Goal: Task Accomplishment & Management: Manage account settings

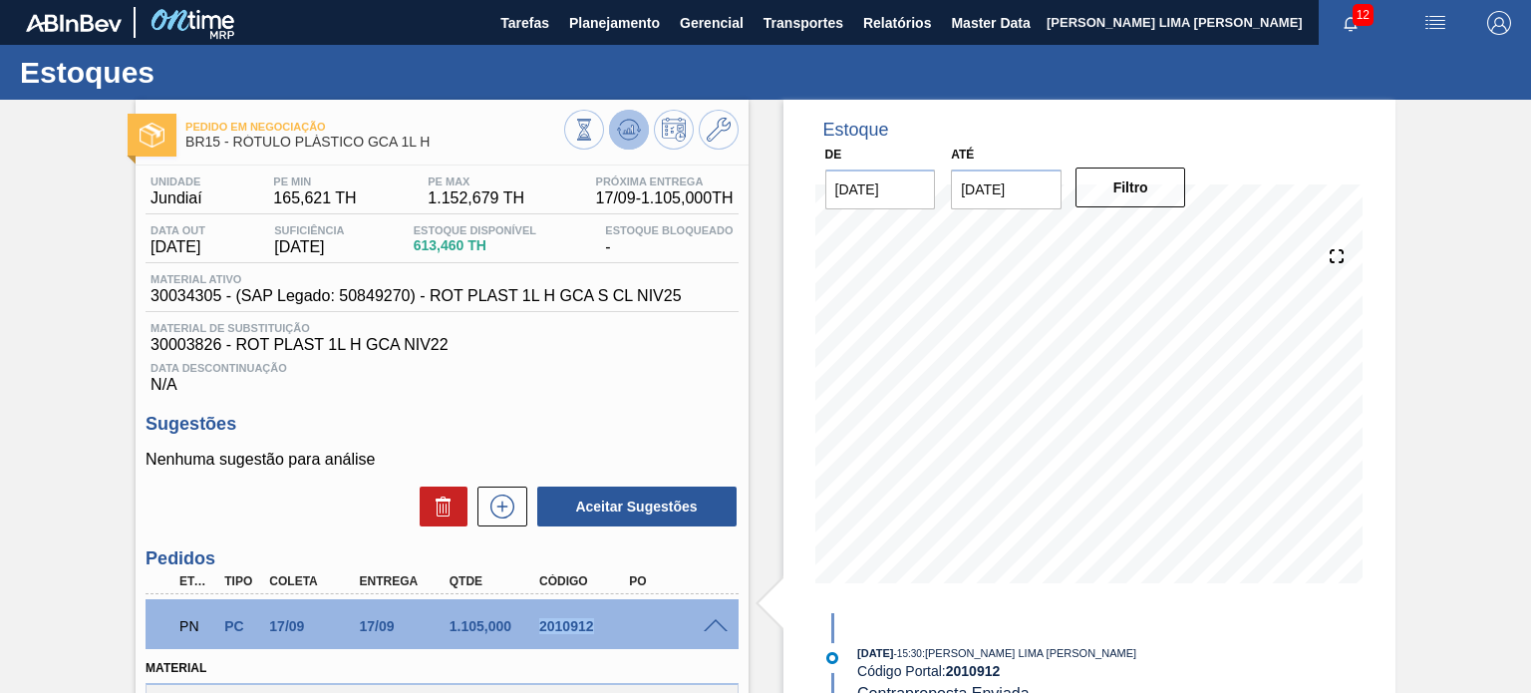
click at [639, 123] on button at bounding box center [629, 130] width 40 height 40
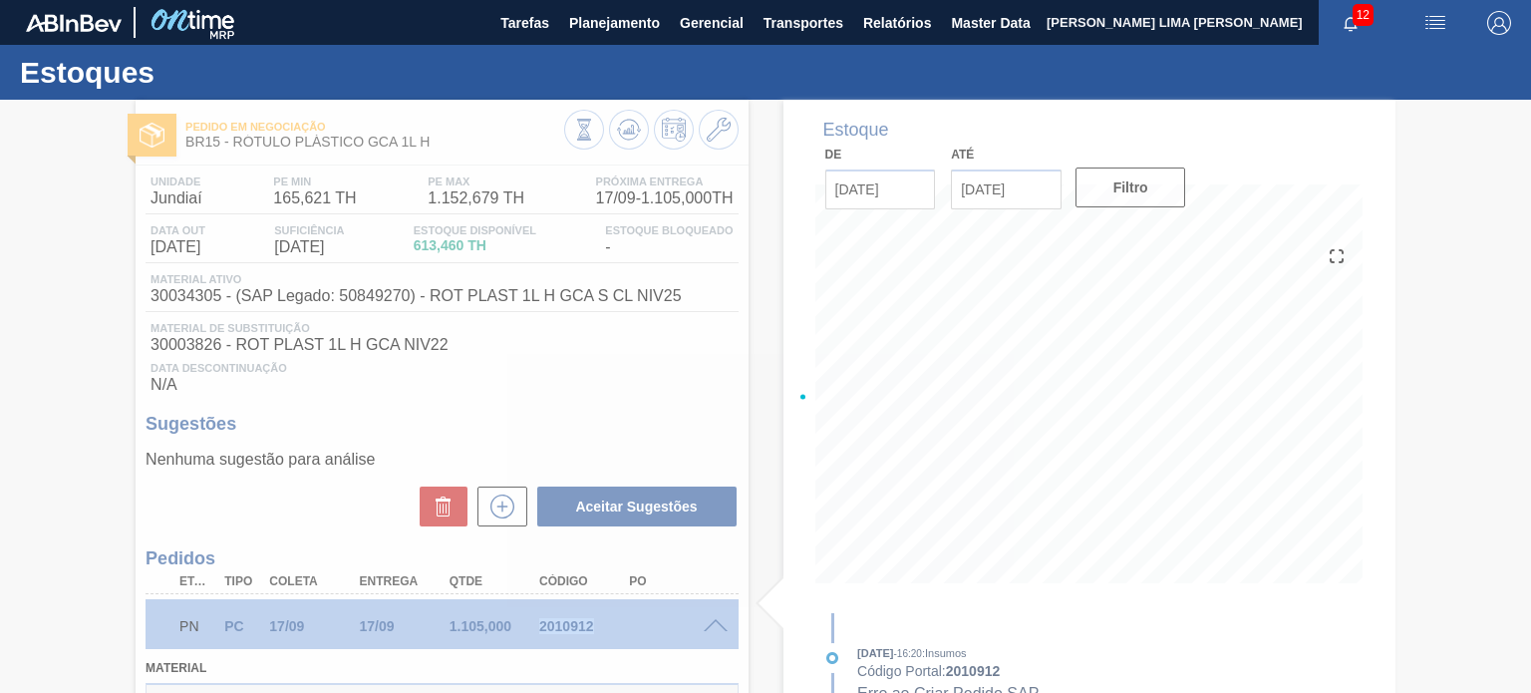
type input "ajuste data"
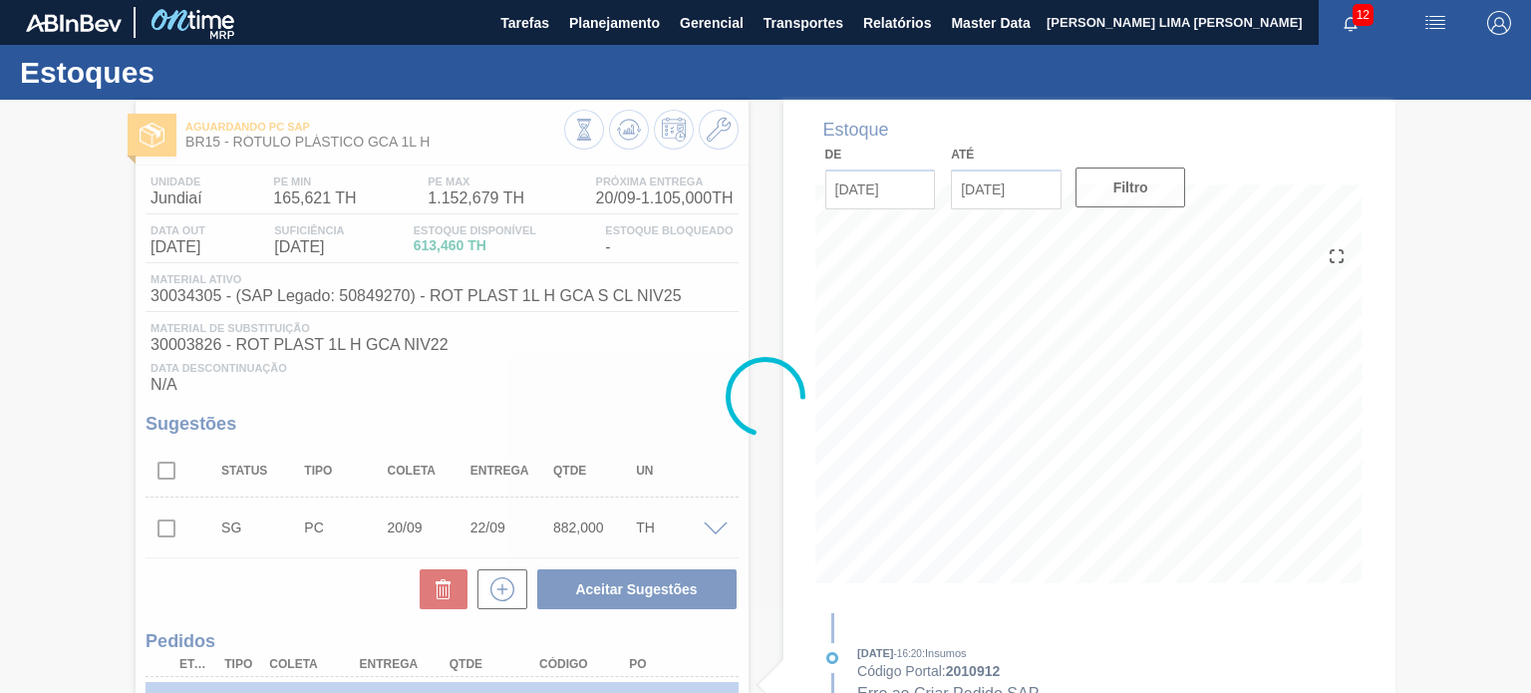
type input "[DATE]"
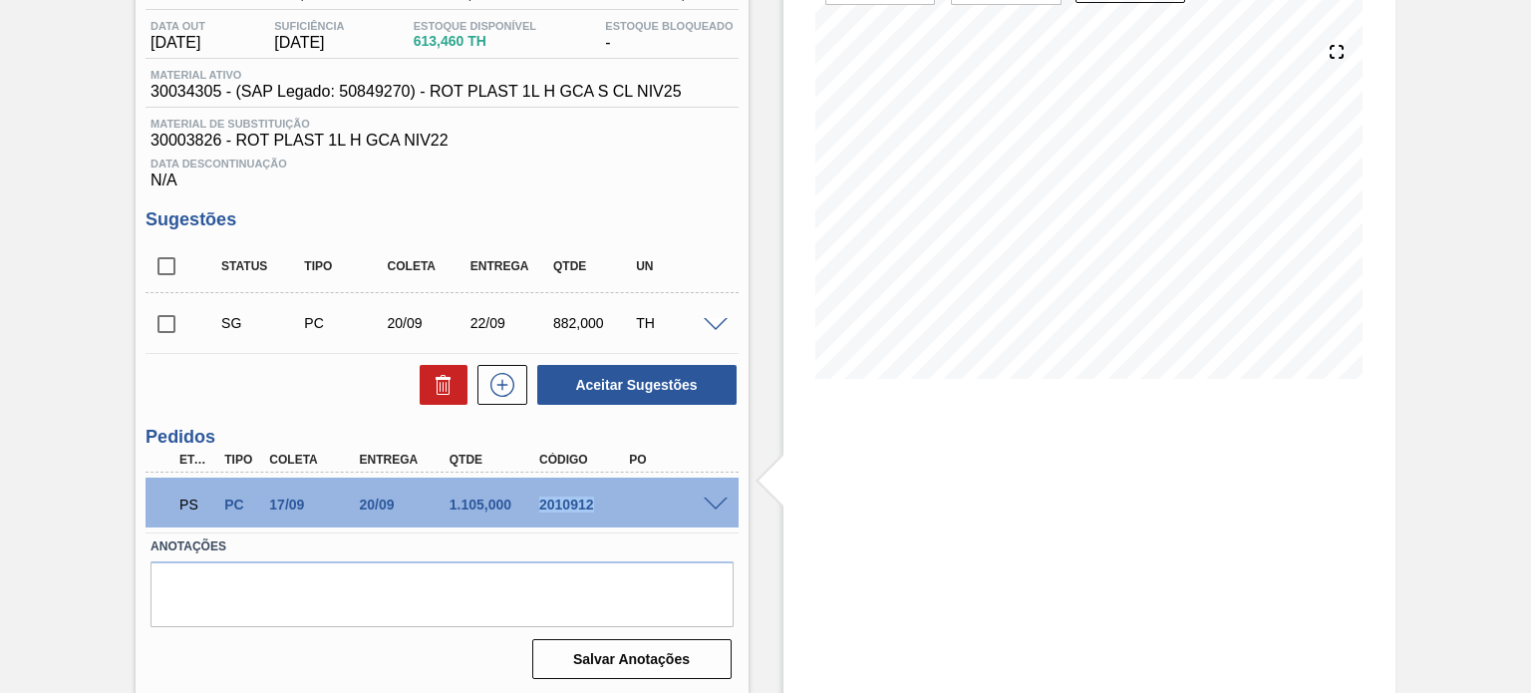
scroll to position [207, 0]
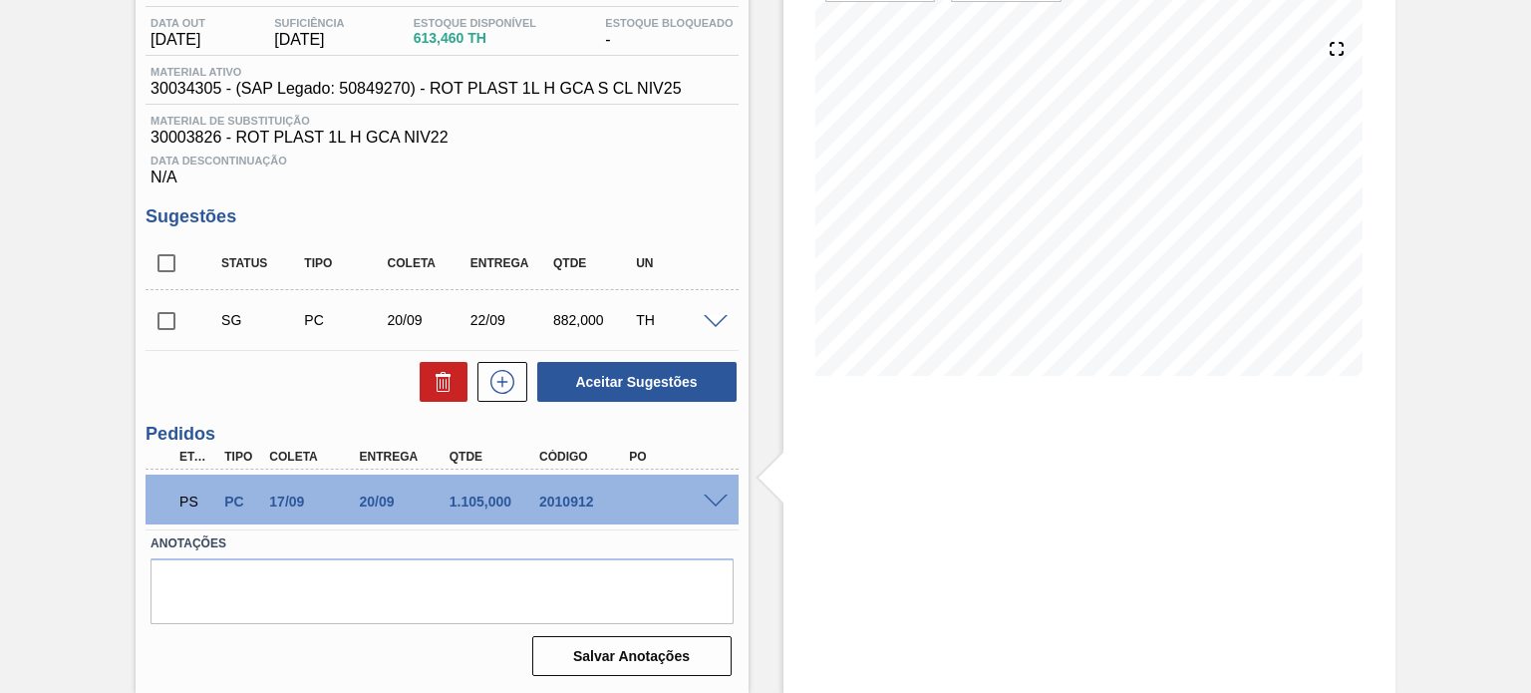
click at [710, 496] on span at bounding box center [716, 501] width 24 height 15
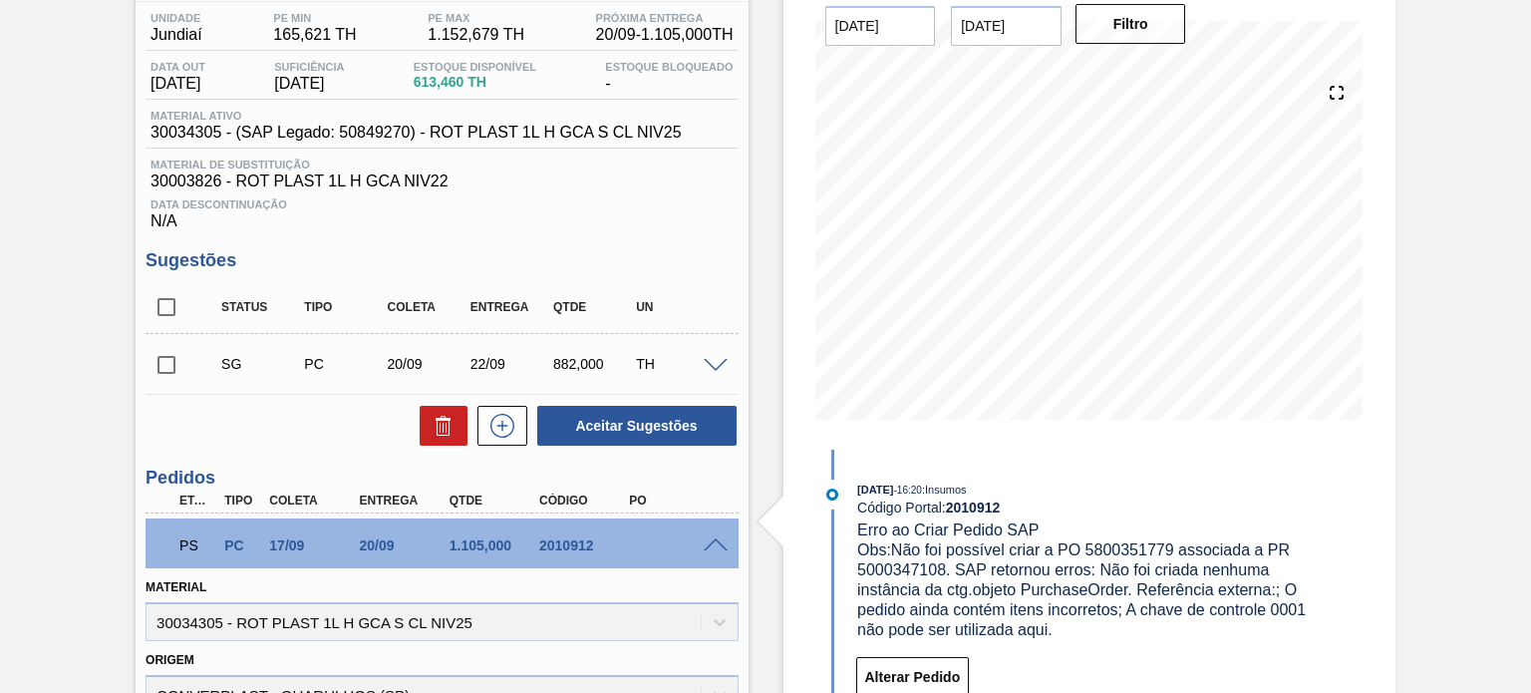
scroll to position [199, 0]
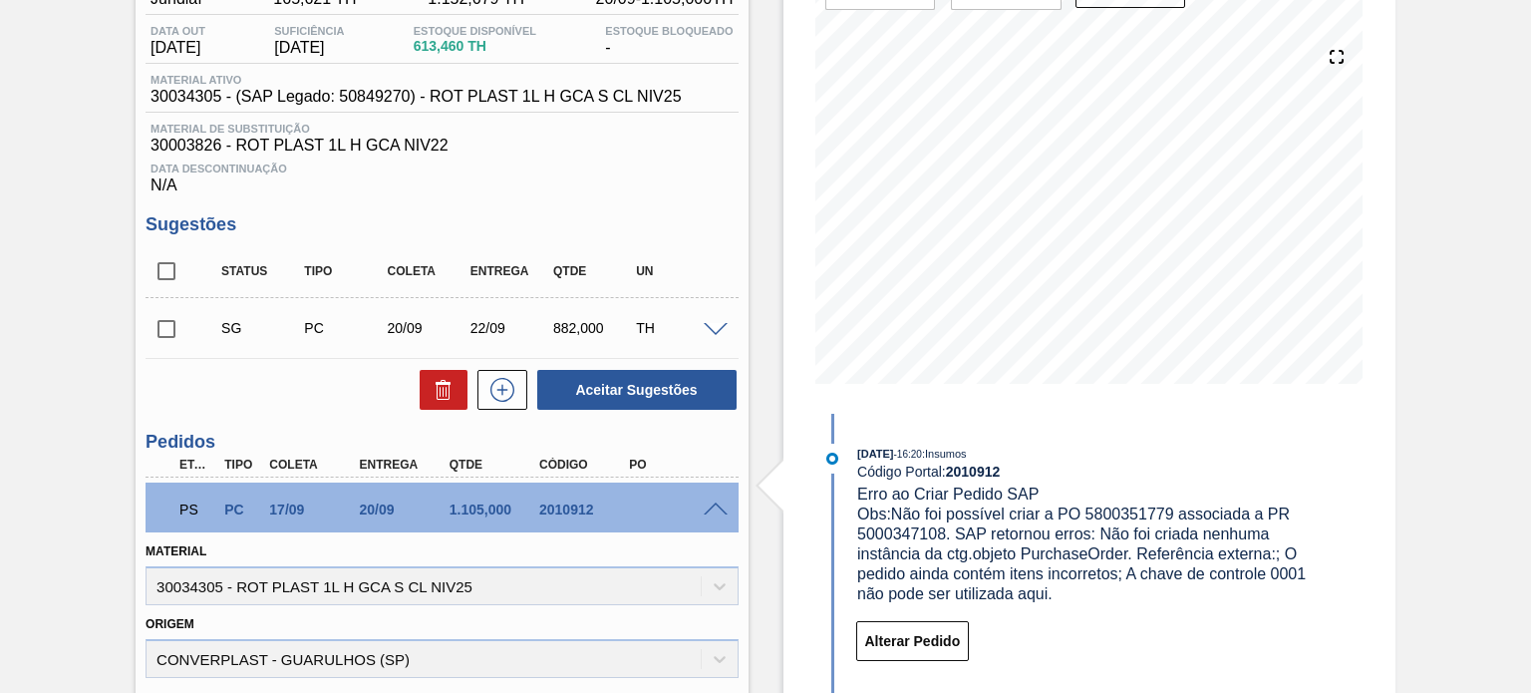
click at [557, 500] on div "PS PC 17/09 20/09 1.105,000 2010912" at bounding box center [435, 507] width 539 height 40
copy div "2010912"
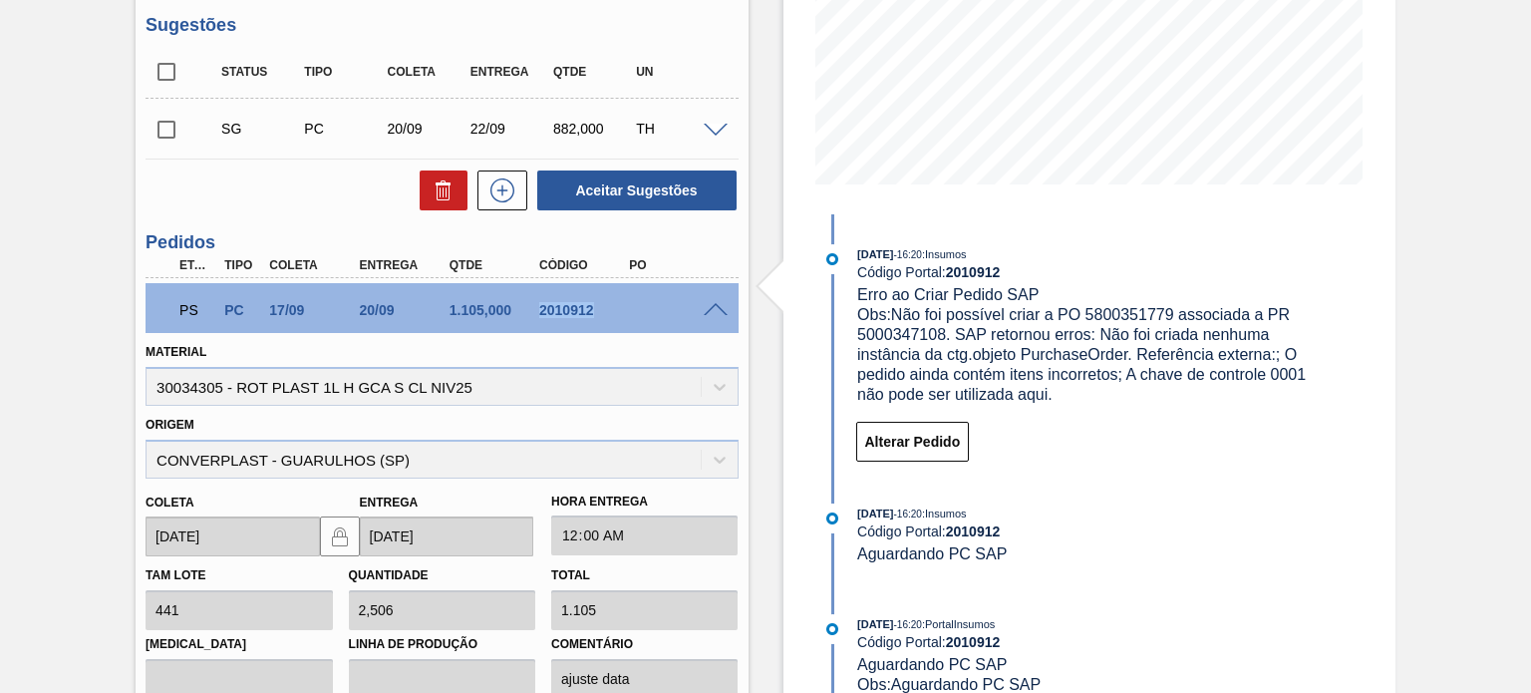
scroll to position [0, 0]
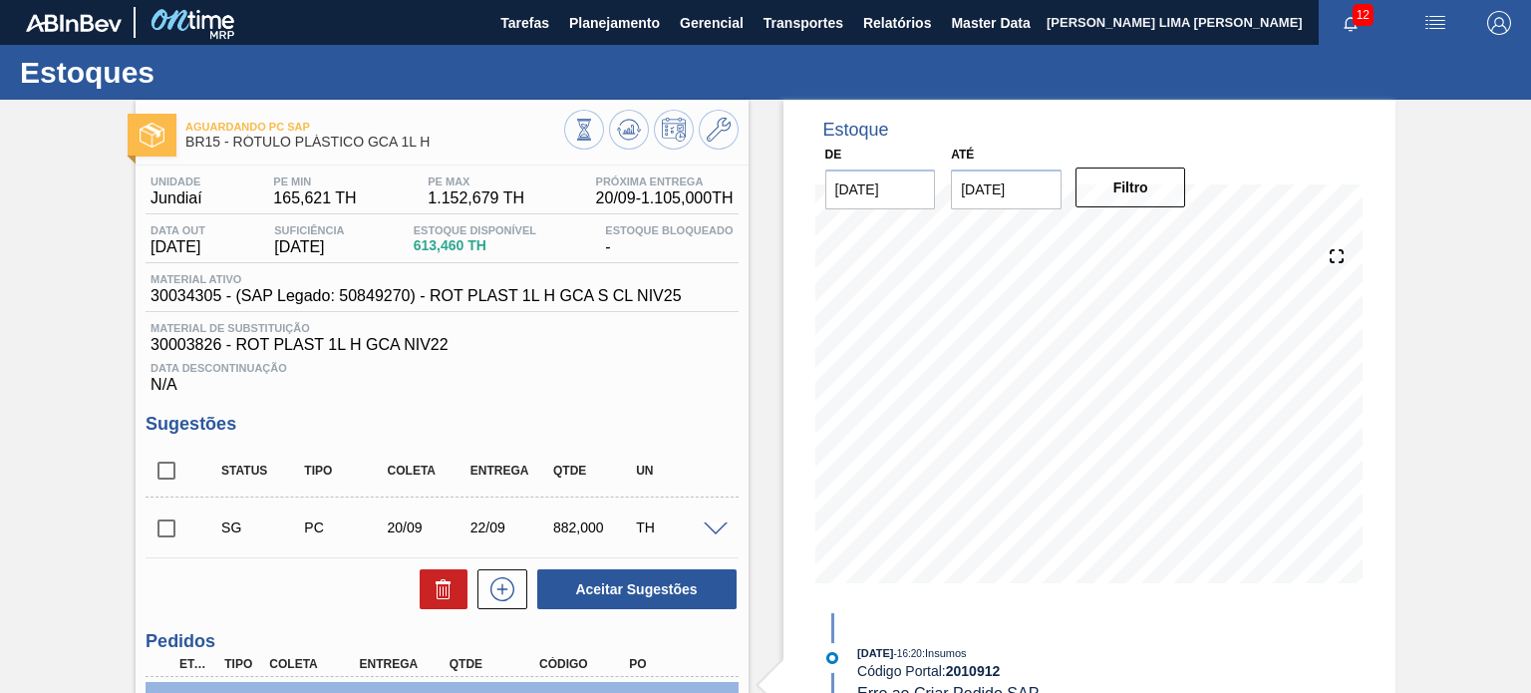
click at [195, 304] on span "30034305 - (SAP Legado: 50849270) - ROT PLAST 1L H GCA S CL NIV25" at bounding box center [415, 296] width 530 height 18
copy span "30034305"
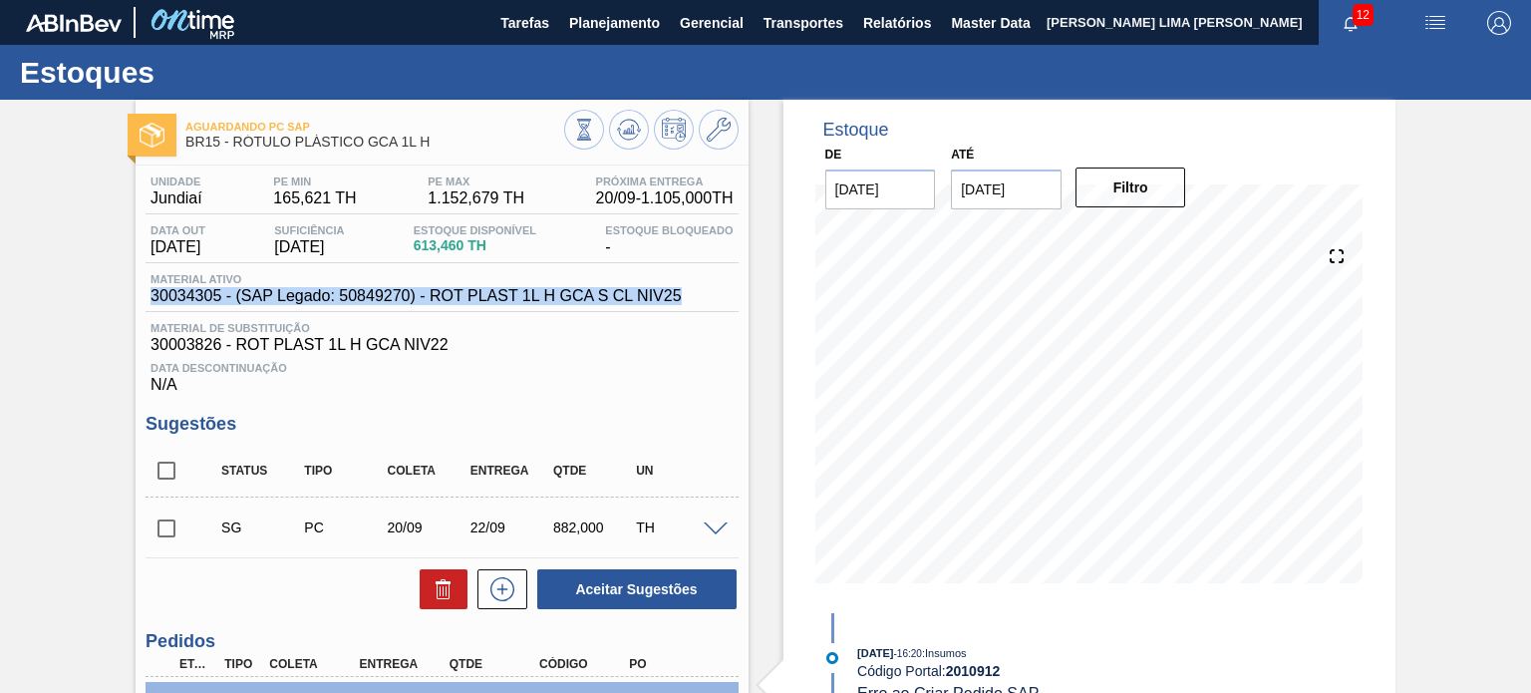
drag, startPoint x: 682, startPoint y: 298, endPoint x: 151, endPoint y: 297, distance: 530.2
click at [151, 297] on div "Material ativo 30034305 - (SAP Legado: 50849270) - ROT PLAST 1L H GCA S CL NIV25" at bounding box center [416, 289] width 540 height 32
copy span "30034305 - (SAP Legado: 50849270) - ROT PLAST 1L H GCA S CL NIV25"
click at [595, 120] on icon at bounding box center [584, 130] width 22 height 22
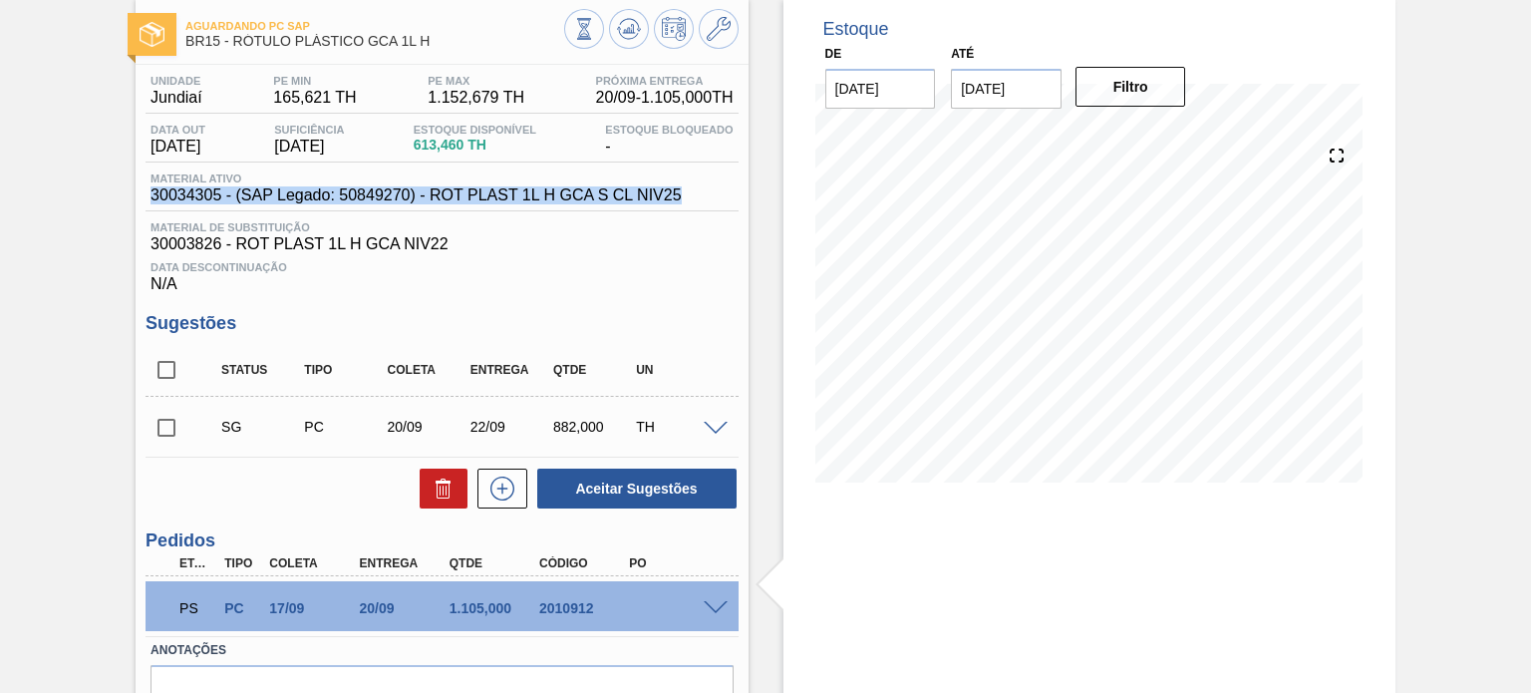
scroll to position [207, 0]
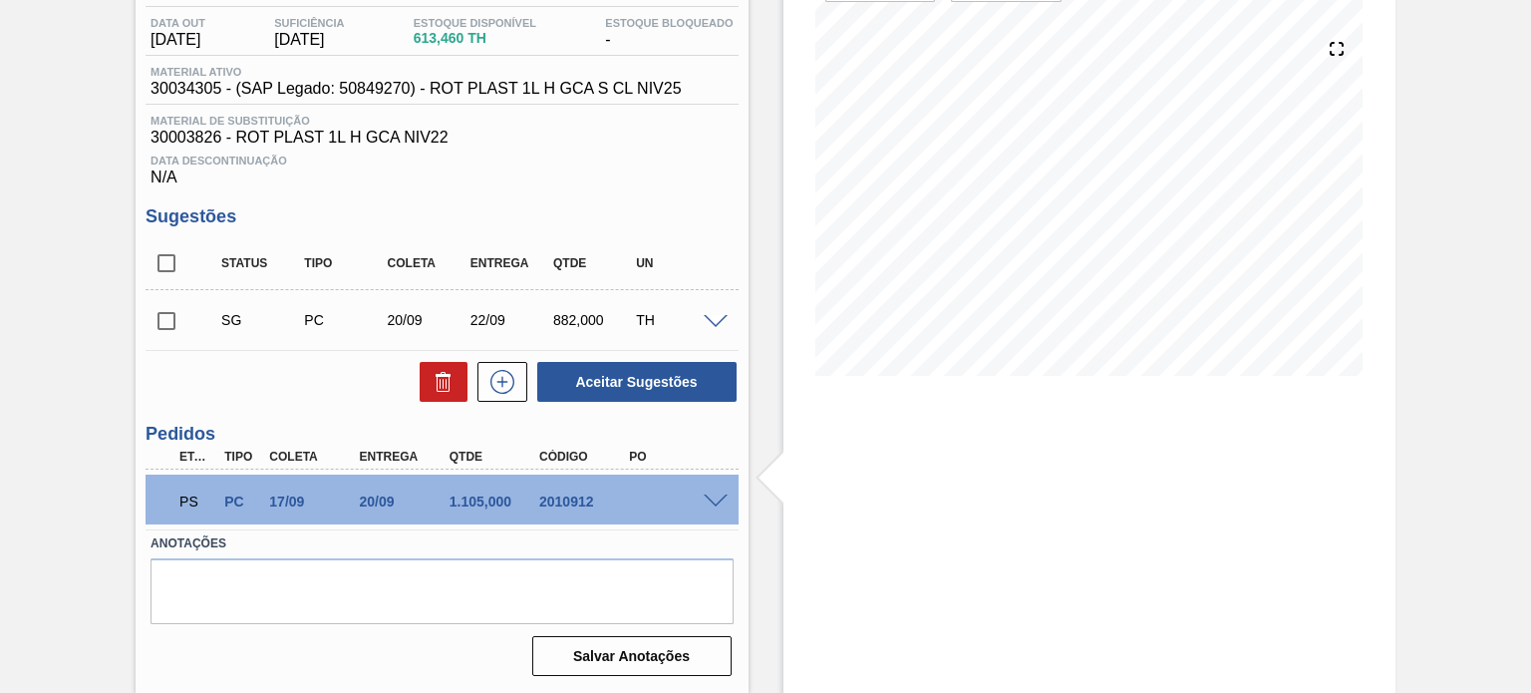
click at [719, 492] on div at bounding box center [719, 499] width 40 height 15
click at [715, 502] on span at bounding box center [716, 501] width 24 height 15
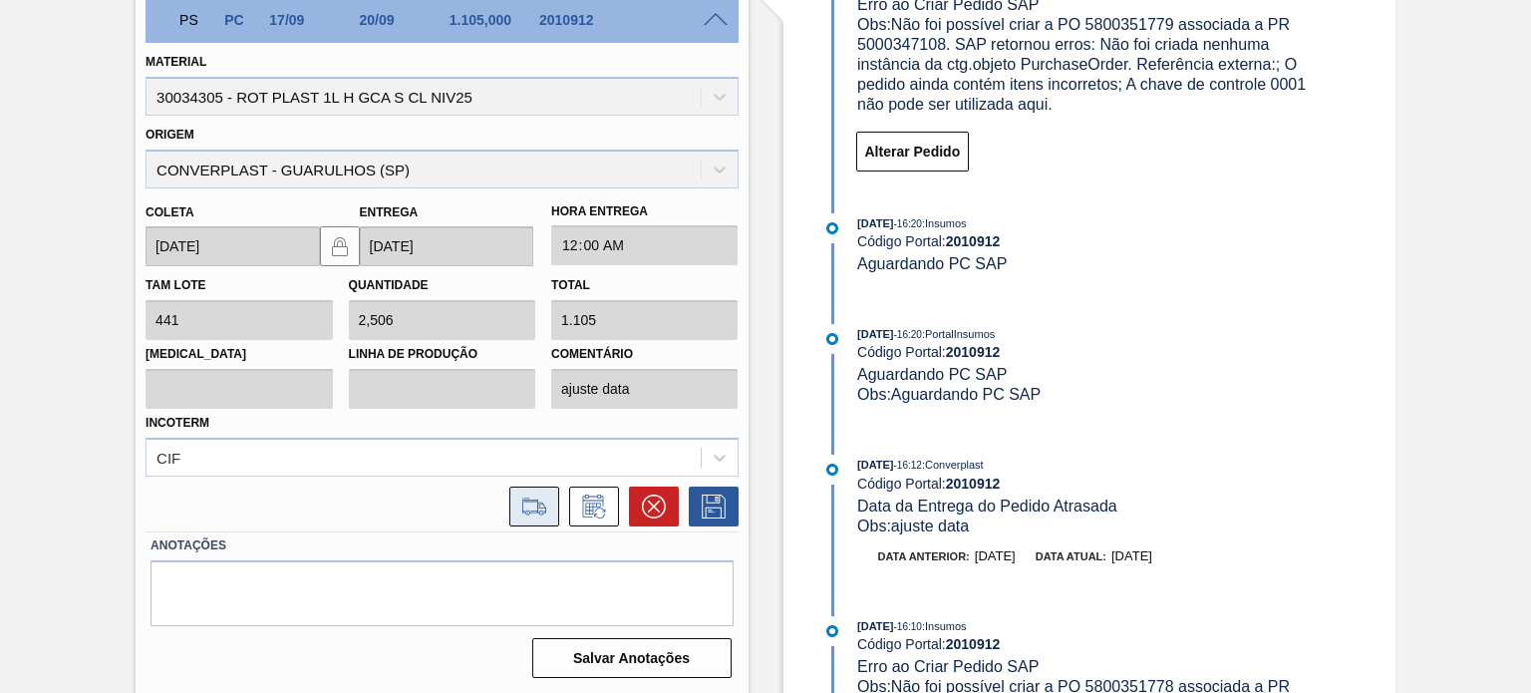
click at [540, 509] on icon at bounding box center [534, 506] width 32 height 24
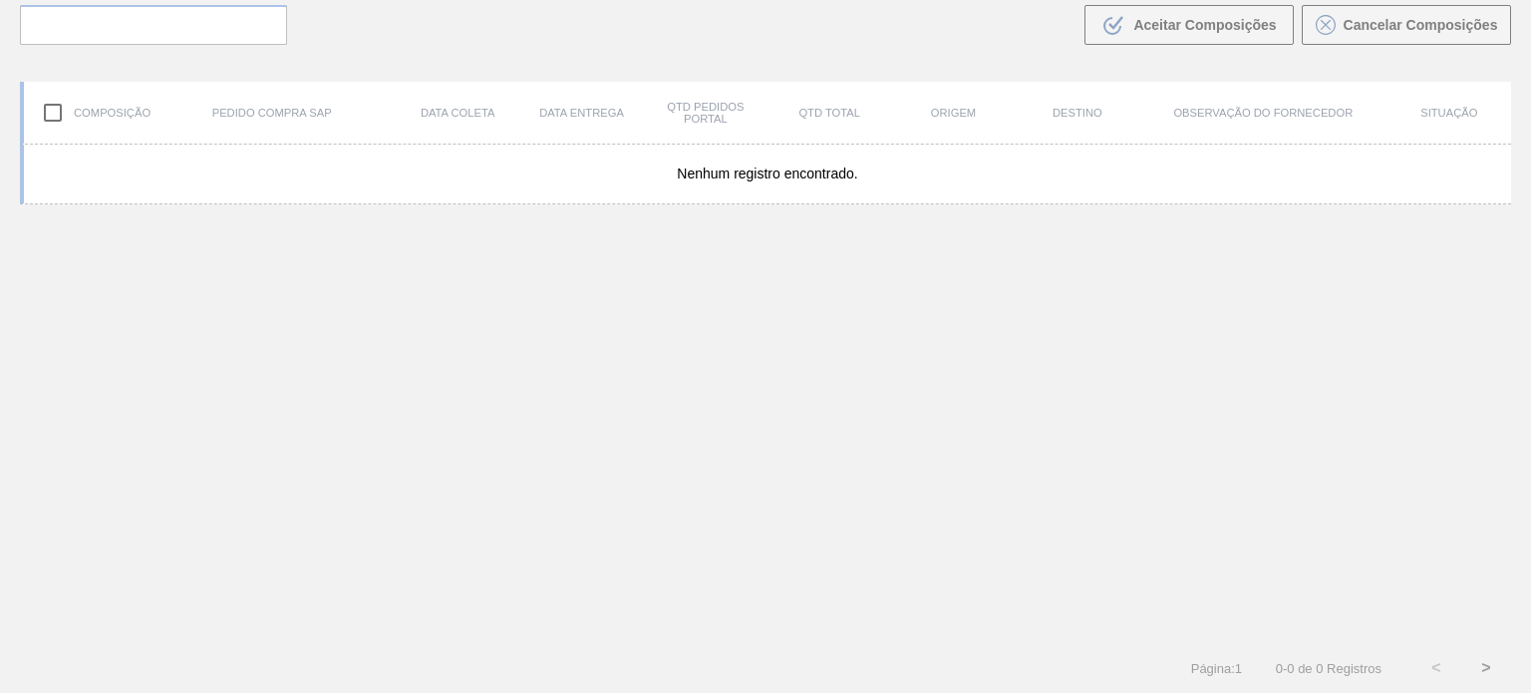
scroll to position [144, 0]
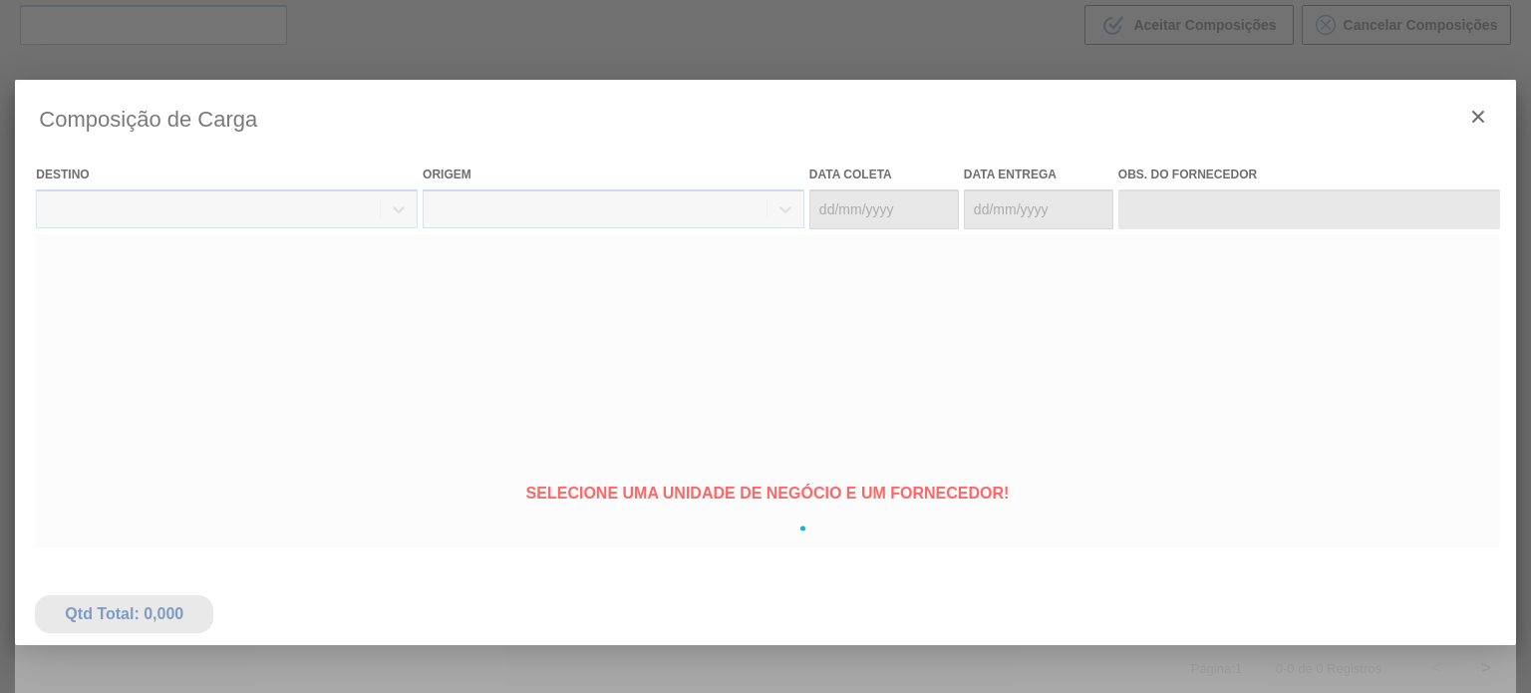
type coleta "[DATE]"
type entrega "[DATE]"
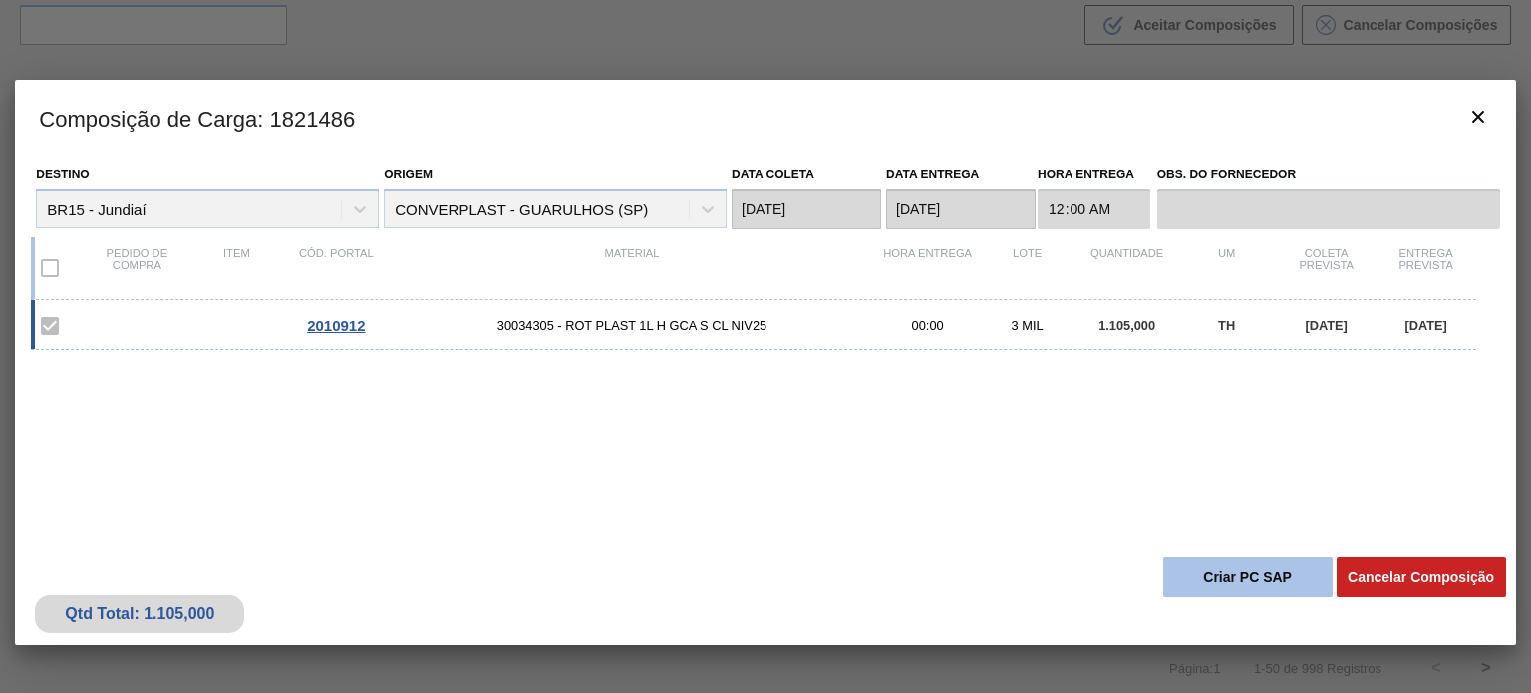
click at [1206, 573] on button "Criar PC SAP" at bounding box center [1247, 577] width 169 height 40
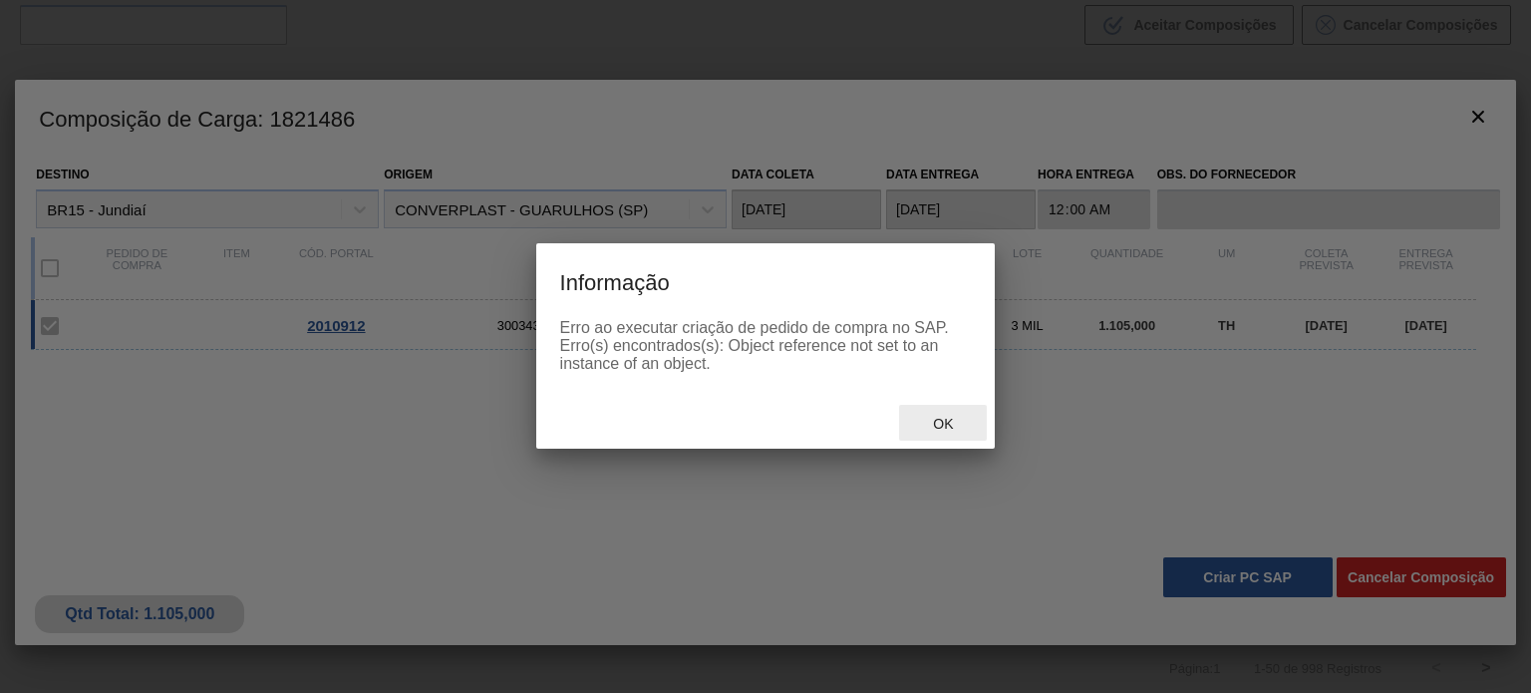
click at [940, 410] on div "Ok" at bounding box center [943, 423] width 88 height 37
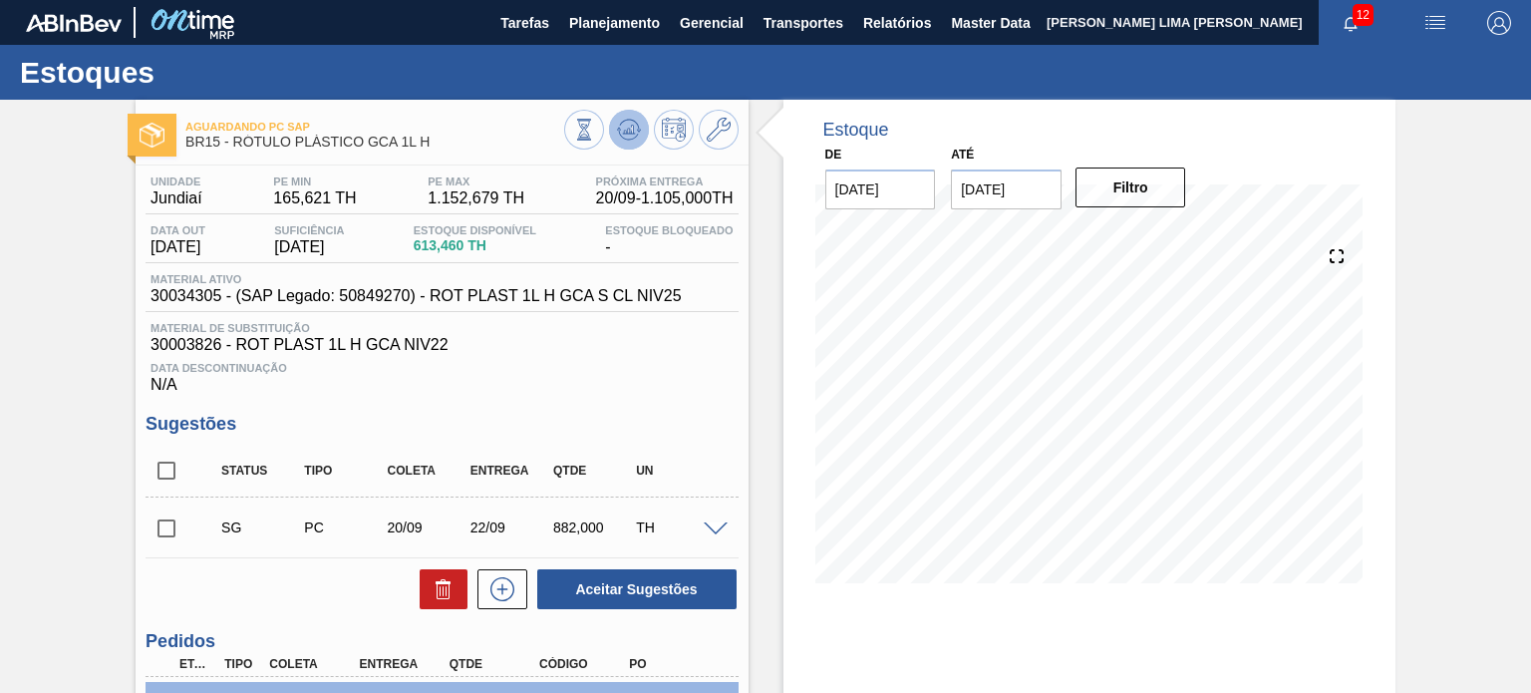
click at [595, 139] on icon at bounding box center [584, 130] width 22 height 22
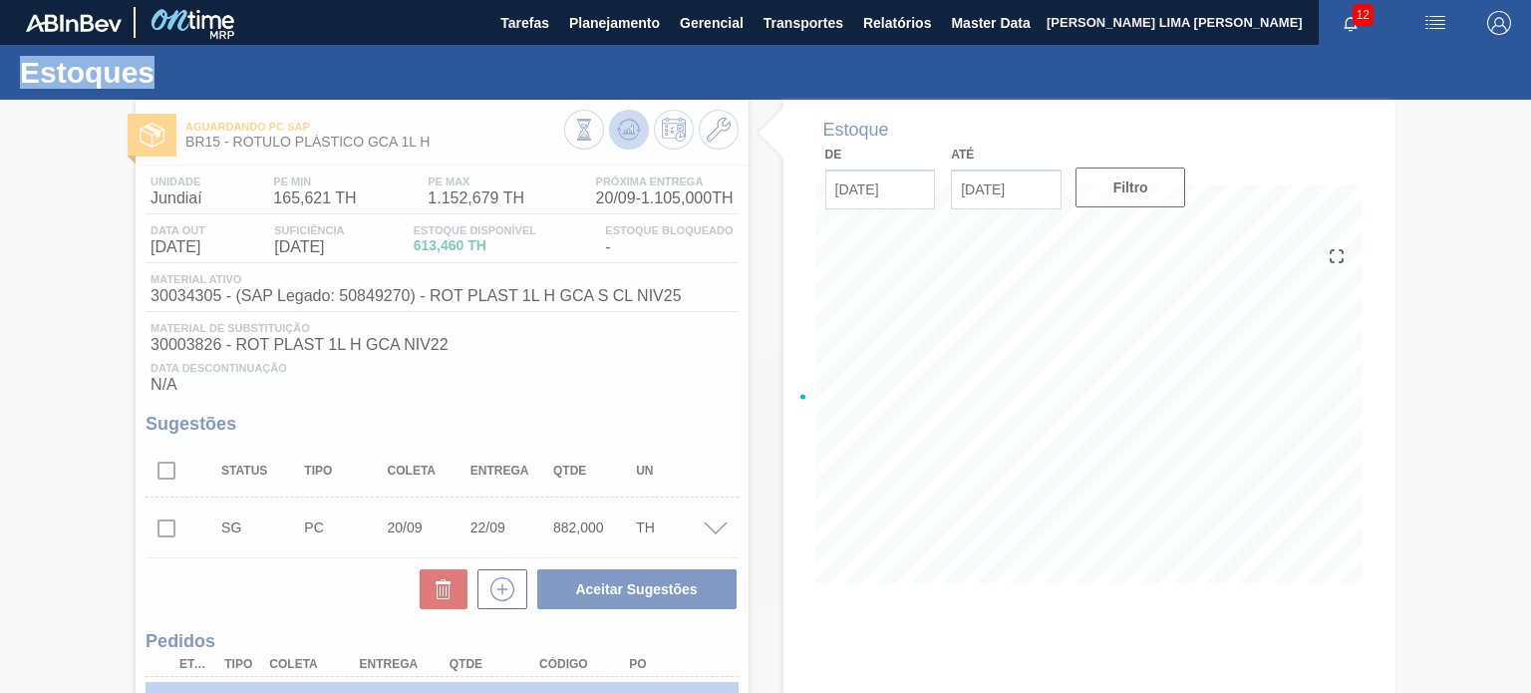
click at [619, 139] on div at bounding box center [765, 396] width 1531 height 593
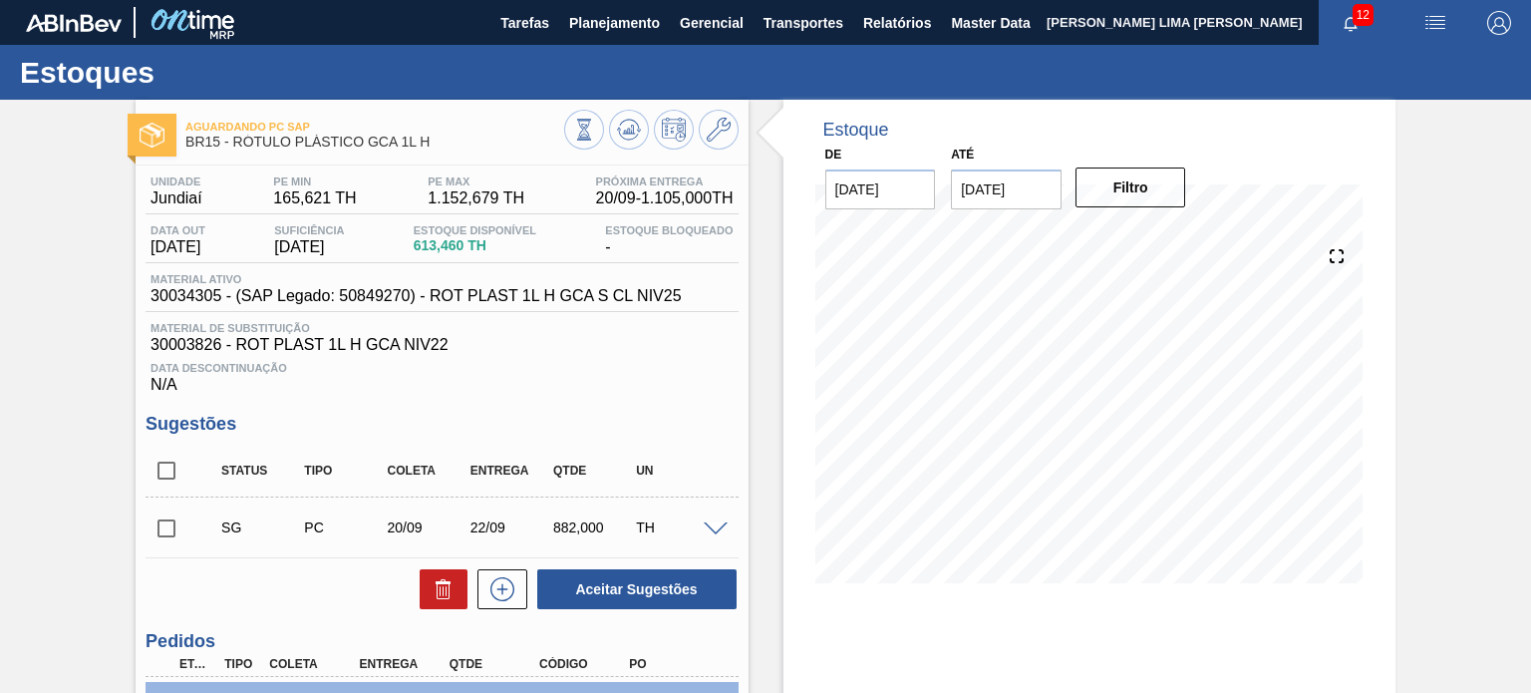
click at [604, 125] on div at bounding box center [651, 132] width 174 height 45
click at [595, 130] on icon at bounding box center [584, 130] width 22 height 22
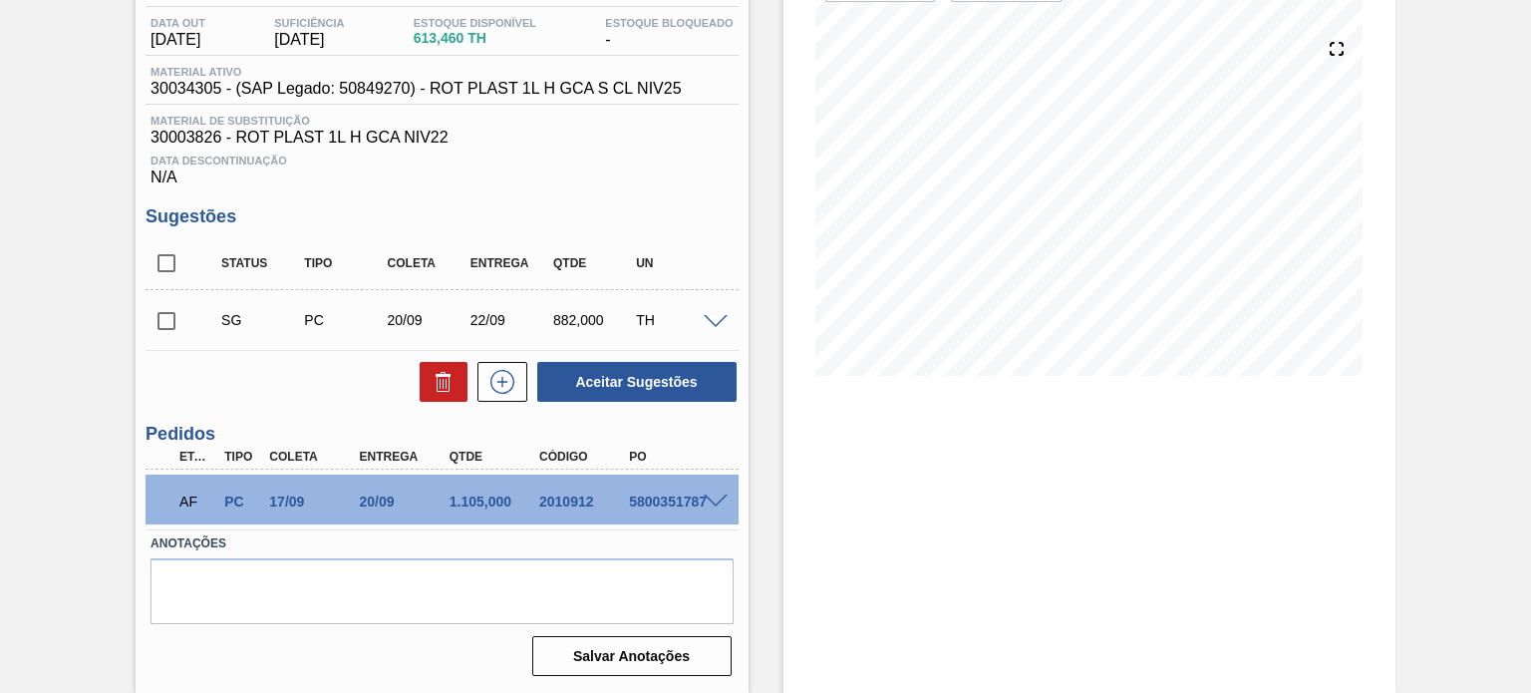
click at [710, 499] on span at bounding box center [716, 501] width 24 height 15
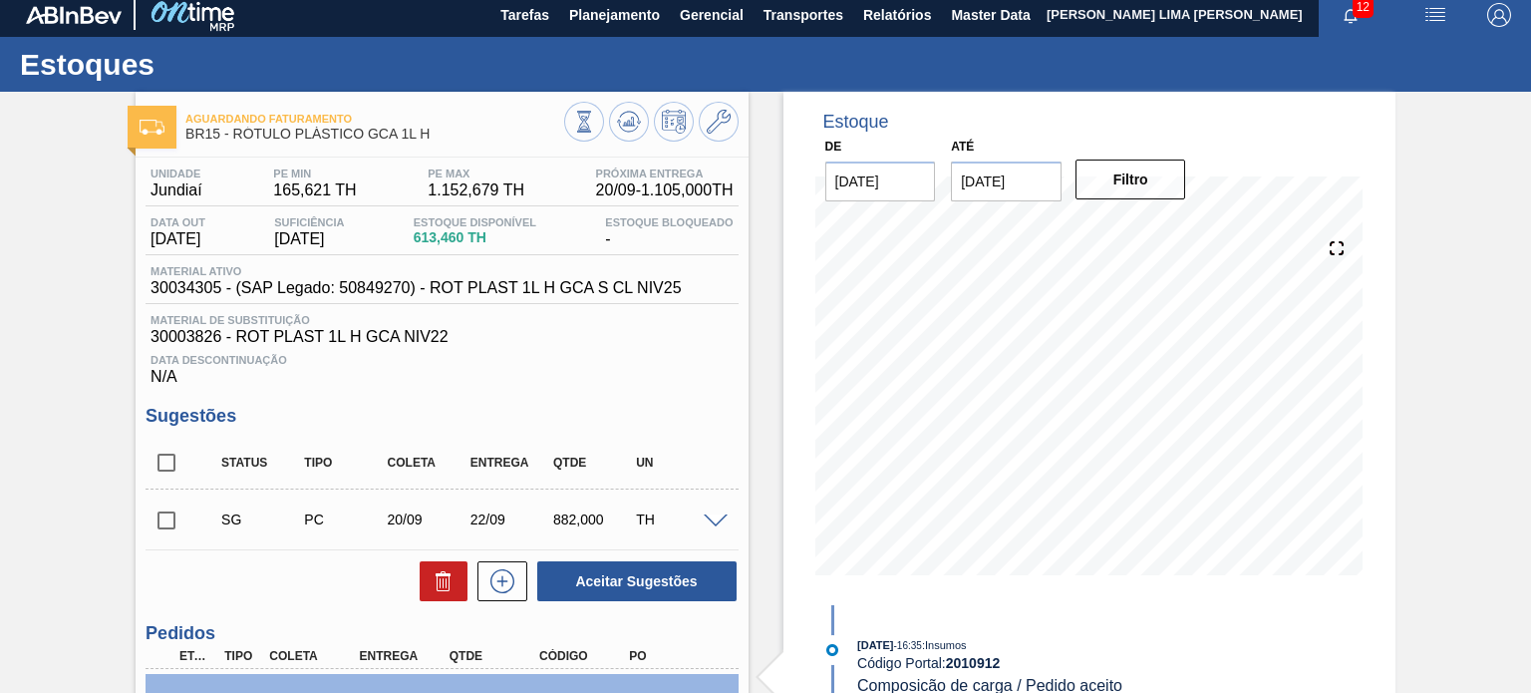
scroll to position [8, 0]
drag, startPoint x: 434, startPoint y: 140, endPoint x: 234, endPoint y: 139, distance: 199.3
click at [234, 139] on span "BR15 - RÓTULO PLÁSTICO GCA 1L H" at bounding box center [374, 134] width 378 height 15
copy span "RÓTULO PLÁSTICO GCA 1L H"
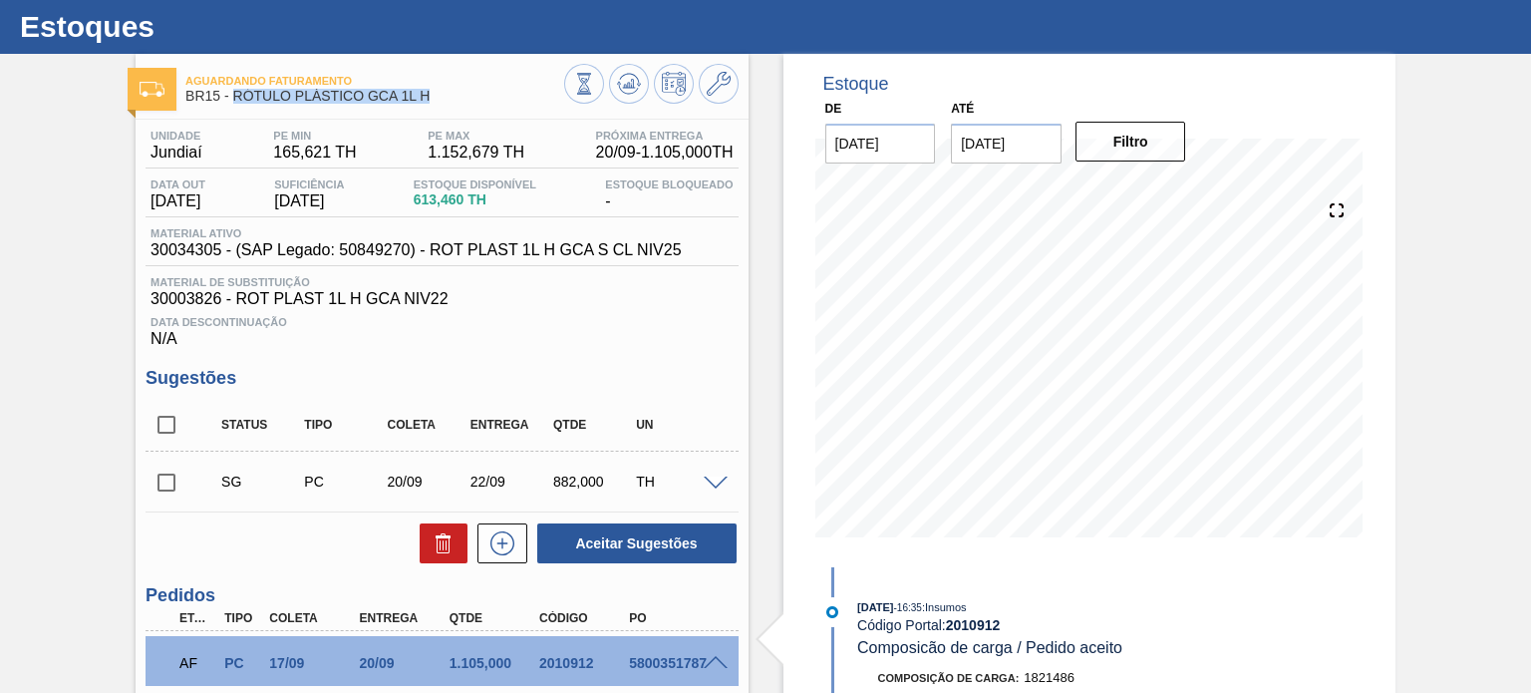
scroll to position [0, 0]
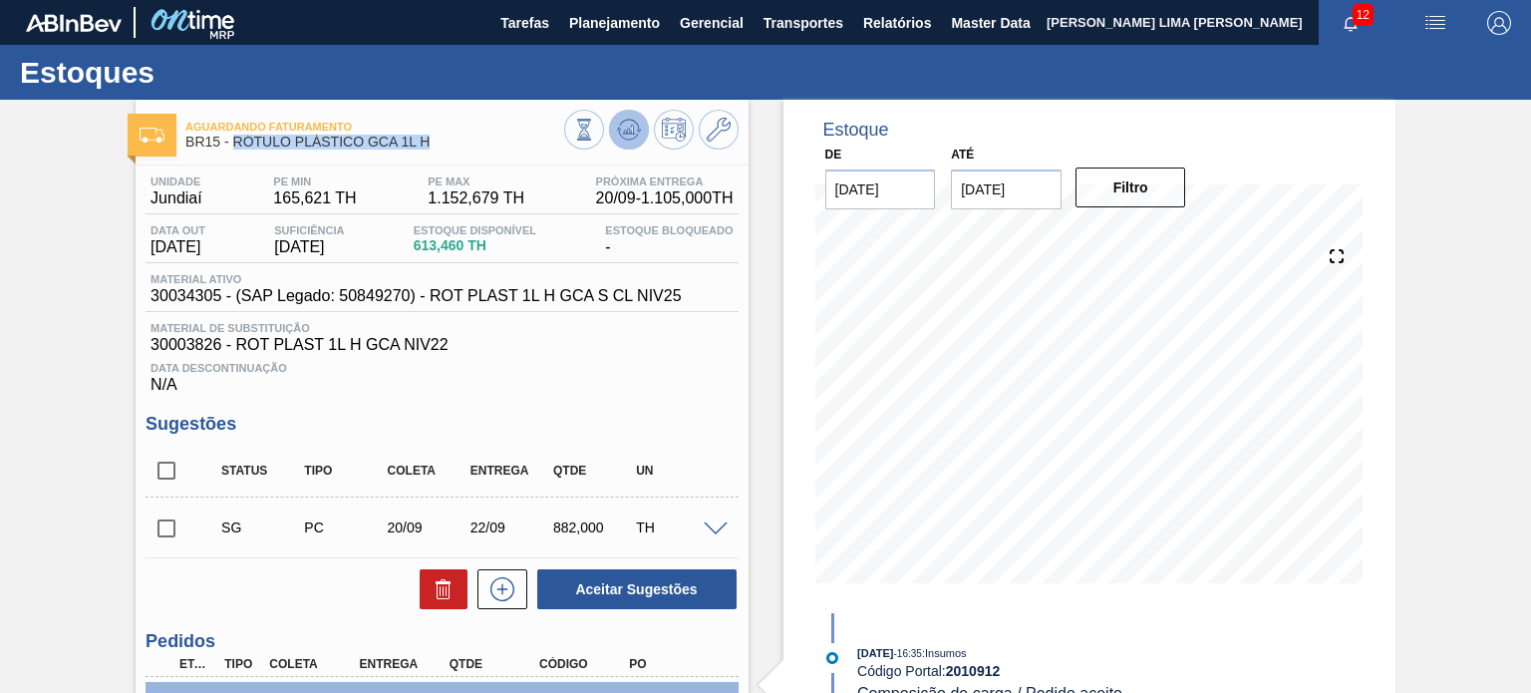
click at [595, 127] on icon at bounding box center [584, 130] width 22 height 22
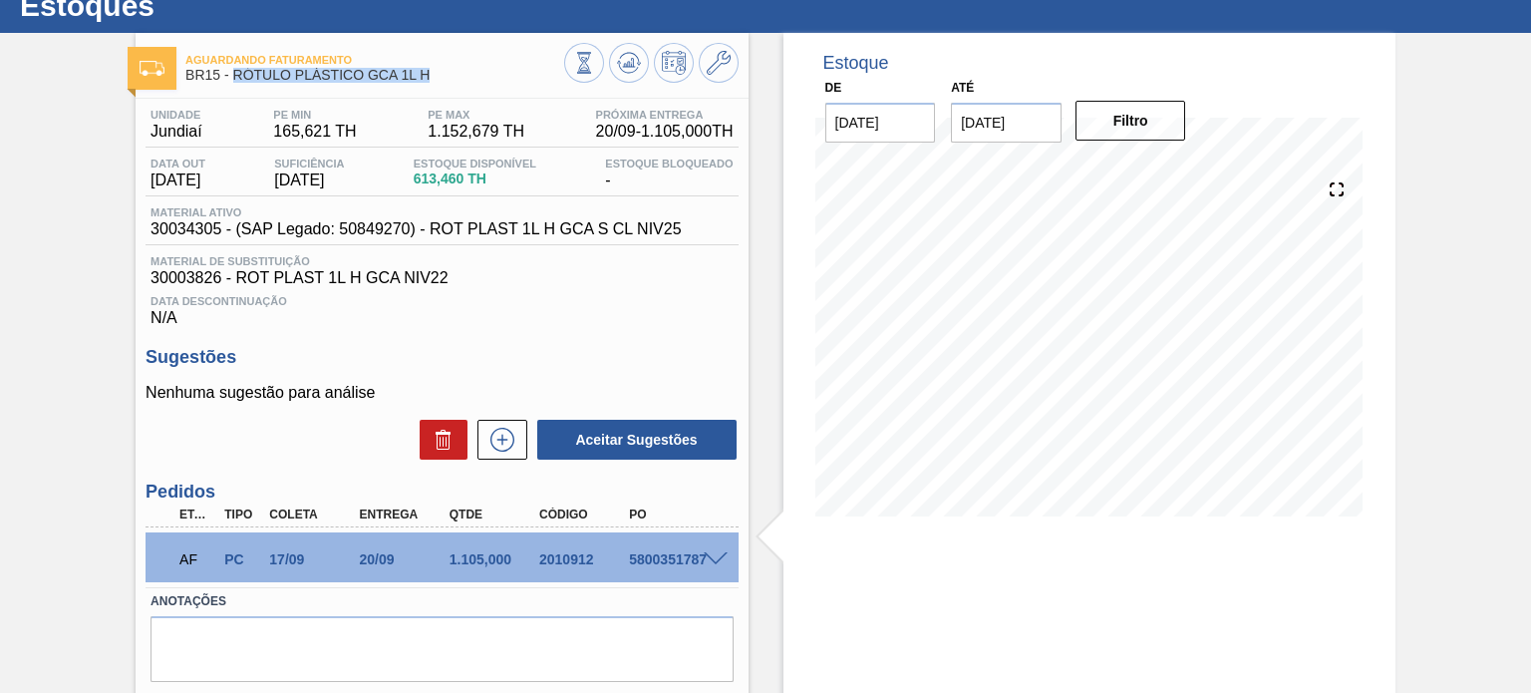
scroll to position [100, 0]
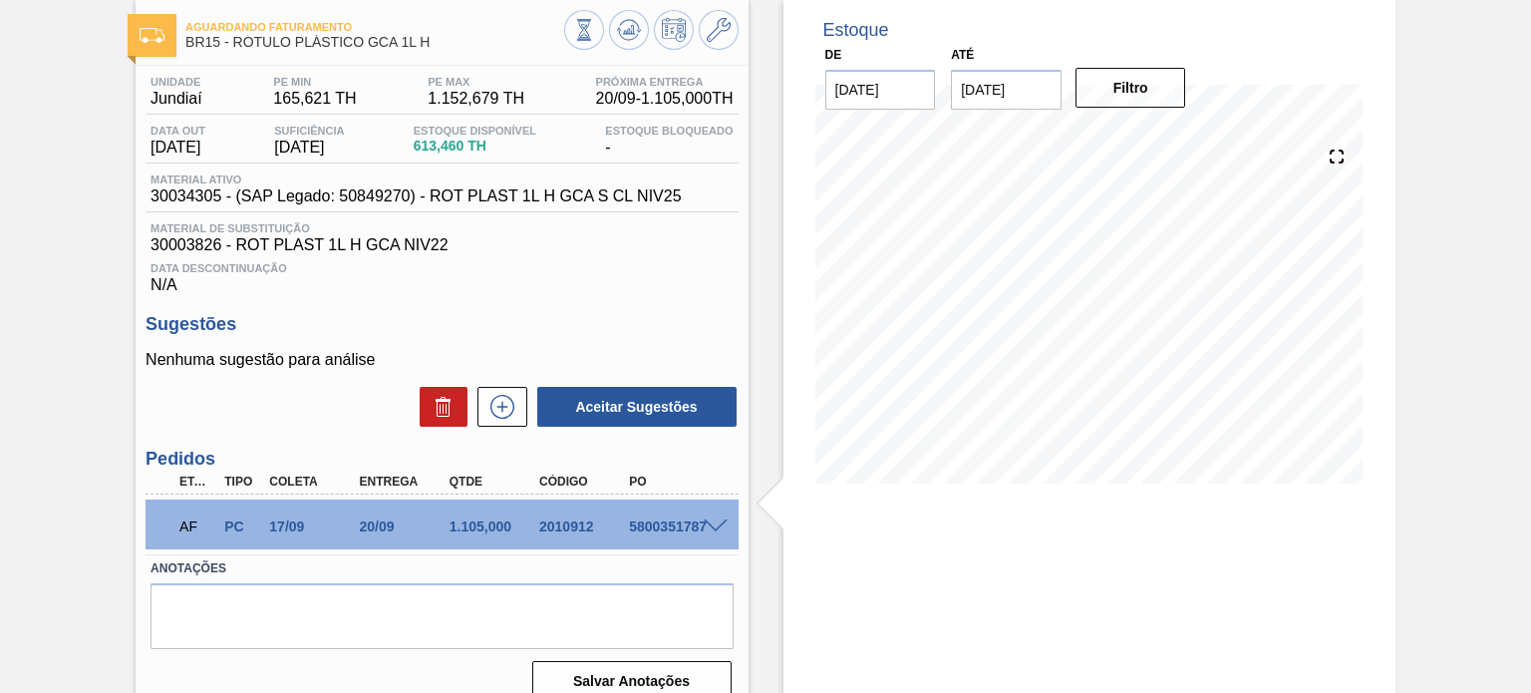
click at [708, 516] on div "AF PC 17/09 20/09 1.105,000 2010912 5800351787" at bounding box center [442, 524] width 592 height 50
click at [718, 527] on span at bounding box center [716, 526] width 24 height 15
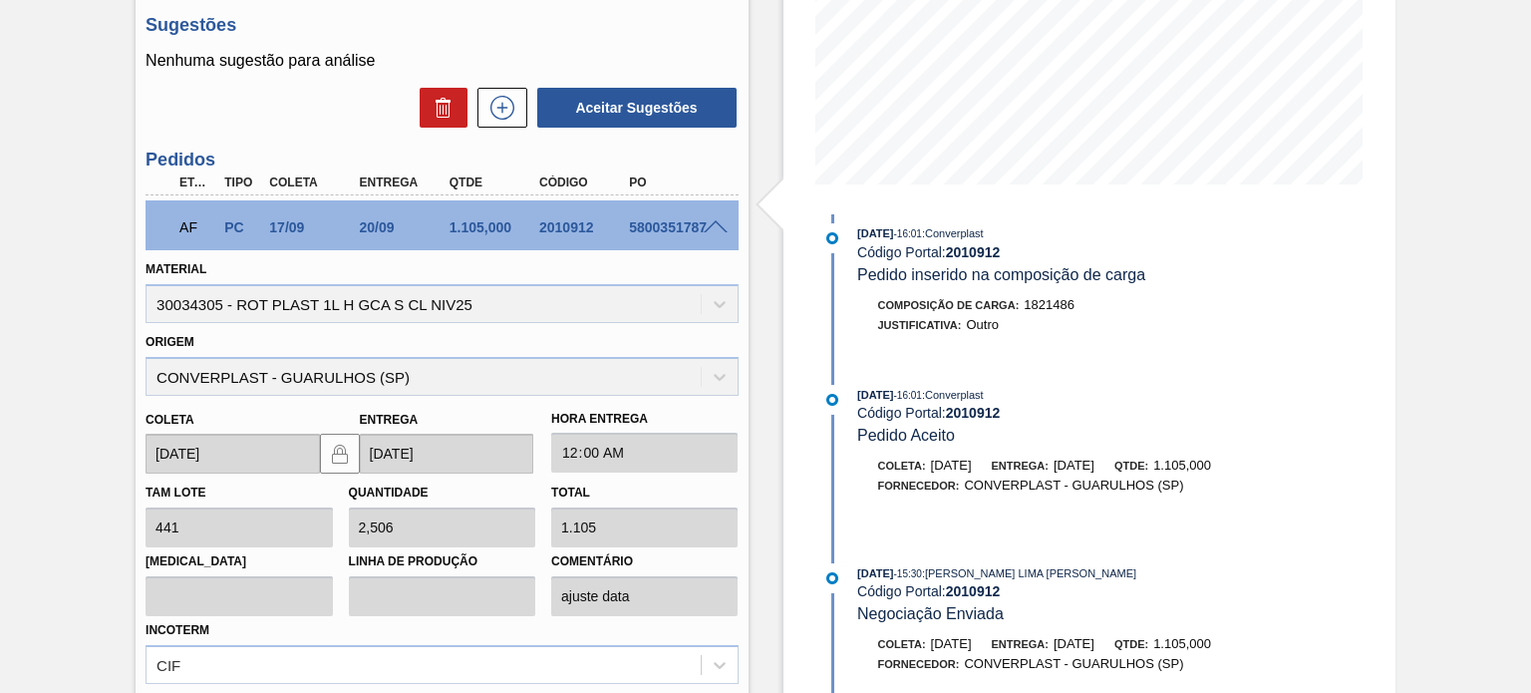
scroll to position [2193, 0]
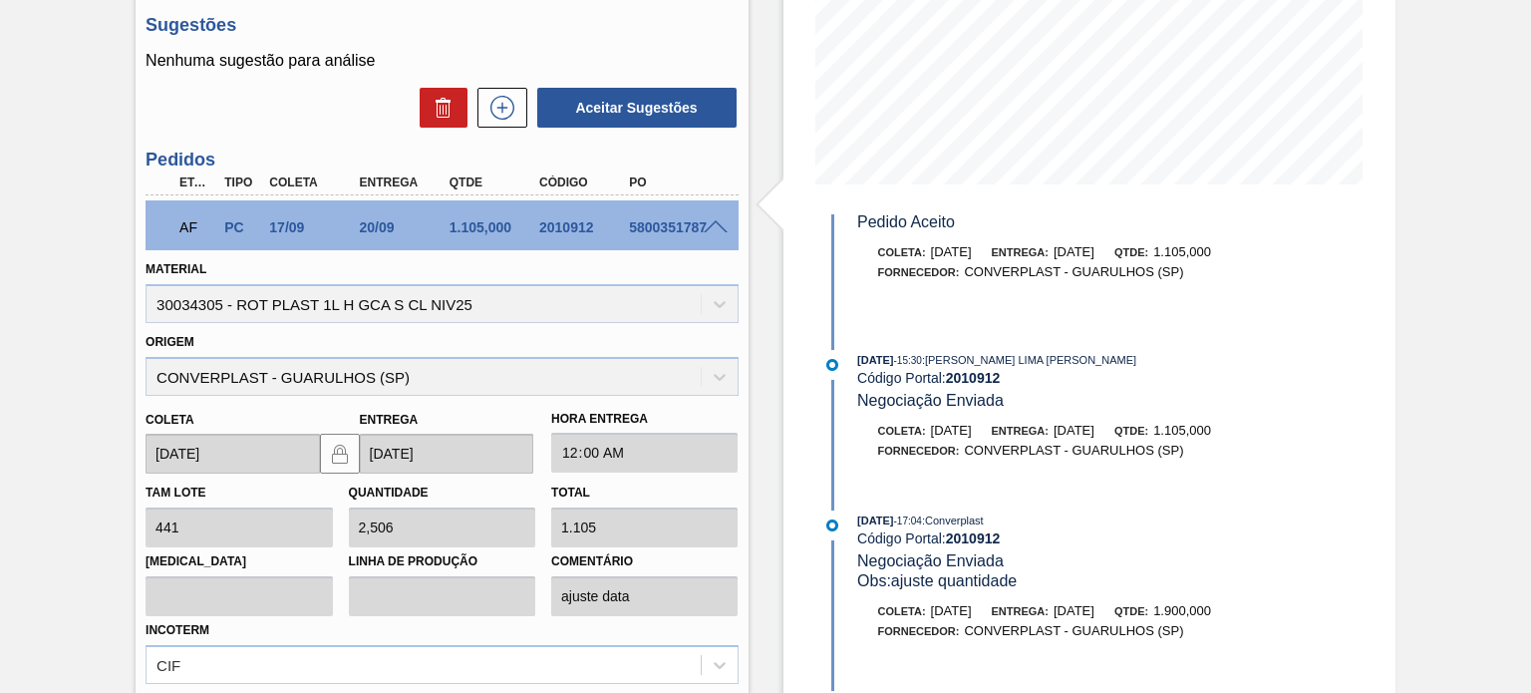
drag, startPoint x: 1130, startPoint y: 463, endPoint x: 1094, endPoint y: 462, distance: 35.9
click at [1094, 438] on span "[DATE]" at bounding box center [1073, 430] width 41 height 15
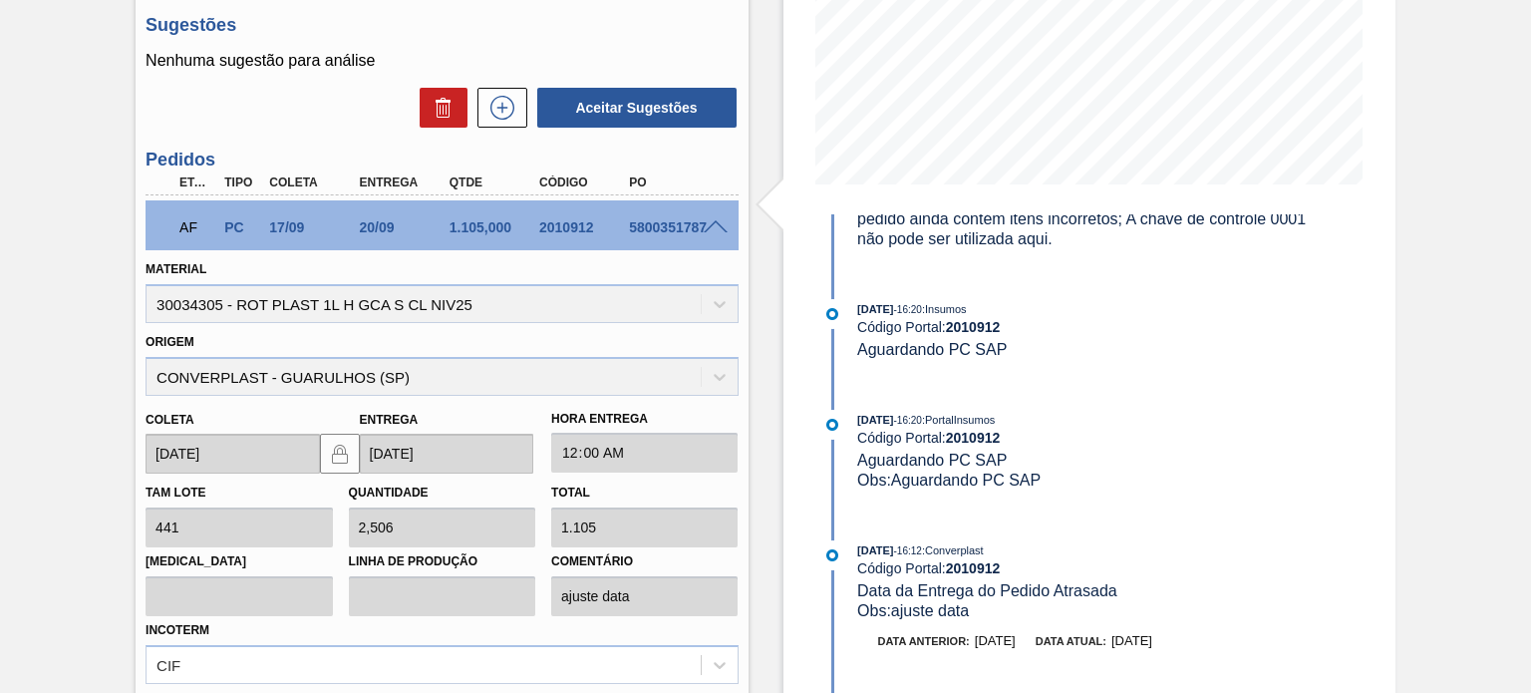
scroll to position [498, 0]
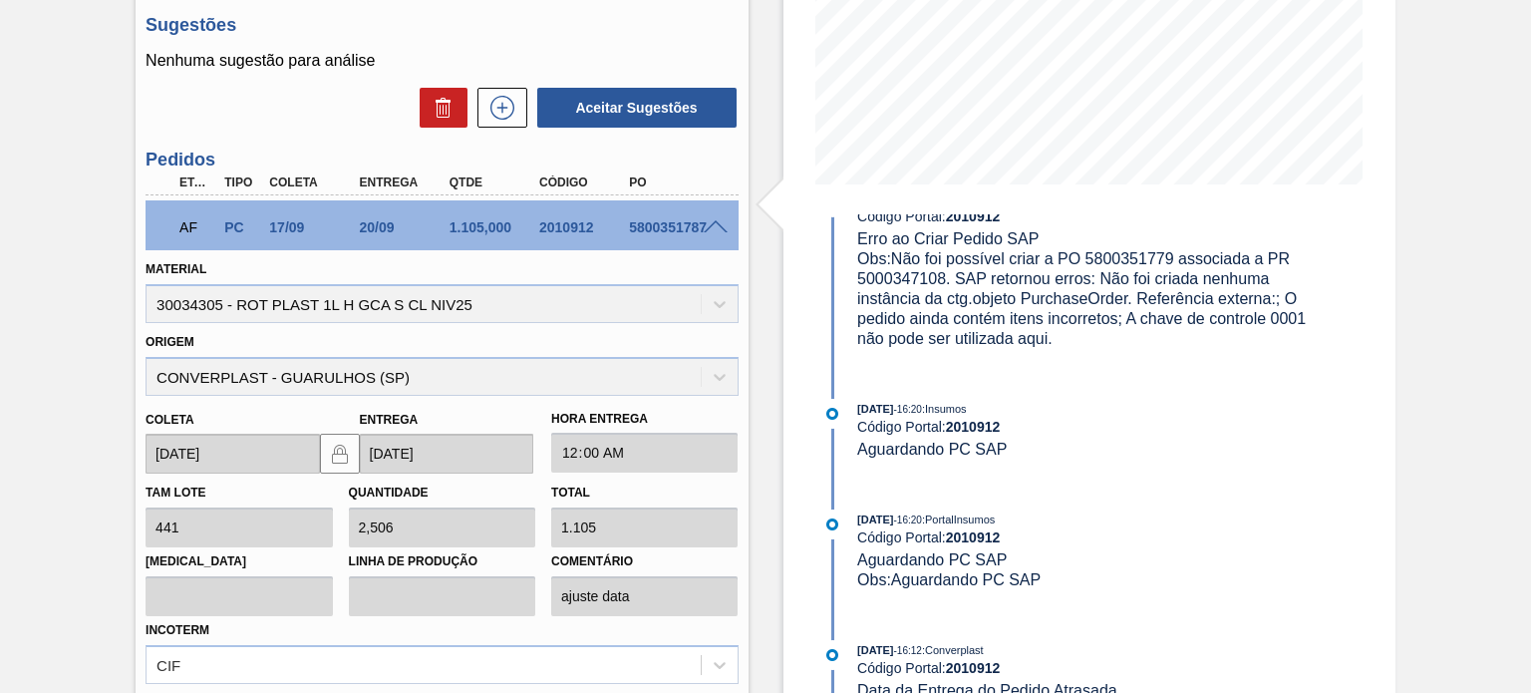
click at [563, 226] on div "2010912" at bounding box center [583, 227] width 99 height 16
copy div "2010912"
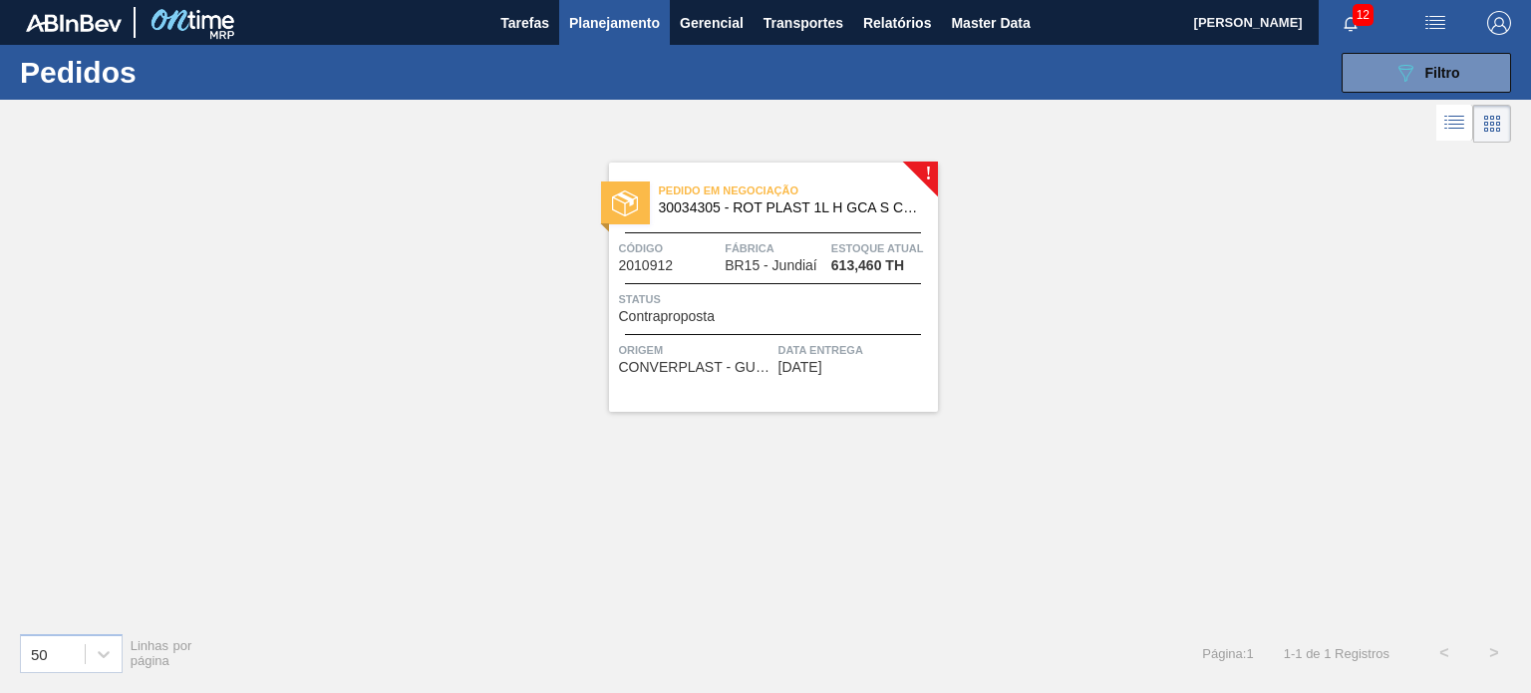
click at [571, 31] on span "Planejamento" at bounding box center [614, 23] width 91 height 24
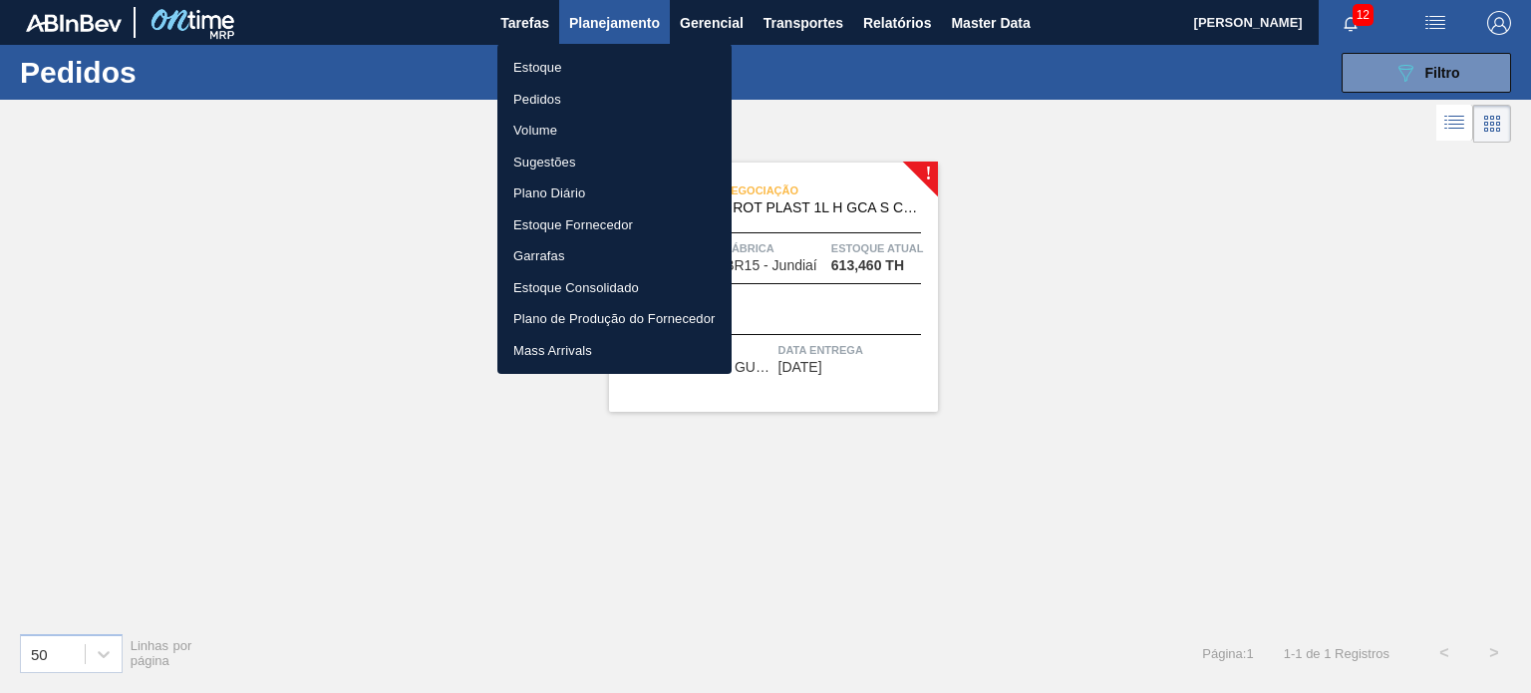
drag, startPoint x: 582, startPoint y: 59, endPoint x: 668, endPoint y: 59, distance: 85.7
click at [581, 59] on li "Estoque" at bounding box center [614, 68] width 234 height 32
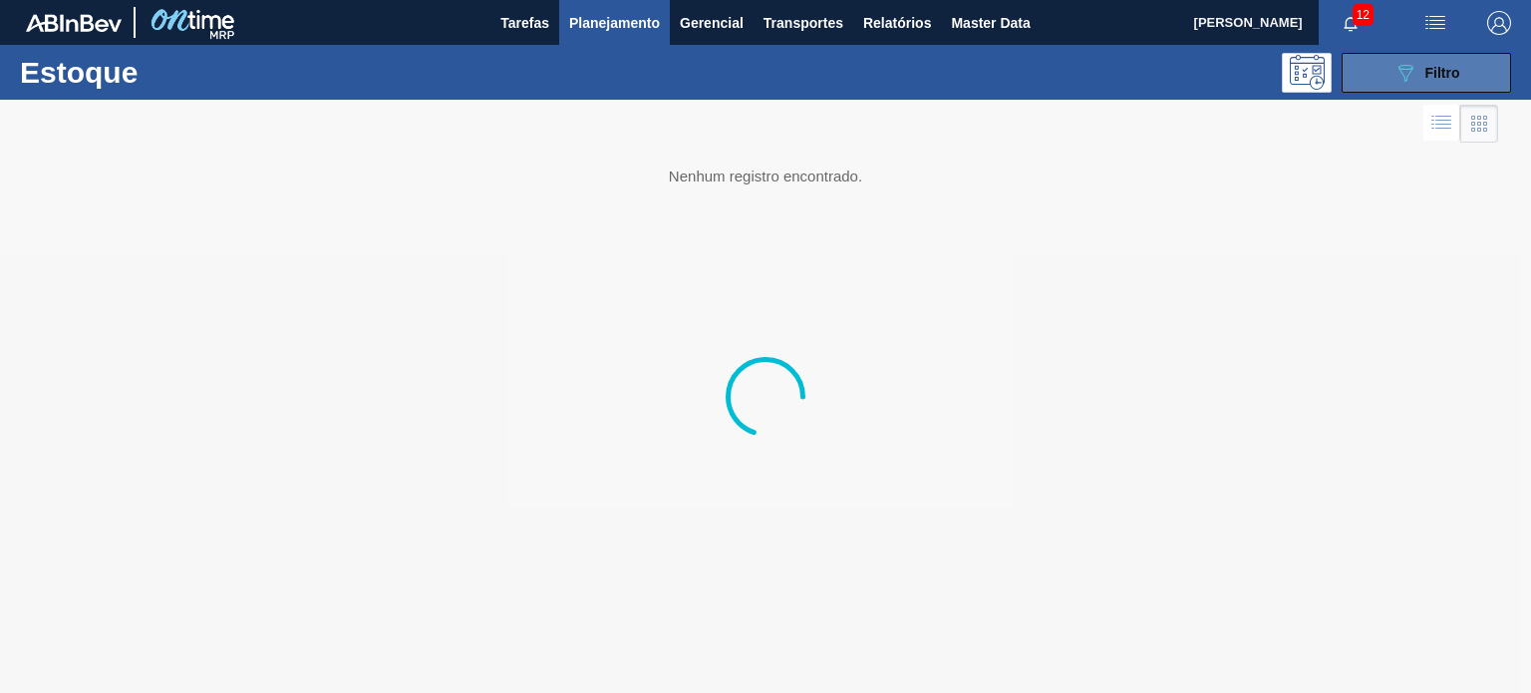
click at [1412, 70] on icon "089F7B8B-B2A5-4AFE-B5C0-19BA573D28AC" at bounding box center [1405, 73] width 24 height 24
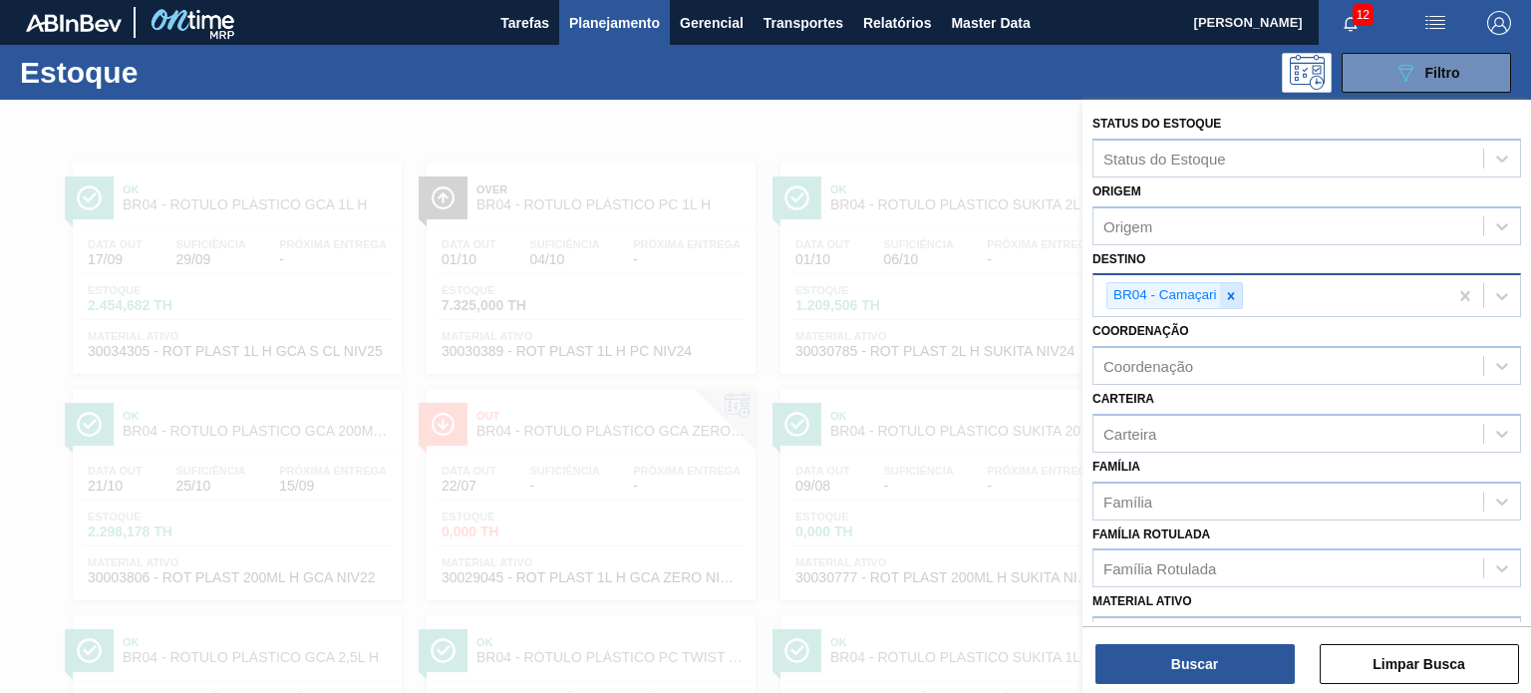
click at [1231, 297] on icon at bounding box center [1231, 296] width 14 height 14
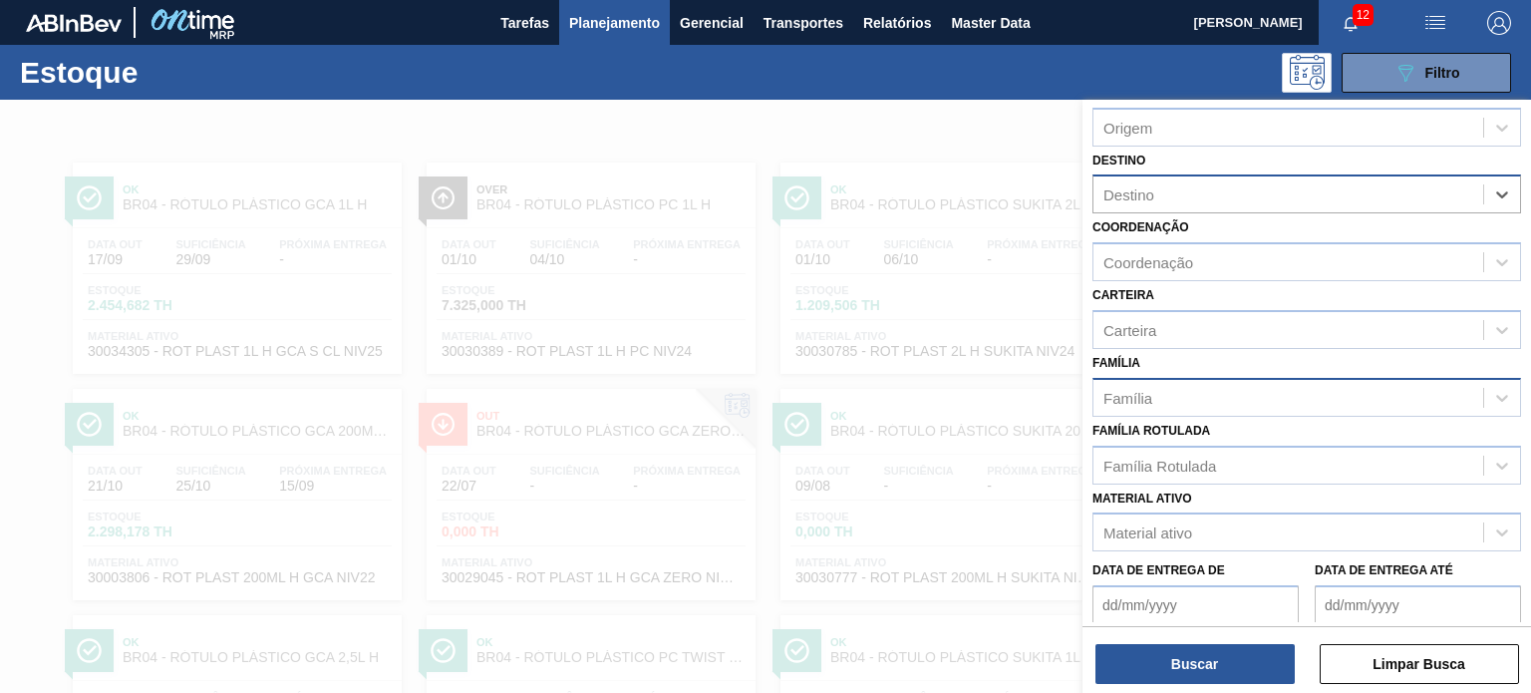
scroll to position [100, 0]
click at [1222, 427] on div "Família Rotulada Família Rotulada" at bounding box center [1306, 450] width 429 height 68
click at [1216, 437] on div "Família Rotulada Família Rotulada" at bounding box center [1306, 450] width 429 height 68
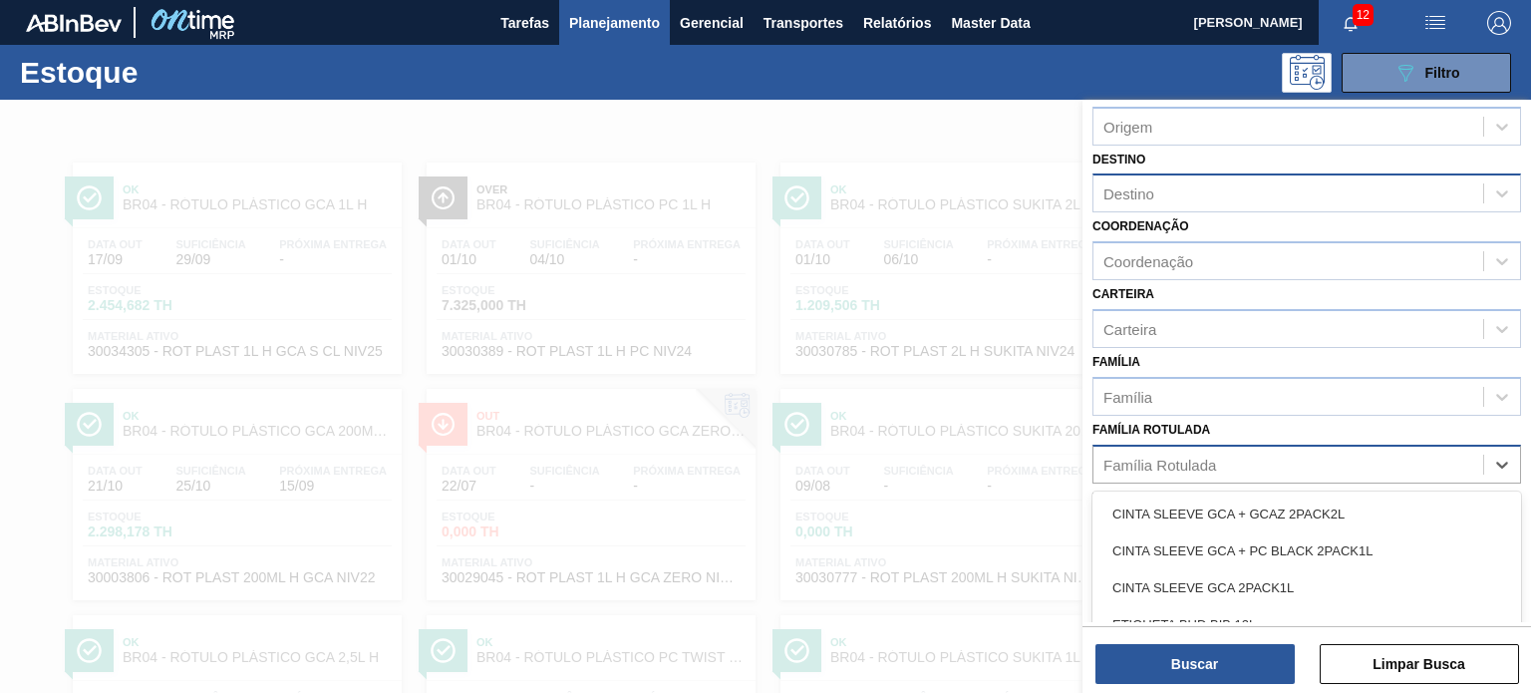
click at [1209, 456] on div "Família Rotulada" at bounding box center [1159, 463] width 113 height 17
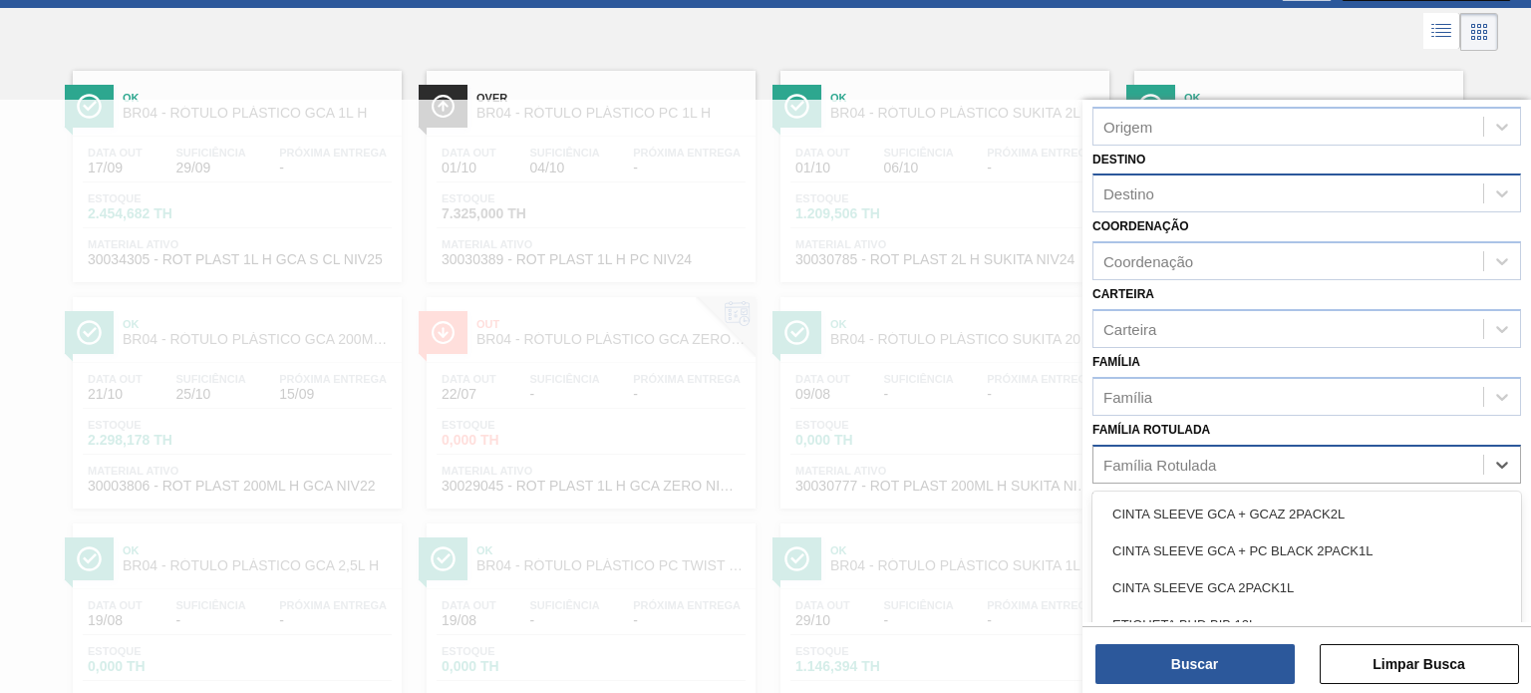
paste Rotulada "RÓTULO PLÁSTICO GCA 1L H"
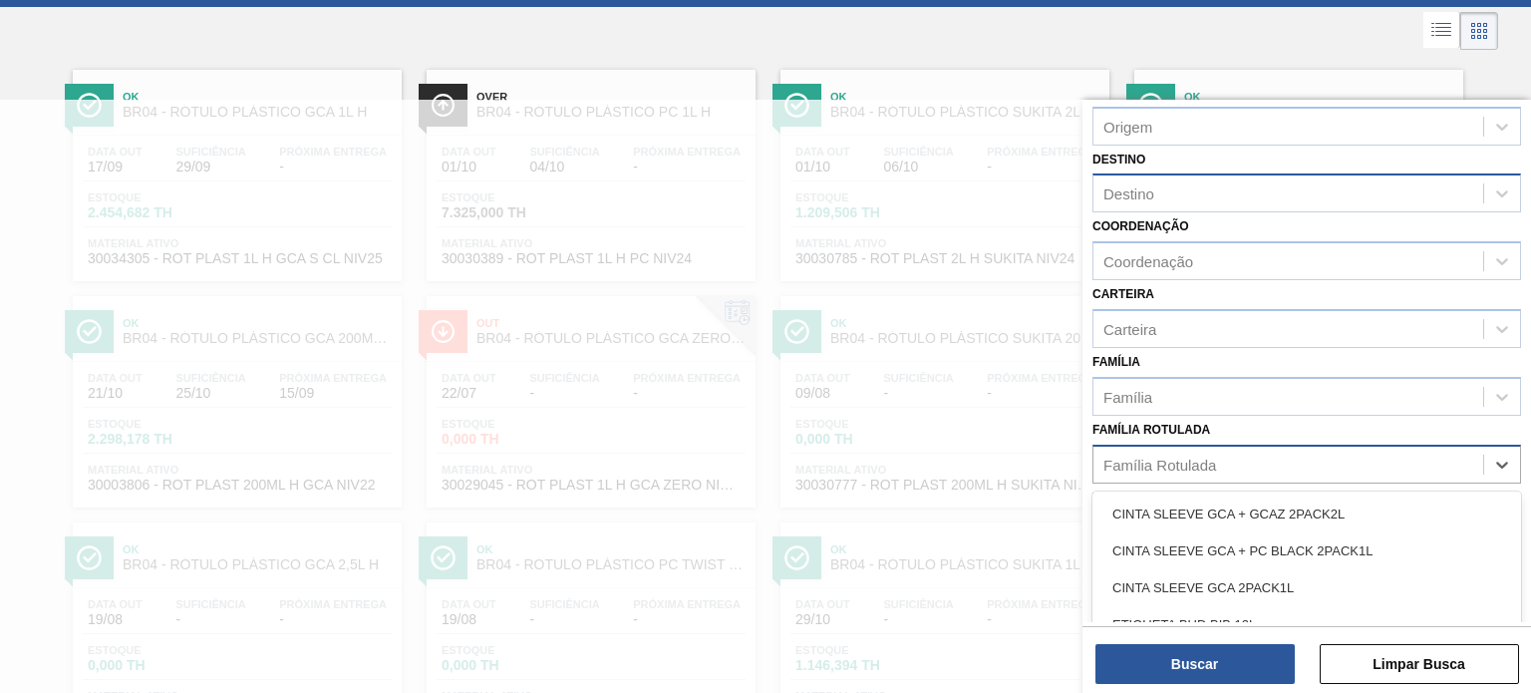
type Rotulada "RÓTULO PLÁSTICO GCA 1L H"
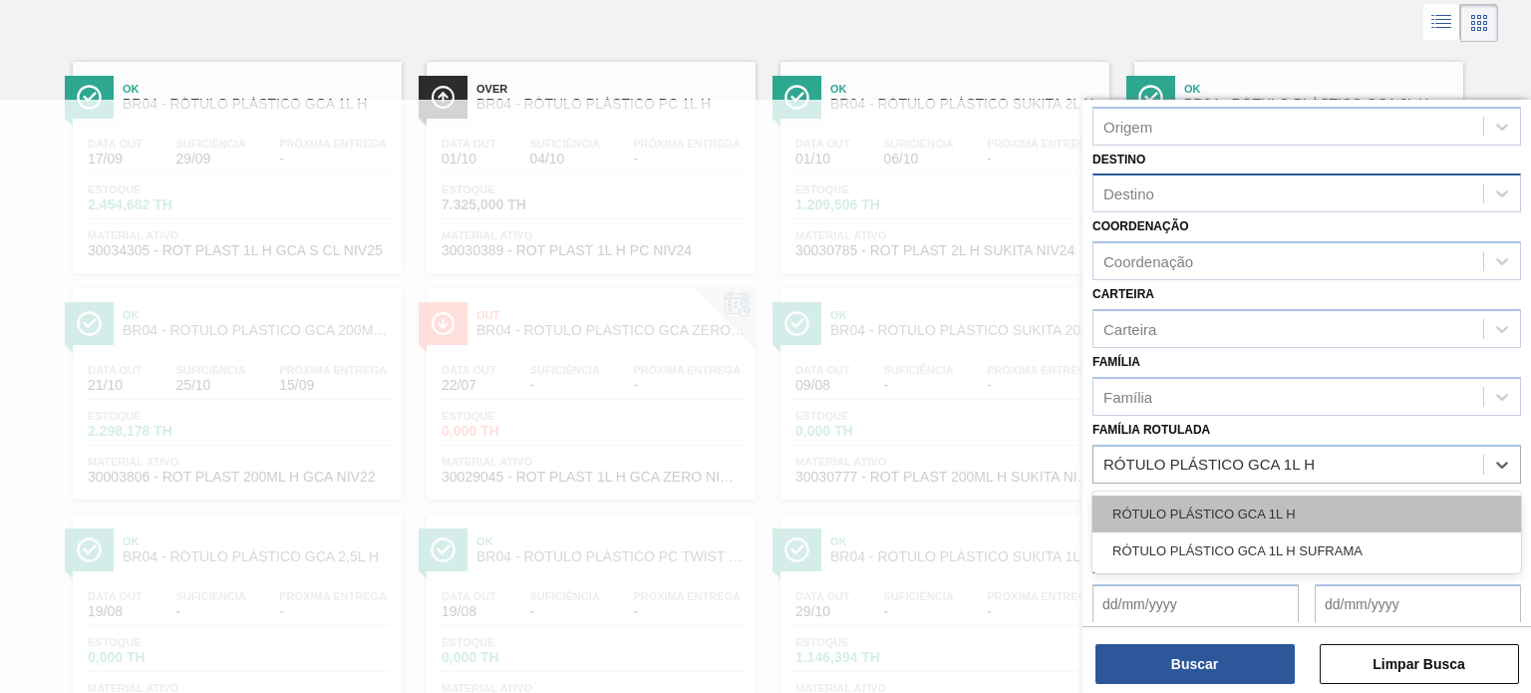
click at [1185, 497] on div "RÓTULO PLÁSTICO GCA 1L H" at bounding box center [1306, 513] width 429 height 37
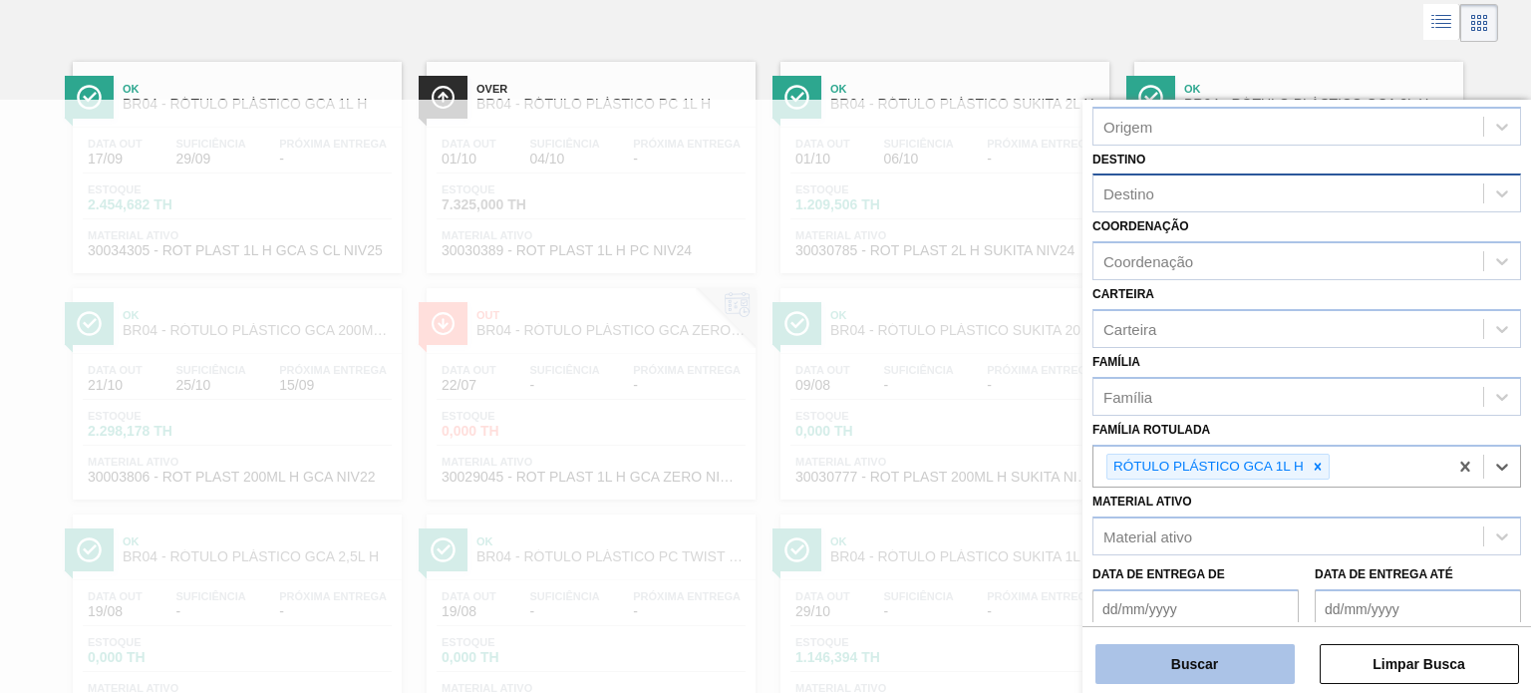
click at [1160, 653] on button "Buscar" at bounding box center [1194, 664] width 199 height 40
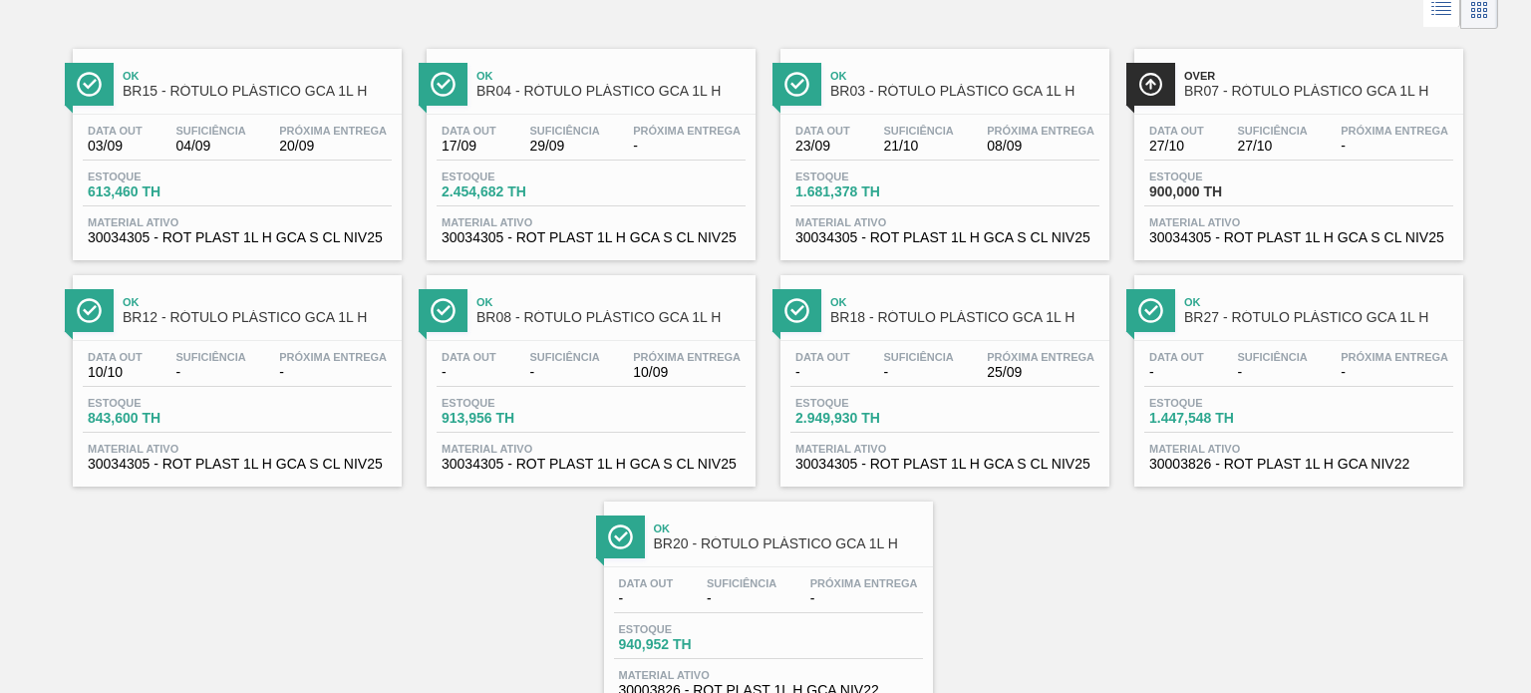
scroll to position [81, 0]
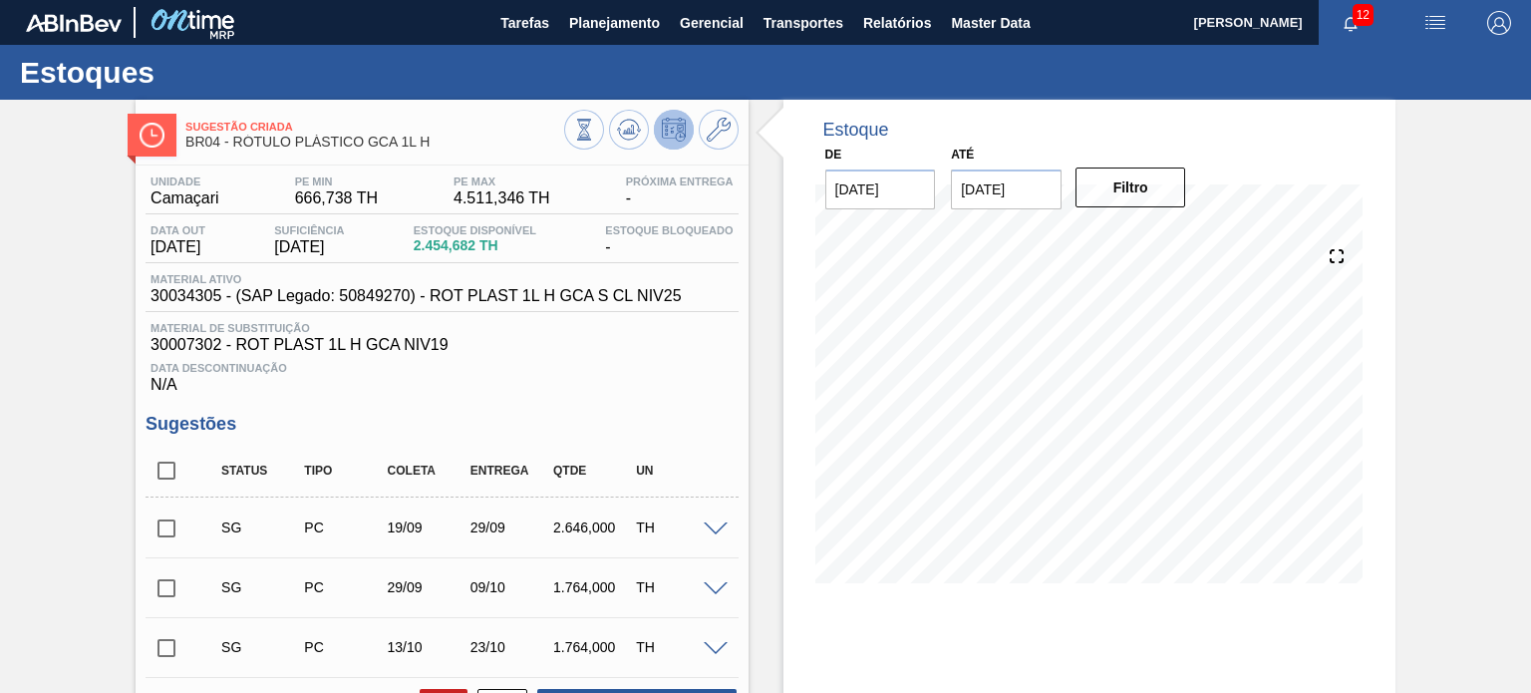
click at [595, 123] on icon at bounding box center [584, 130] width 22 height 22
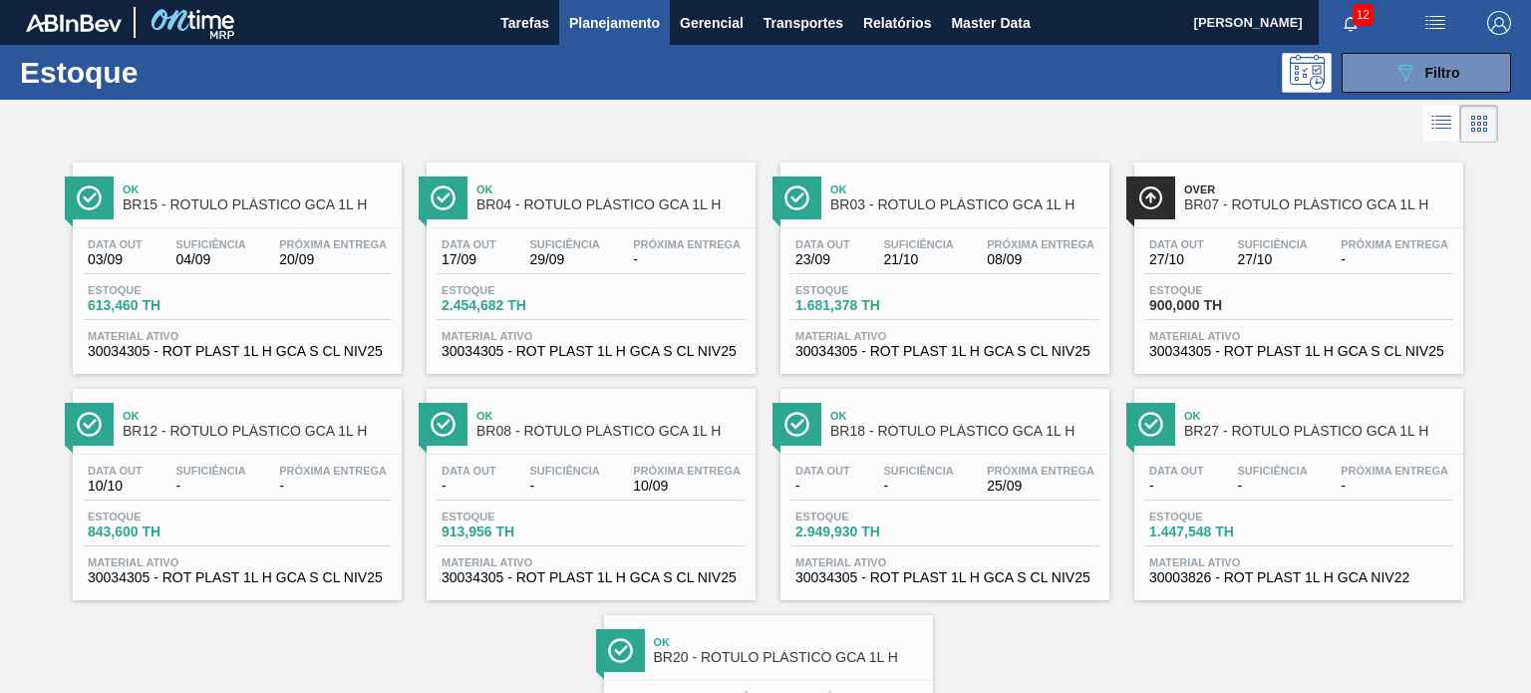
click at [613, 198] on span "BR04 - RÓTULO PLÁSTICO GCA 1L H" at bounding box center [610, 204] width 269 height 15
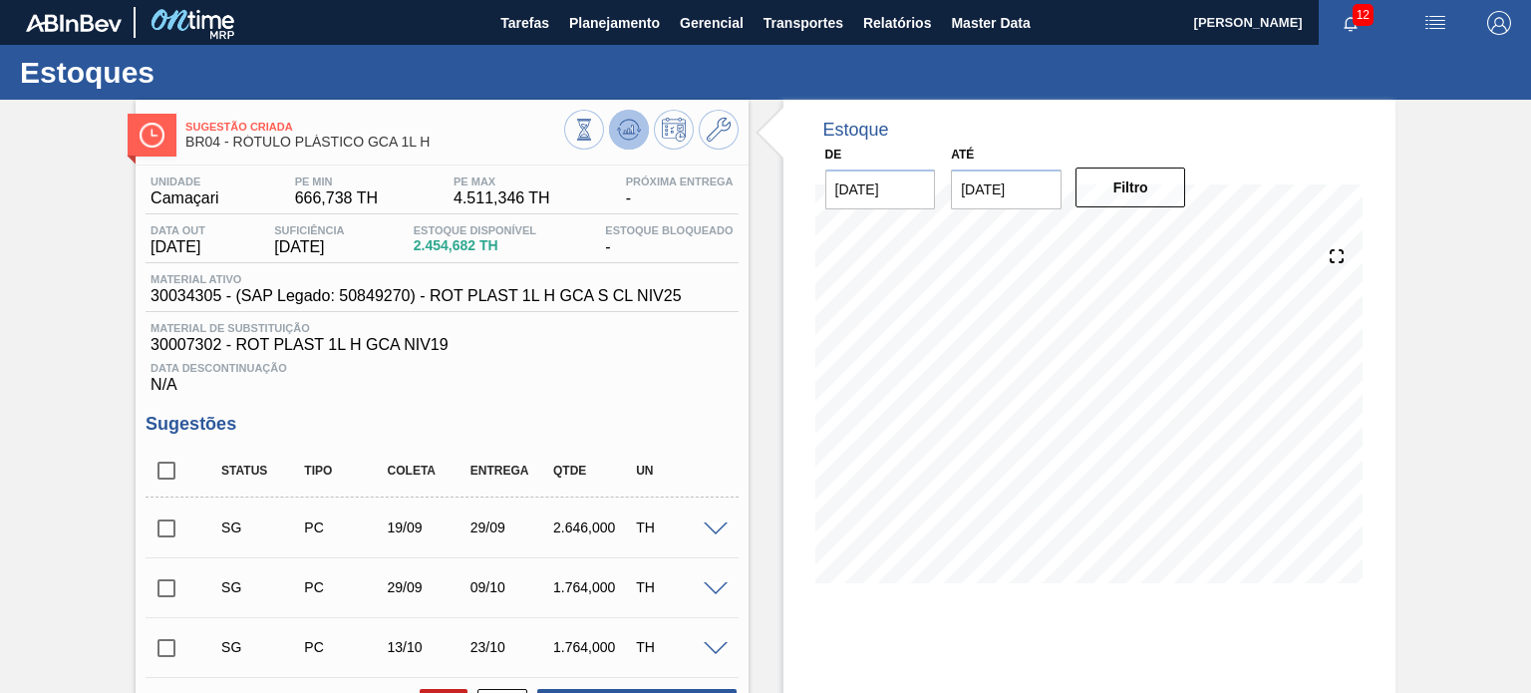
click at [628, 143] on button at bounding box center [629, 130] width 40 height 40
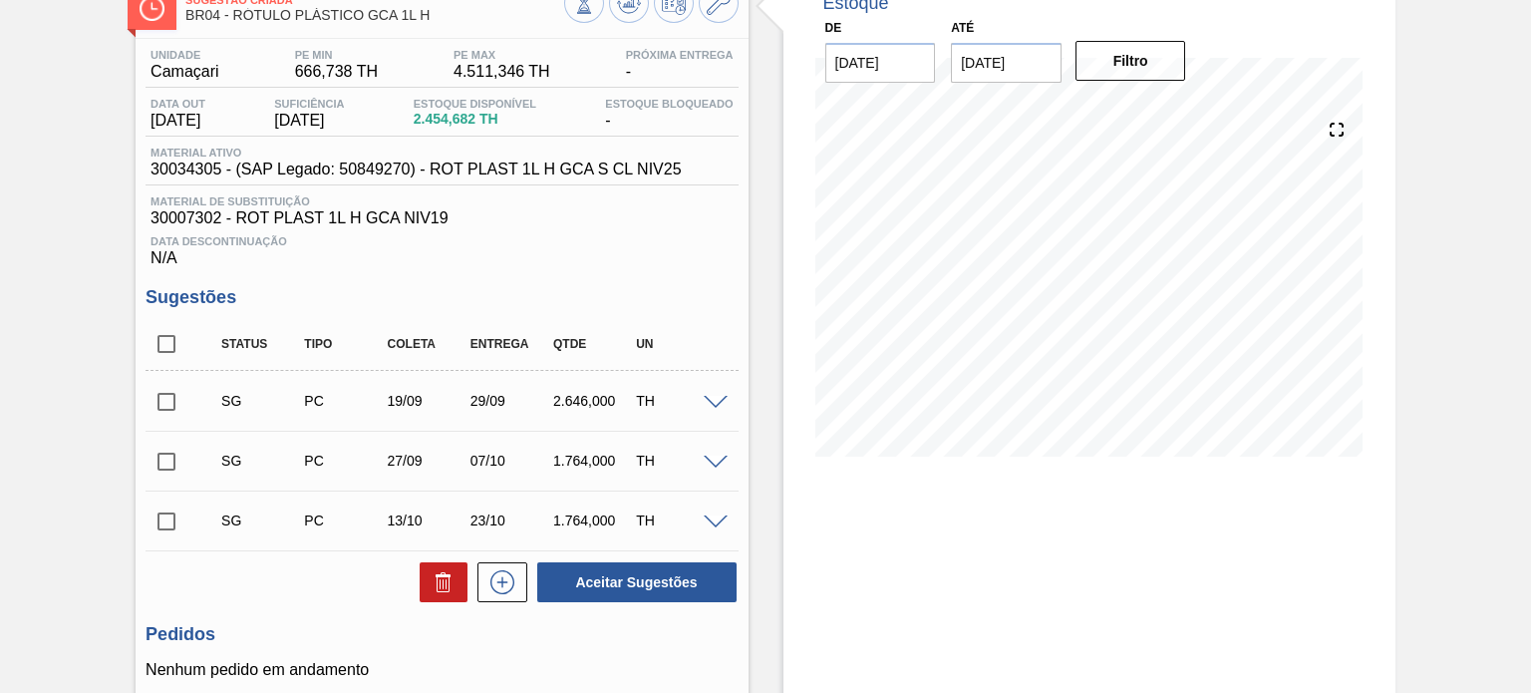
scroll to position [93, 0]
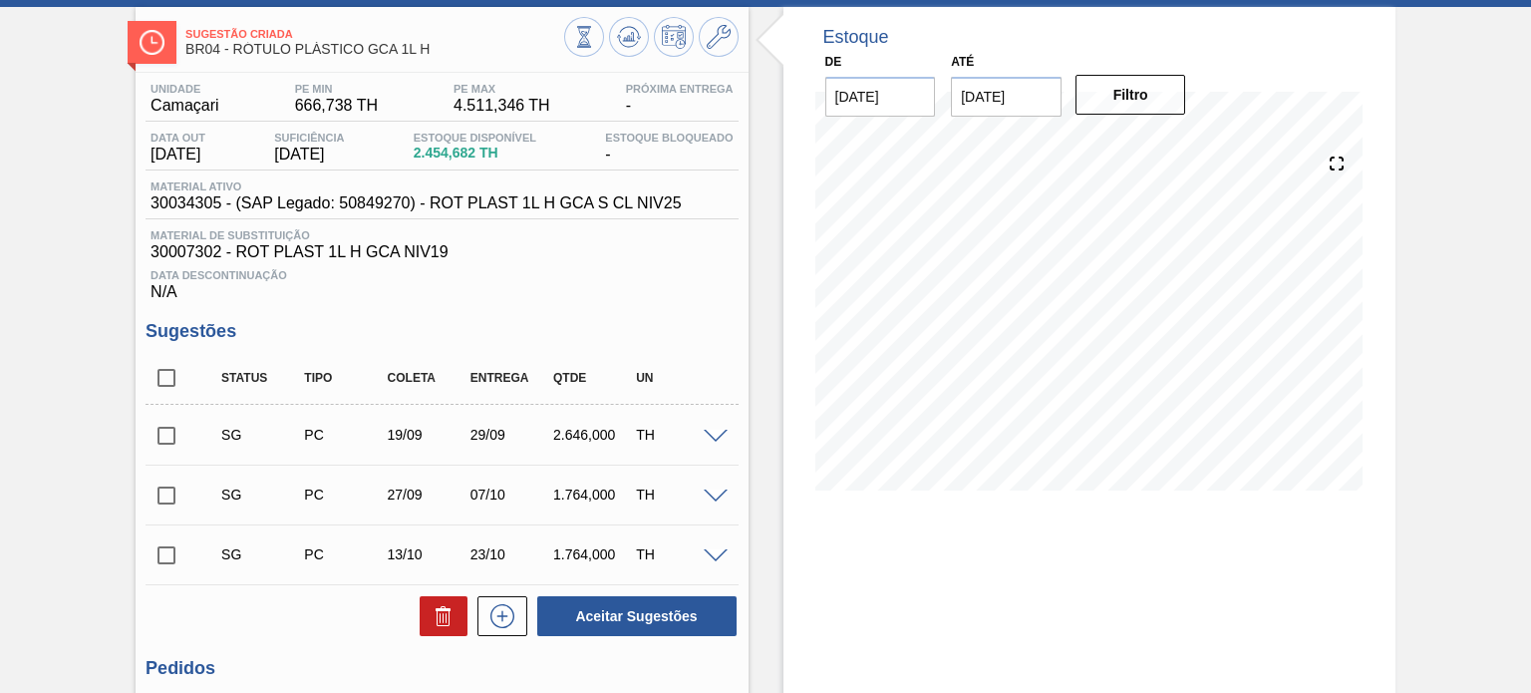
click at [705, 59] on div at bounding box center [651, 39] width 174 height 45
click at [707, 43] on icon at bounding box center [719, 37] width 24 height 24
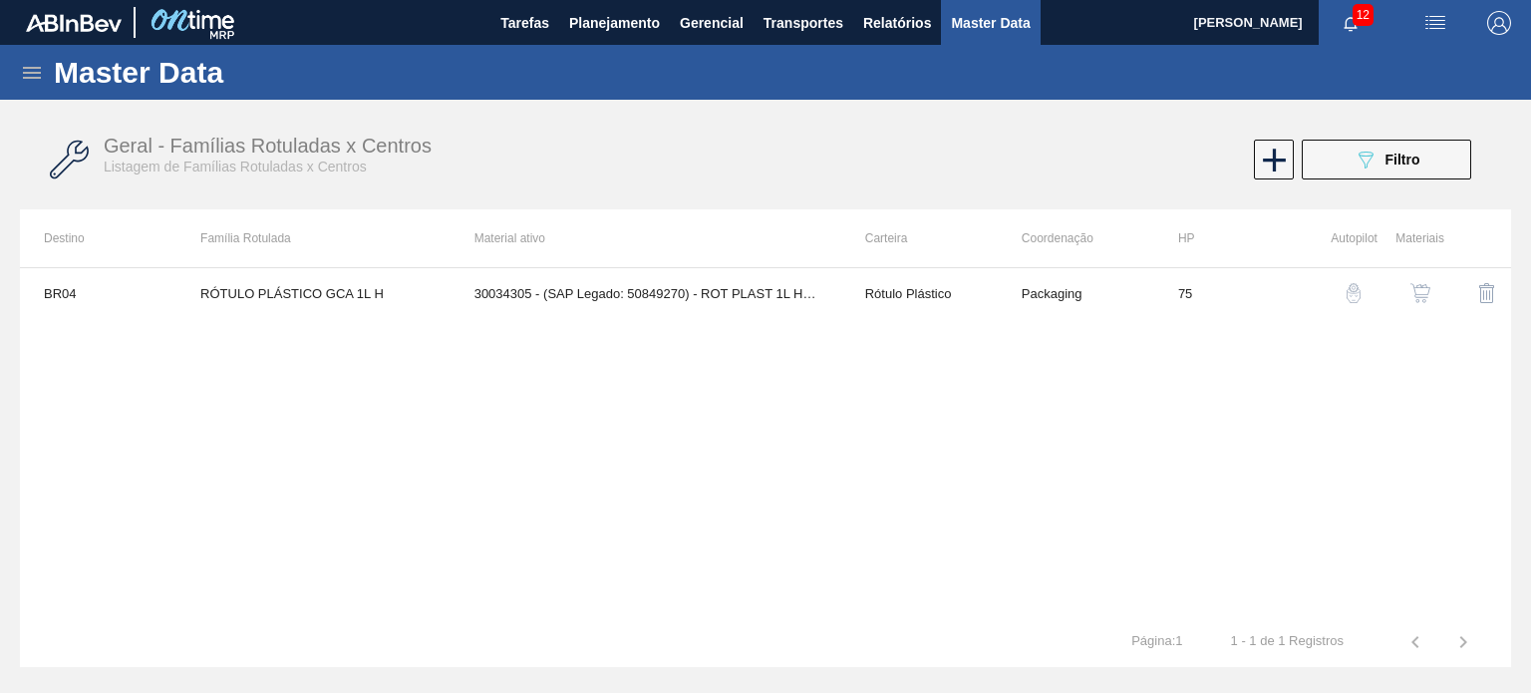
click at [1419, 290] on img "button" at bounding box center [1420, 293] width 20 height 20
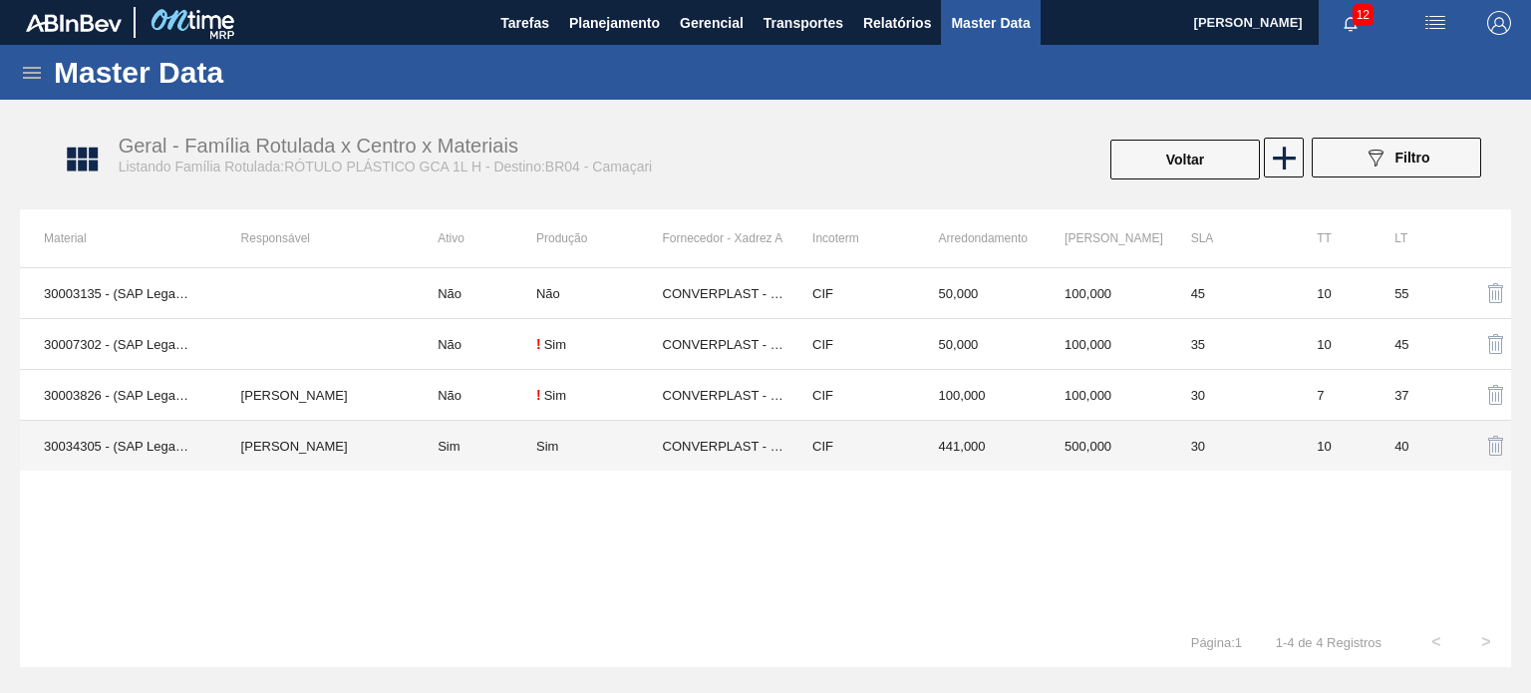
click at [1137, 453] on td "500,000" at bounding box center [1103, 446] width 127 height 51
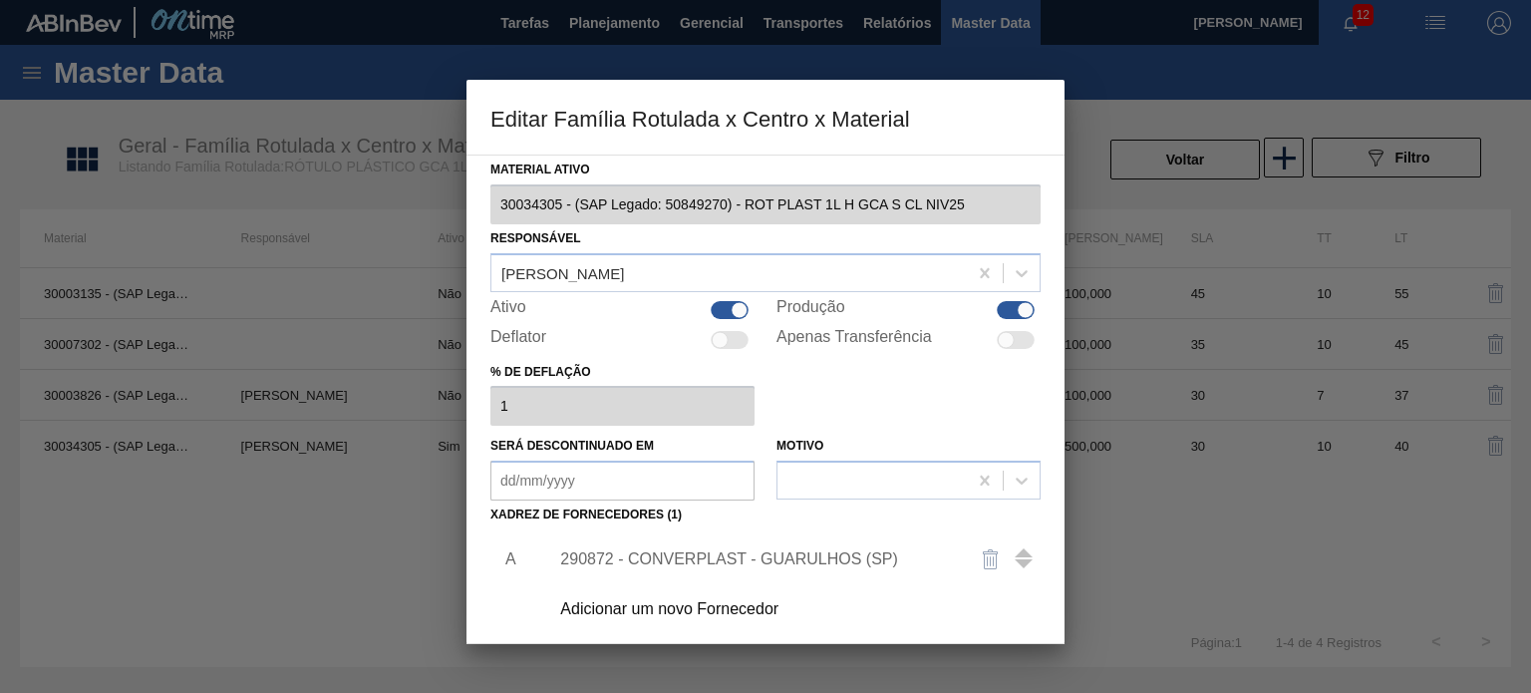
click at [889, 543] on div "290872 - CONVERPLAST - GUARULHOS (SP)" at bounding box center [788, 559] width 503 height 50
click at [880, 550] on div "290872 - CONVERPLAST - GUARULHOS (SP)" at bounding box center [755, 559] width 391 height 18
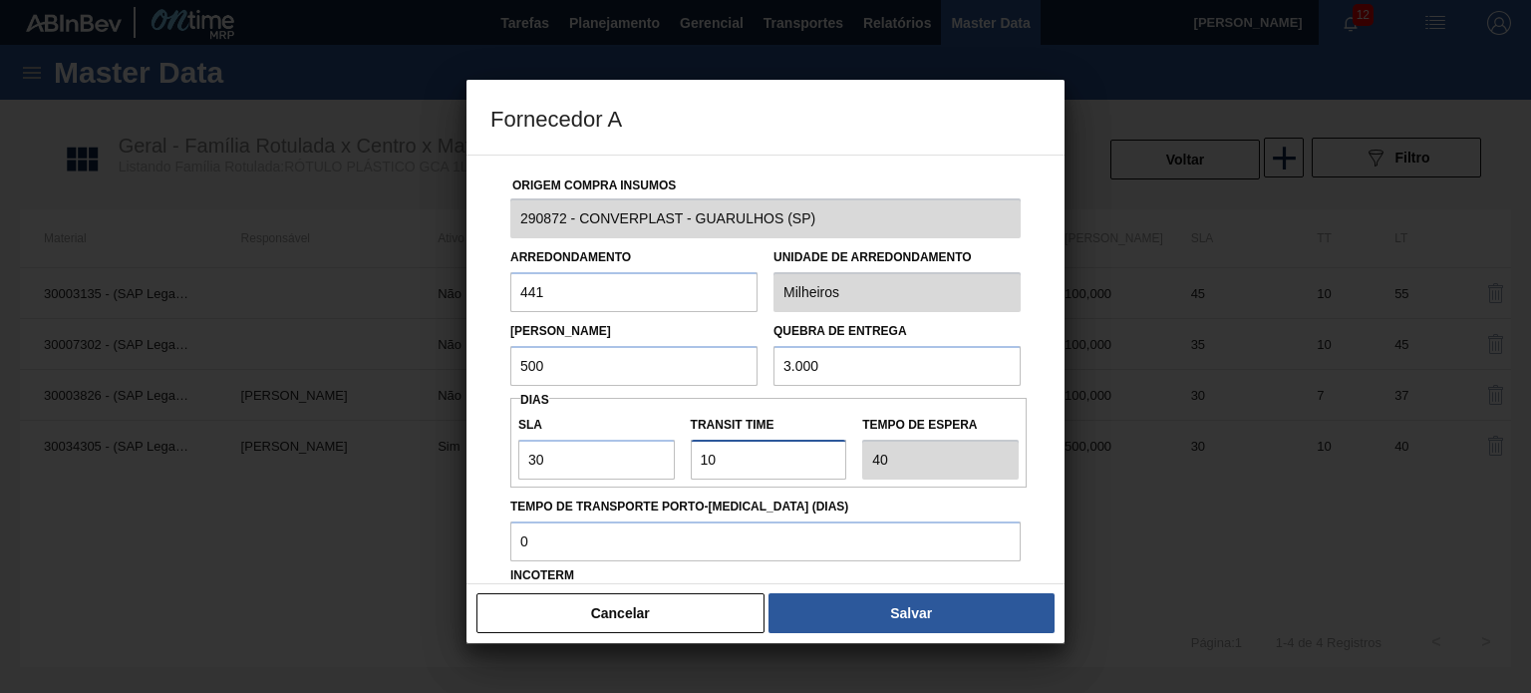
drag, startPoint x: 720, startPoint y: 465, endPoint x: 686, endPoint y: 457, distance: 34.8
click at [686, 457] on div "Transit Time" at bounding box center [769, 445] width 172 height 69
type input "5"
type input "35"
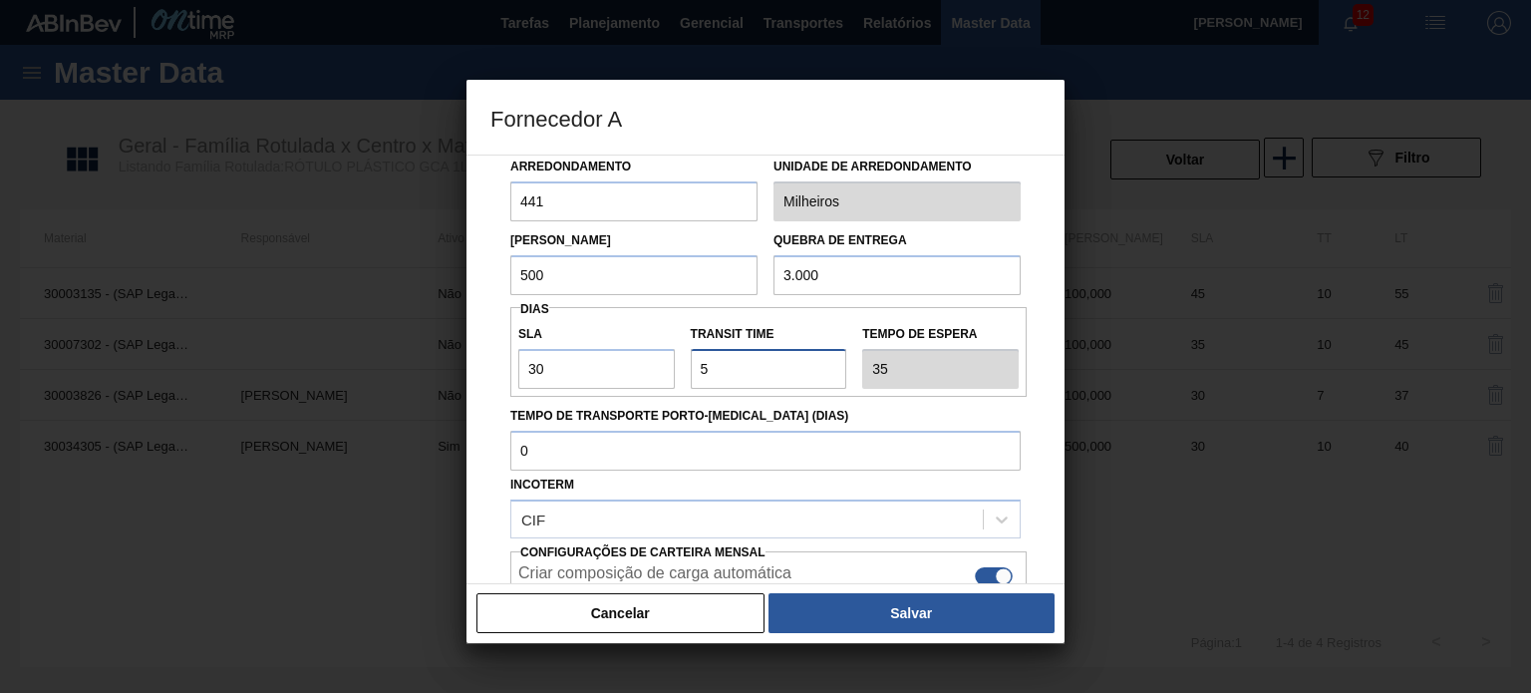
scroll to position [199, 0]
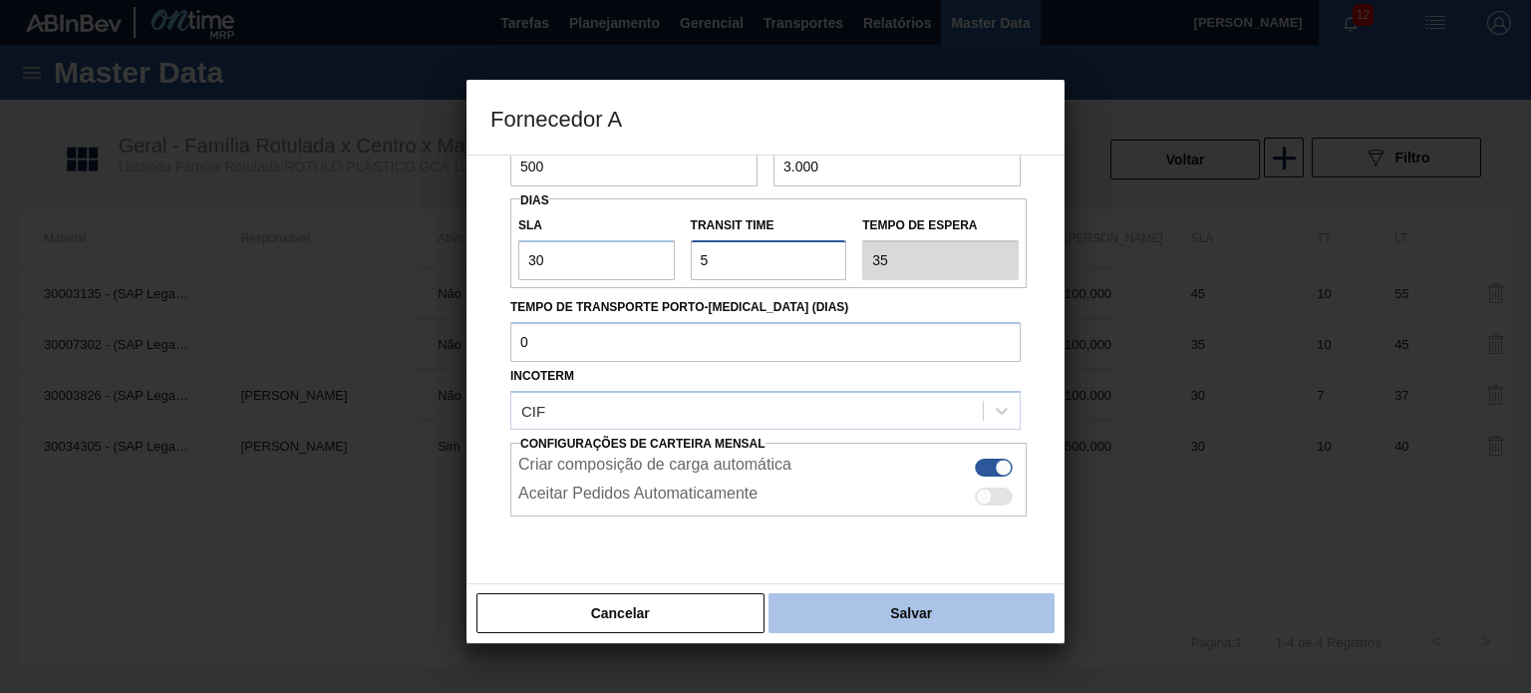
type input "5"
click at [845, 593] on button "Salvar" at bounding box center [911, 613] width 286 height 40
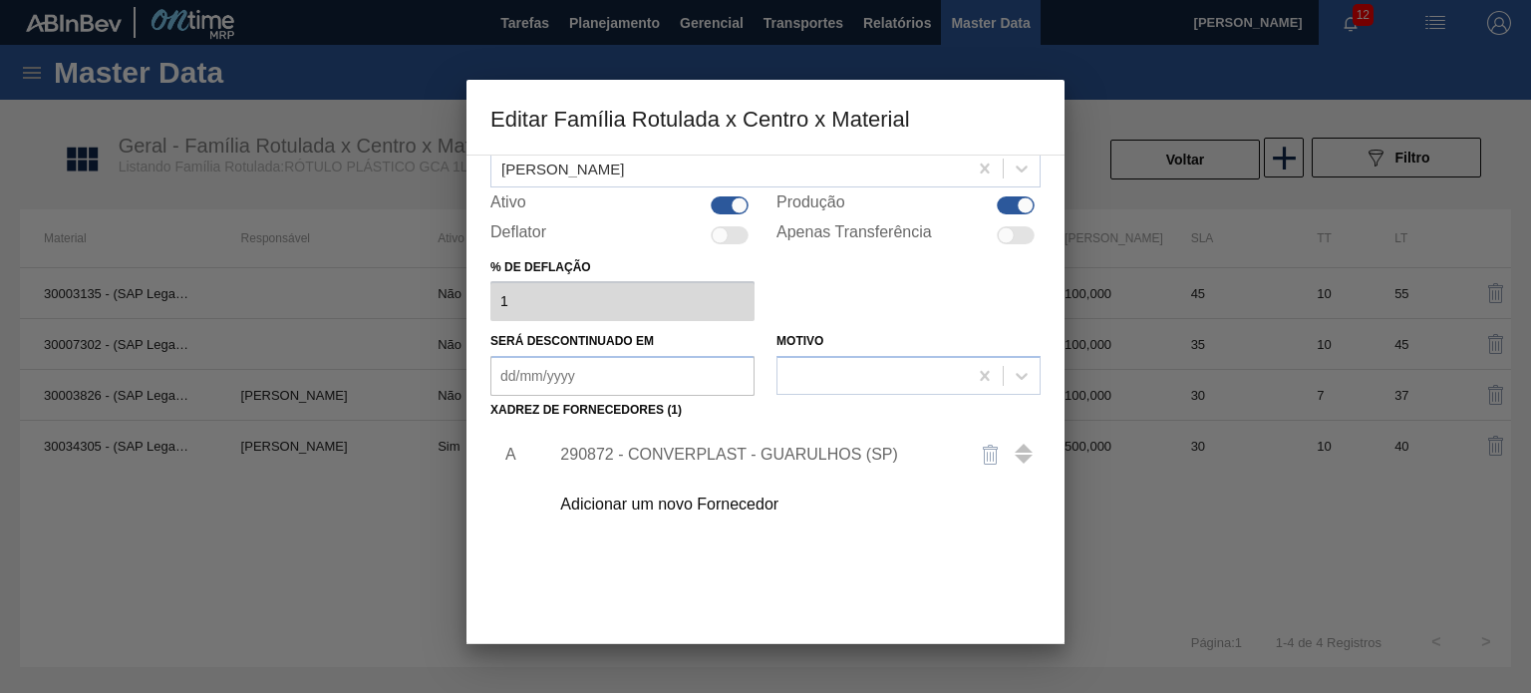
scroll to position [203, 0]
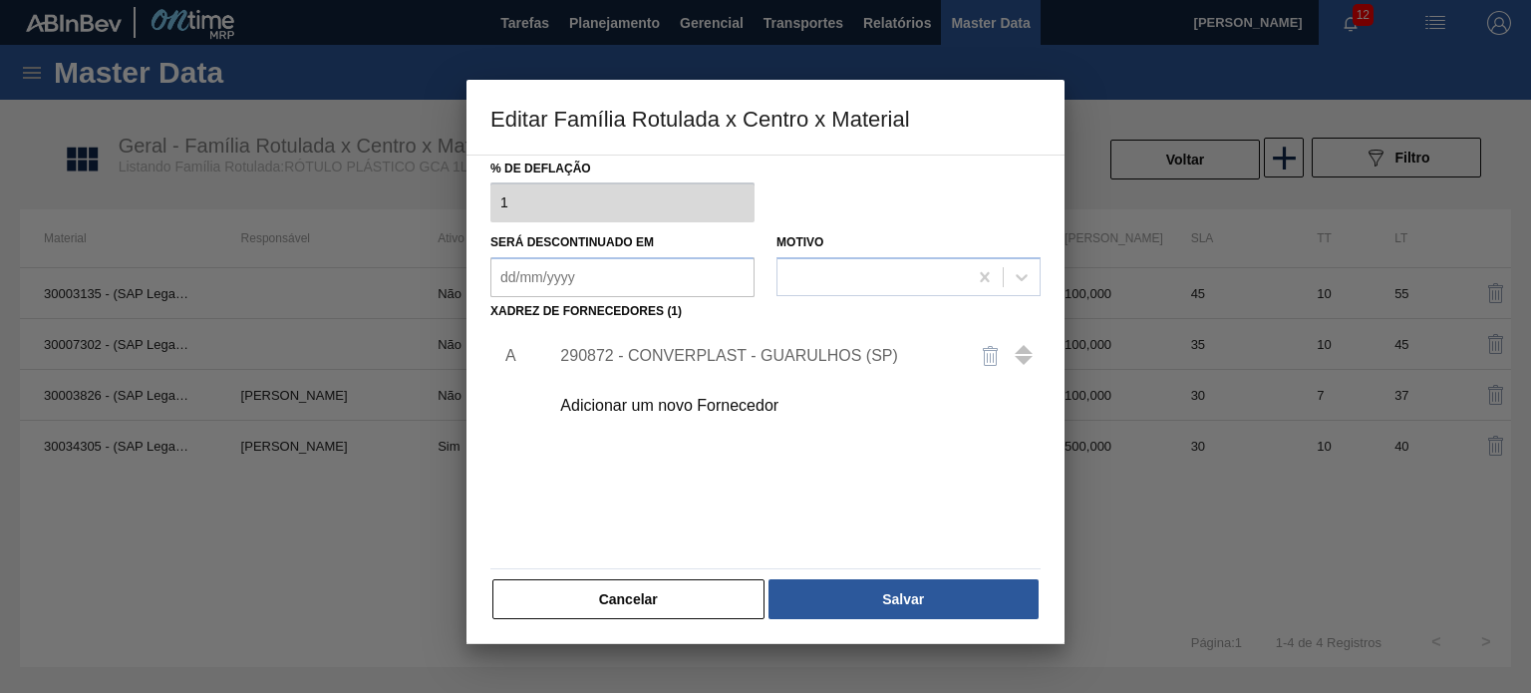
click at [916, 572] on div "Material ativo 30034305 - (SAP Legado: 50849270) - ROT PLAST 1L H GCA S CL NIV2…" at bounding box center [765, 286] width 550 height 669
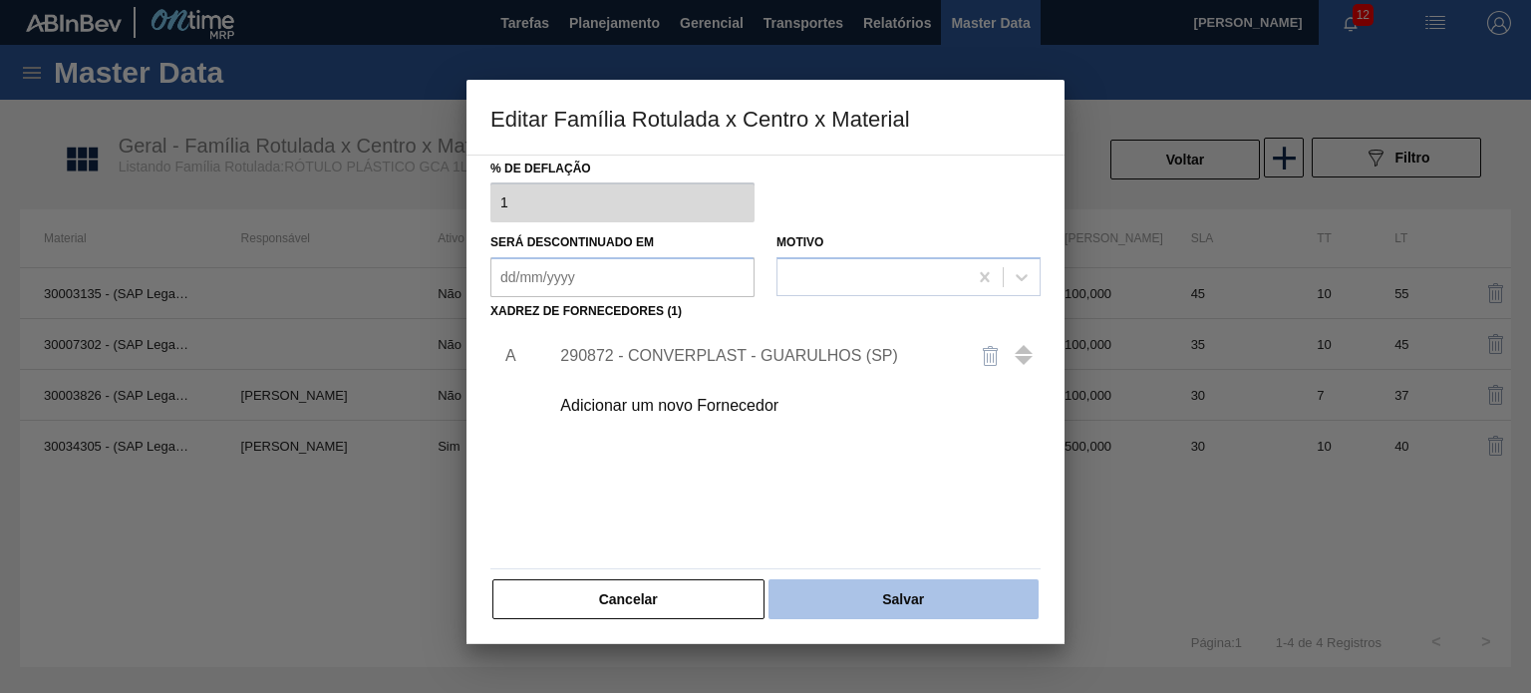
click at [914, 581] on button "Salvar" at bounding box center [903, 599] width 270 height 40
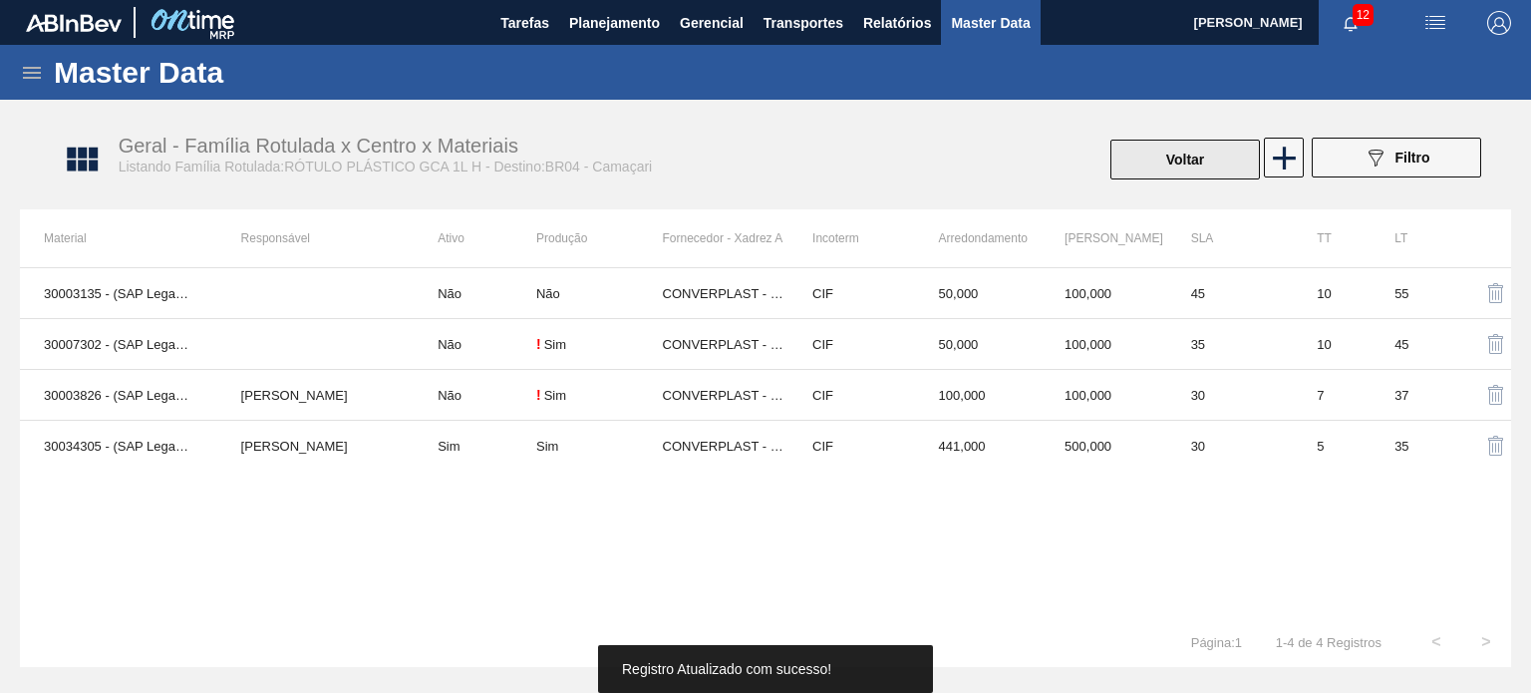
click at [1147, 171] on button "Voltar" at bounding box center [1184, 160] width 149 height 40
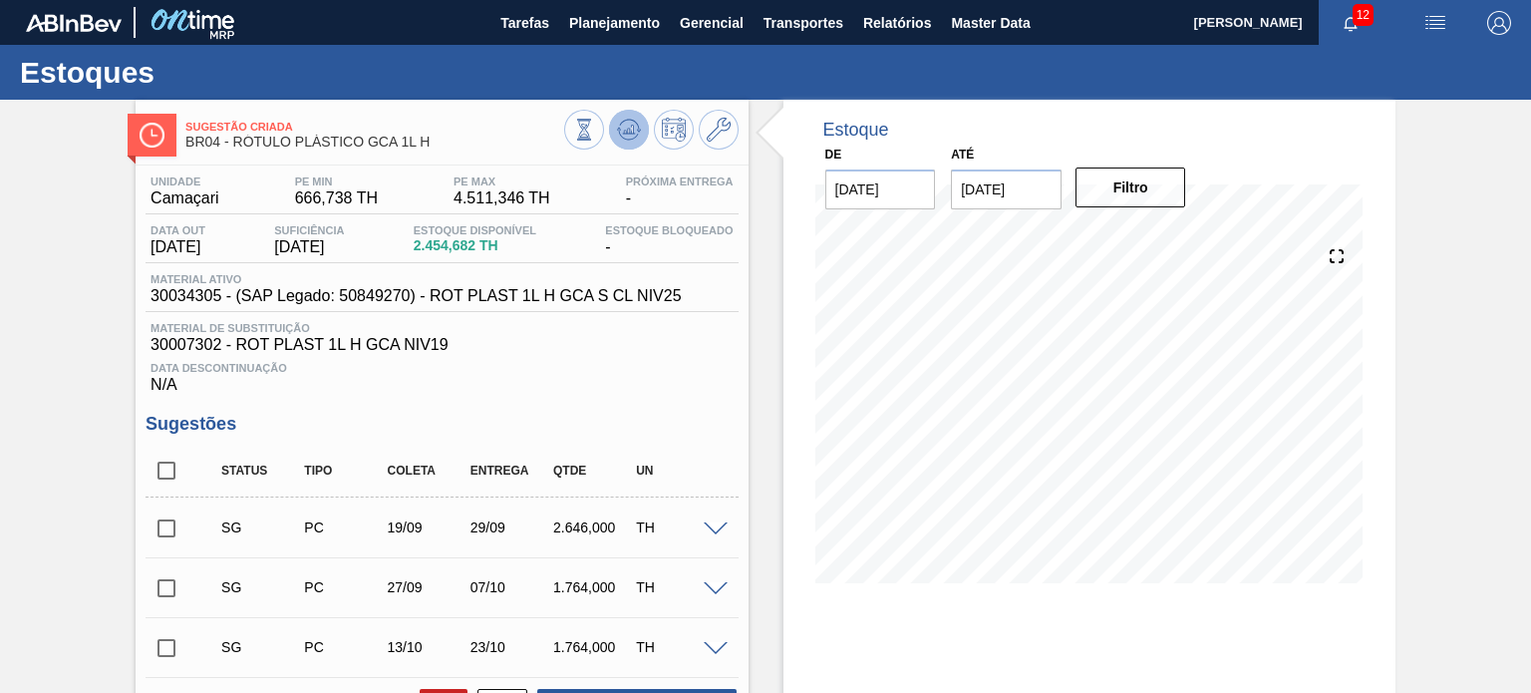
click at [595, 119] on icon at bounding box center [584, 130] width 22 height 22
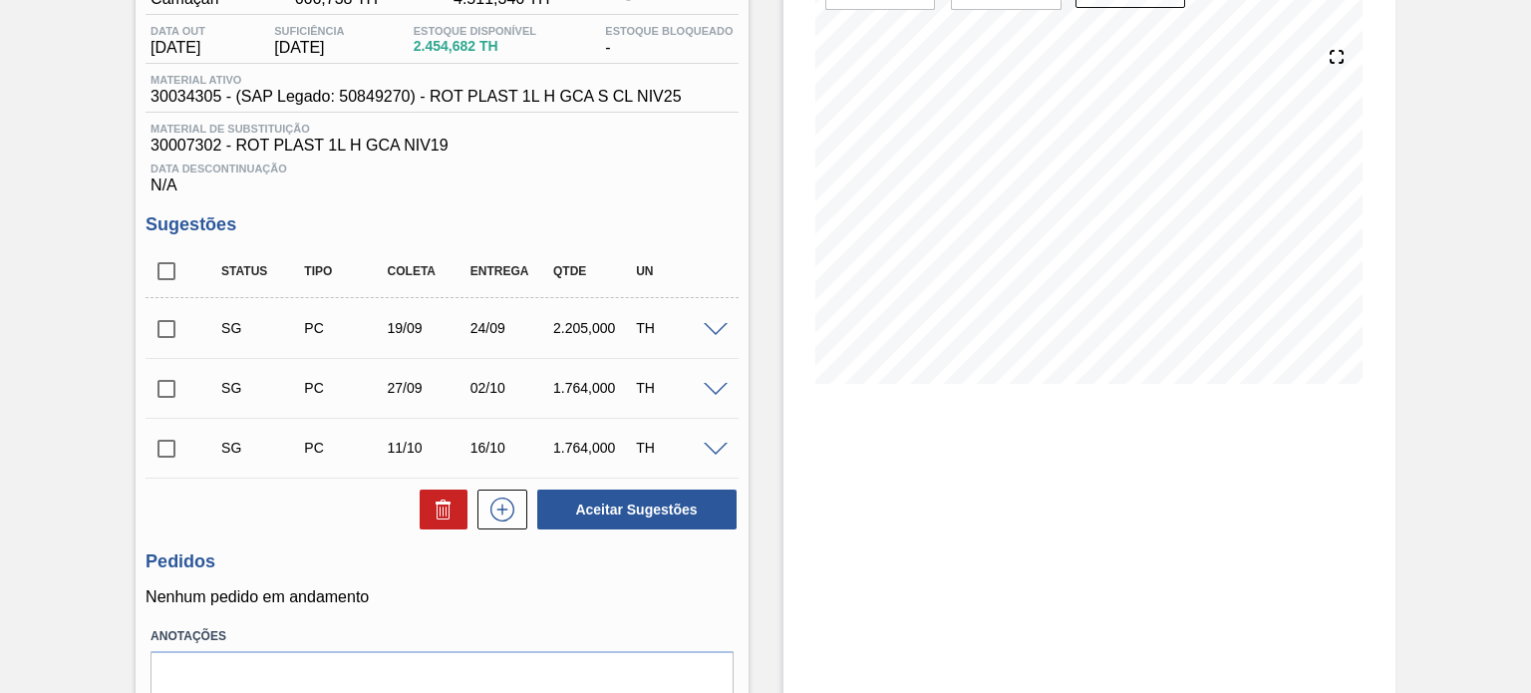
scroll to position [100, 0]
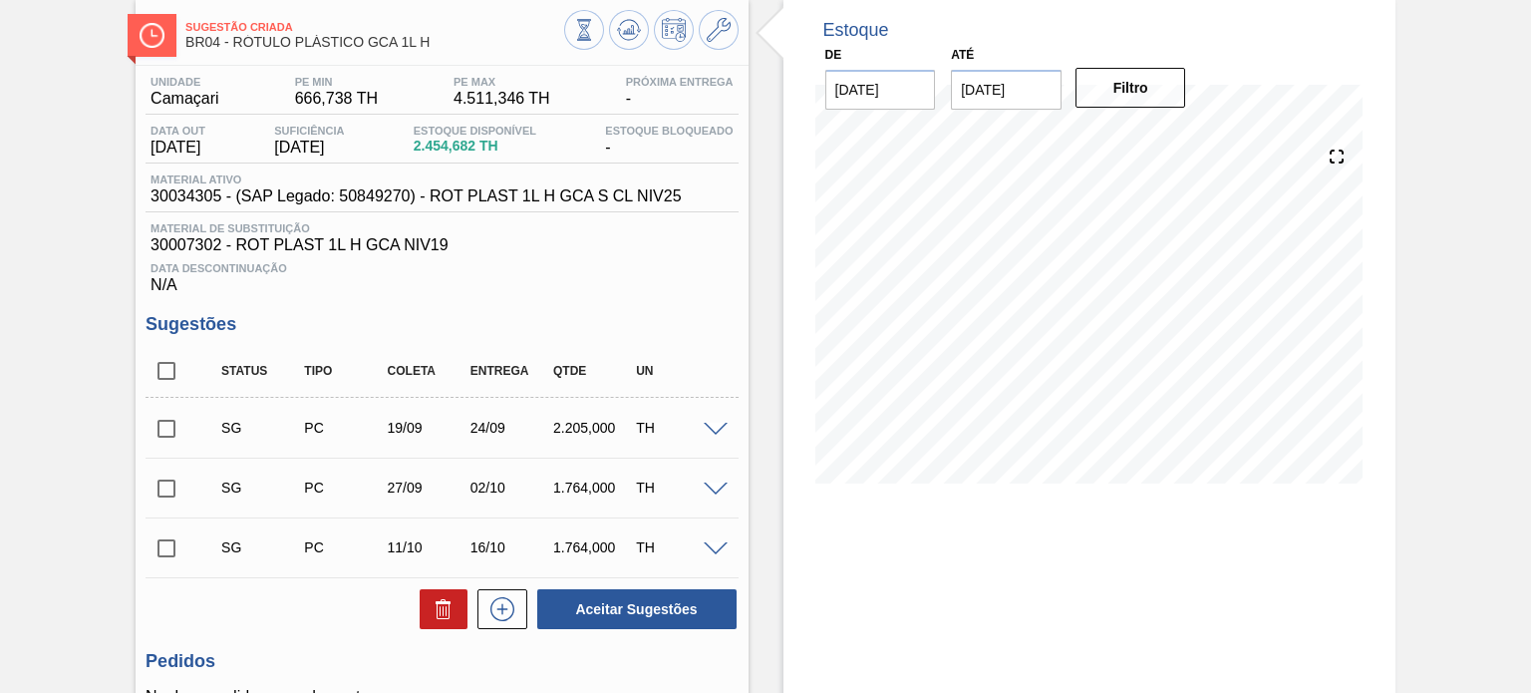
click at [714, 25] on icon at bounding box center [719, 30] width 24 height 24
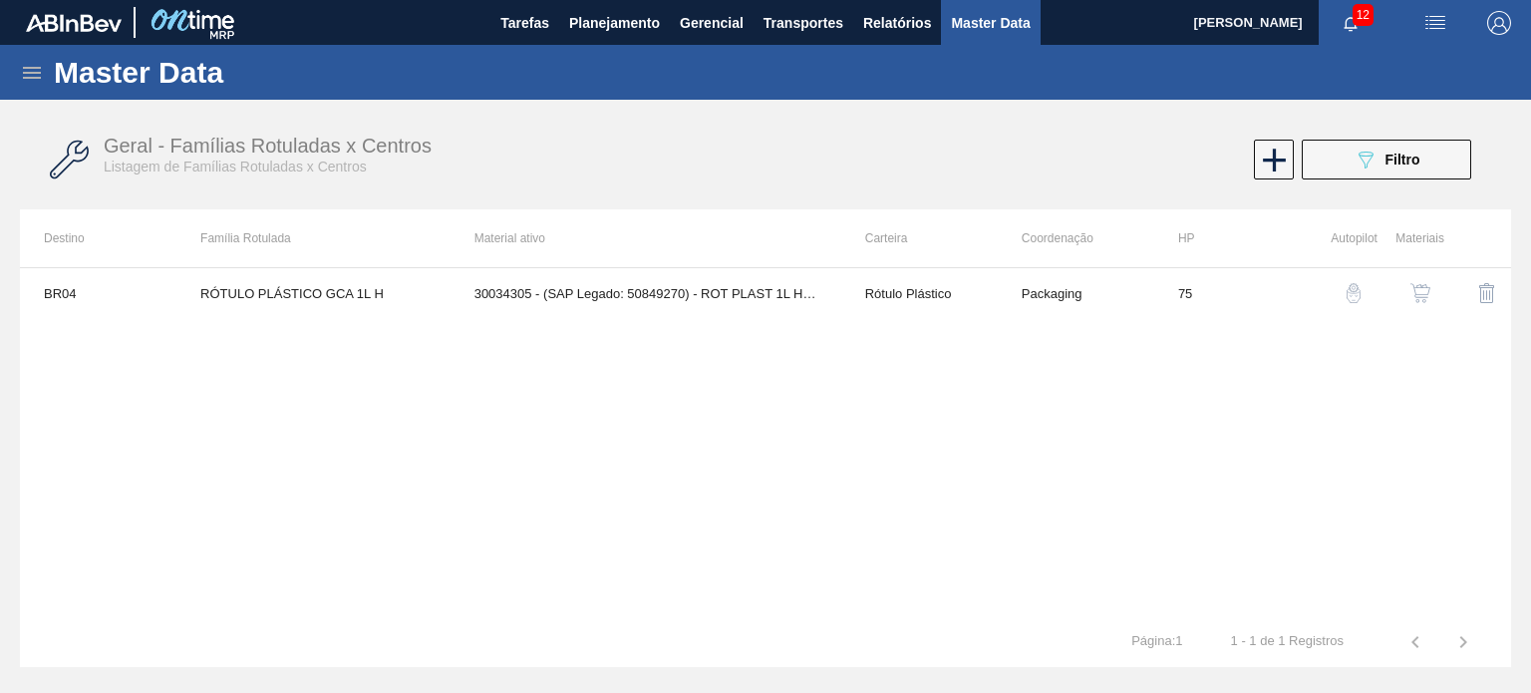
click at [1416, 302] on img "button" at bounding box center [1420, 293] width 20 height 20
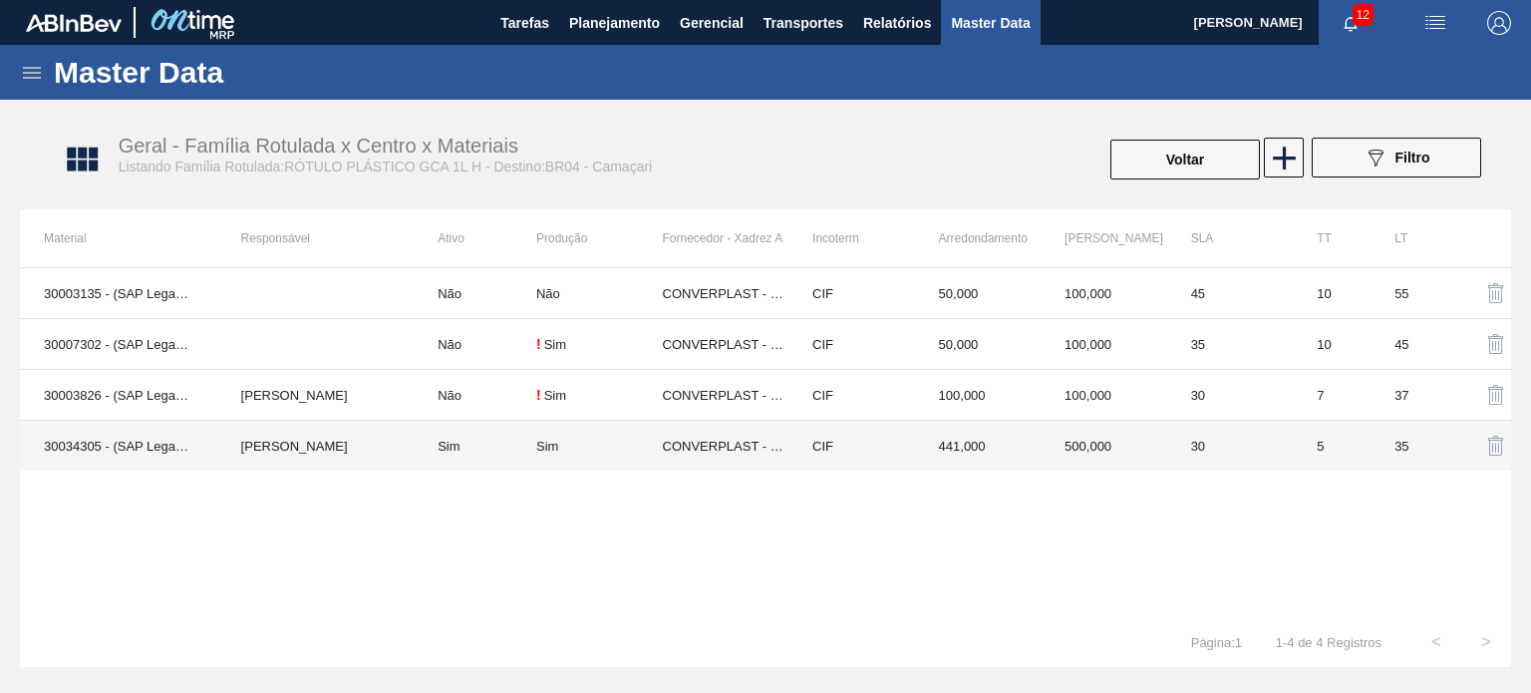
click at [809, 426] on td "CIF" at bounding box center [851, 446] width 127 height 51
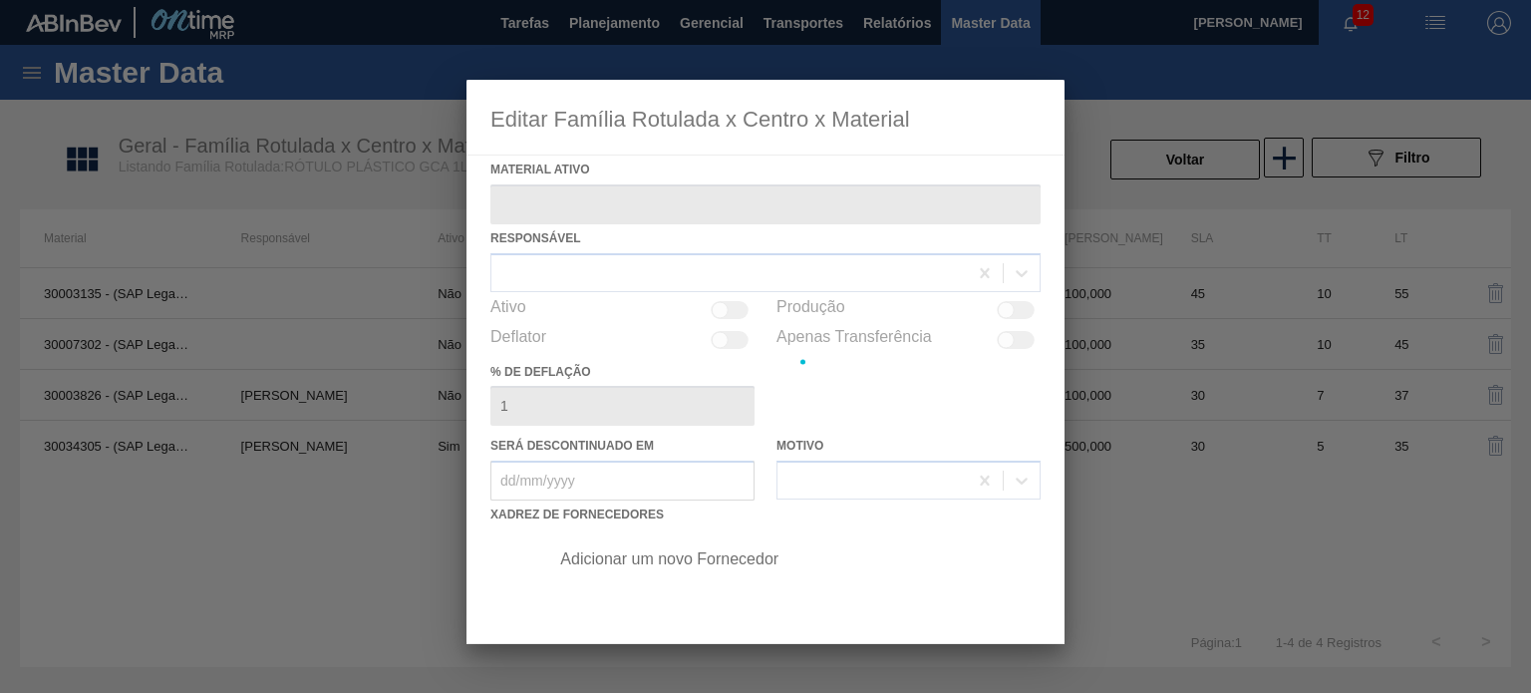
type ativo "30034305 - (SAP Legado: 50849270) - ROT PLAST 1L H GCA S CL NIV25"
checkbox input "true"
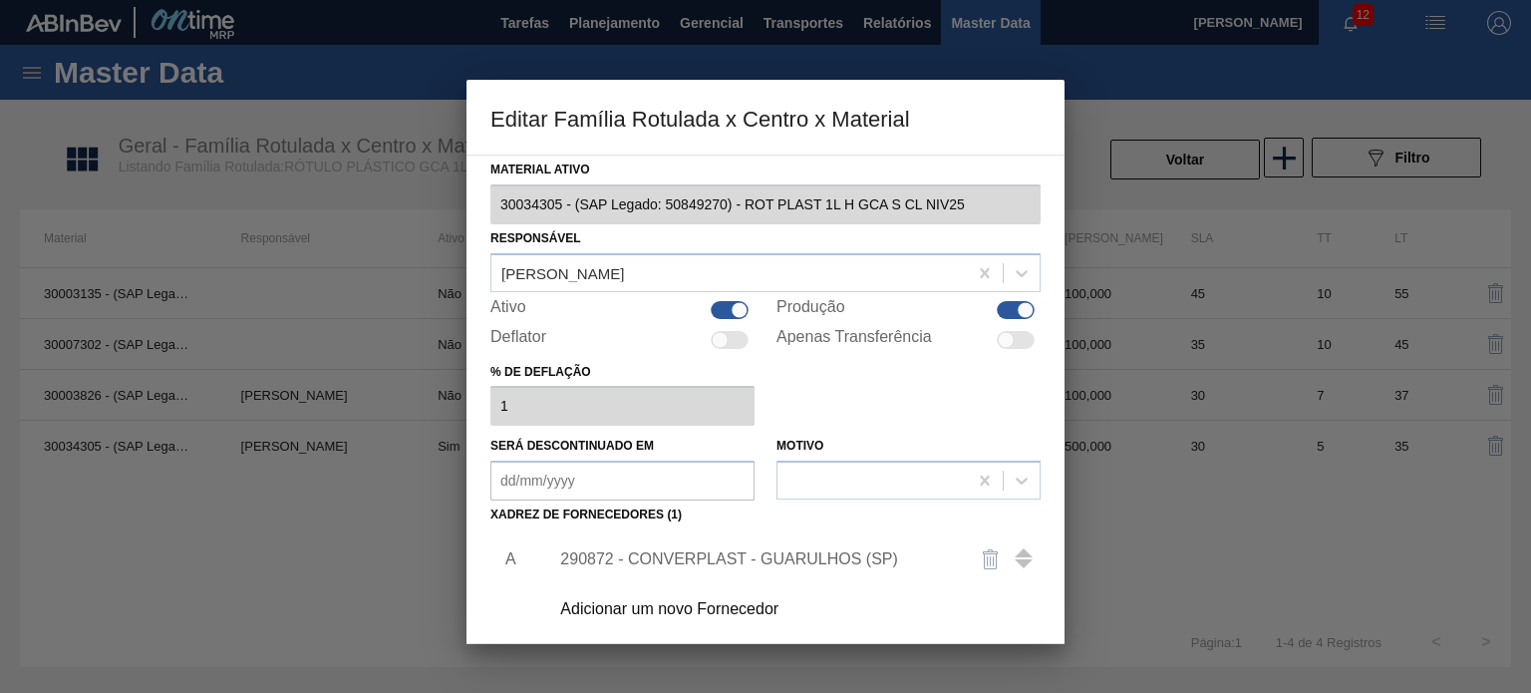
click at [723, 541] on div "290872 - CONVERPLAST - GUARULHOS (SP)" at bounding box center [788, 559] width 503 height 50
click at [722, 555] on div "290872 - CONVERPLAST - GUARULHOS (SP)" at bounding box center [755, 559] width 391 height 18
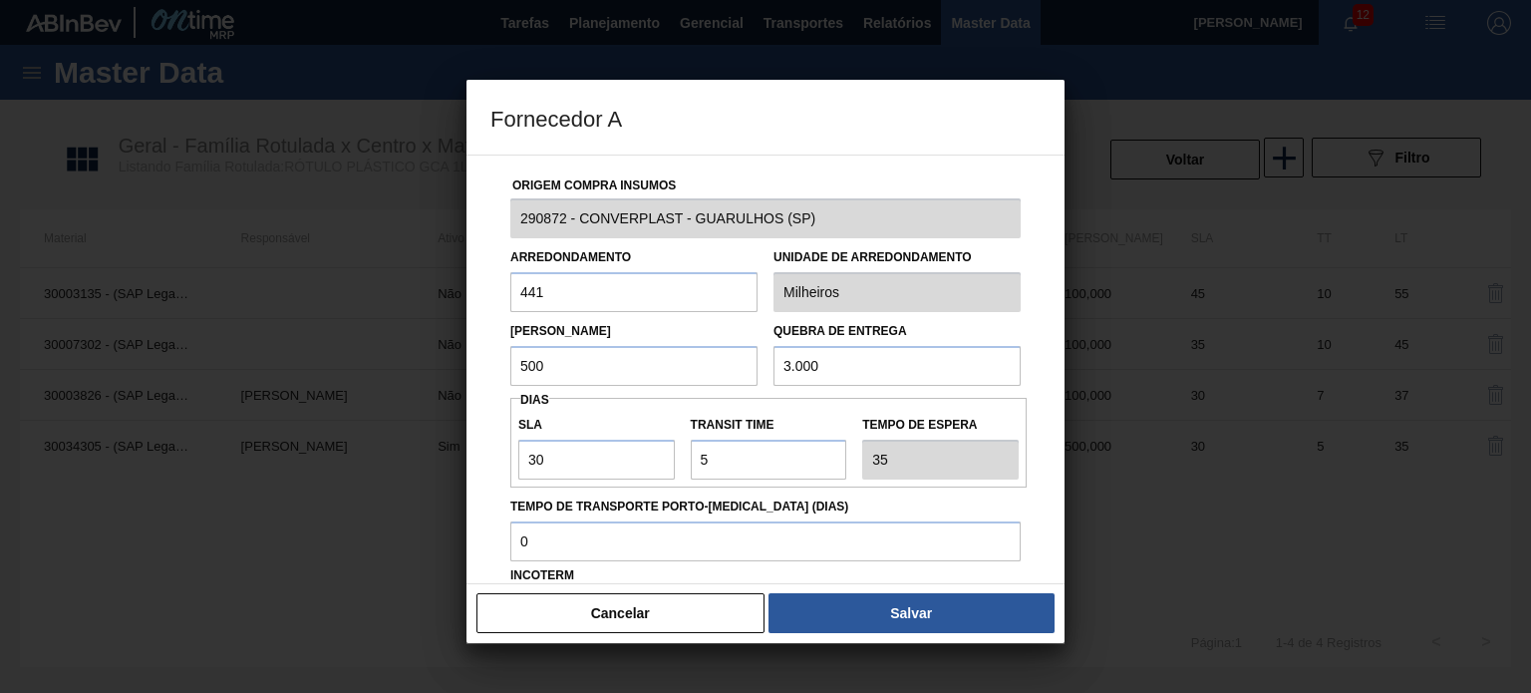
drag, startPoint x: 542, startPoint y: 376, endPoint x: 491, endPoint y: 376, distance: 50.8
click at [492, 376] on div "Origem Compra Insumos 290872 - CONVERPLAST - GUARULHOS (SP) Arredondamento 441 …" at bounding box center [765, 485] width 550 height 660
type input "2.000"
drag, startPoint x: 821, startPoint y: 370, endPoint x: 753, endPoint y: 370, distance: 67.8
click at [754, 370] on div "Lote Mínimo 2.000 Quebra de entrega 3.000" at bounding box center [765, 349] width 526 height 74
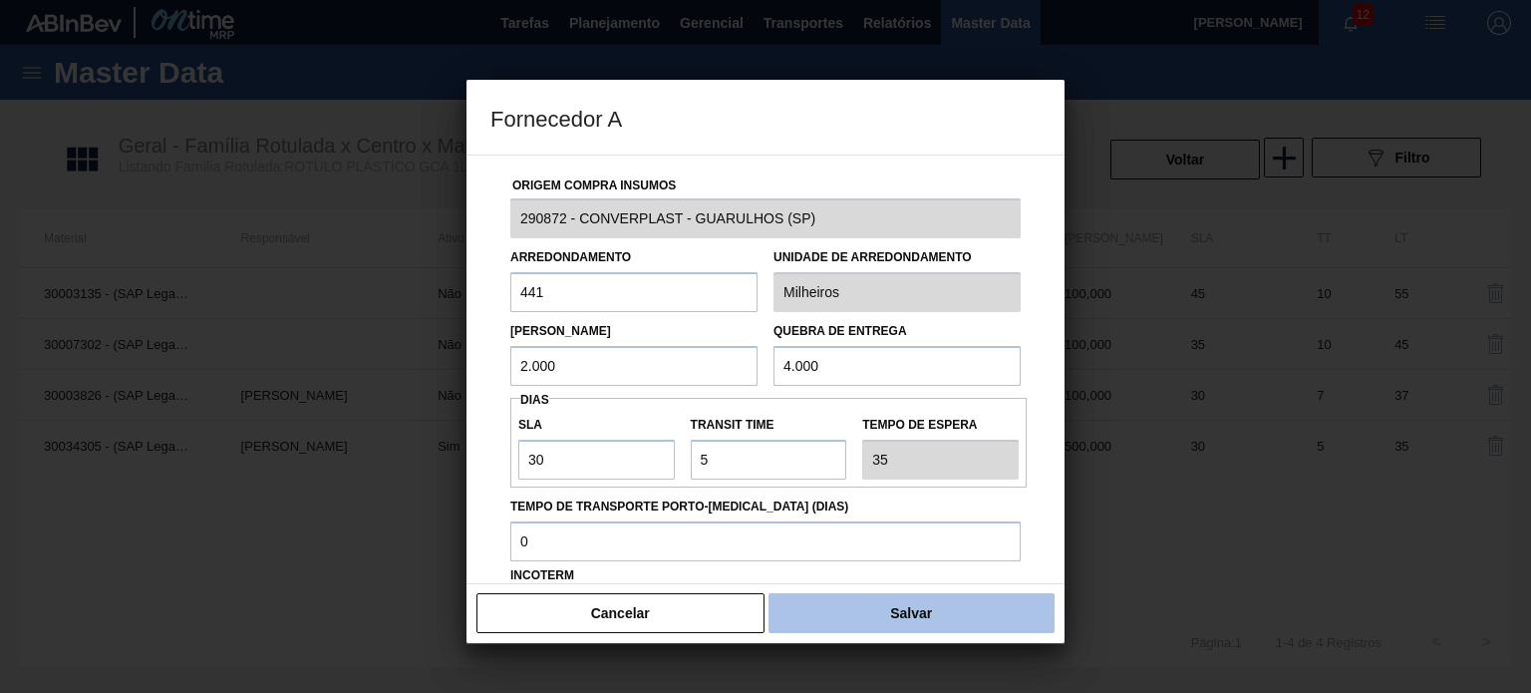
type input "4.000"
click at [885, 616] on button "Salvar" at bounding box center [911, 613] width 286 height 40
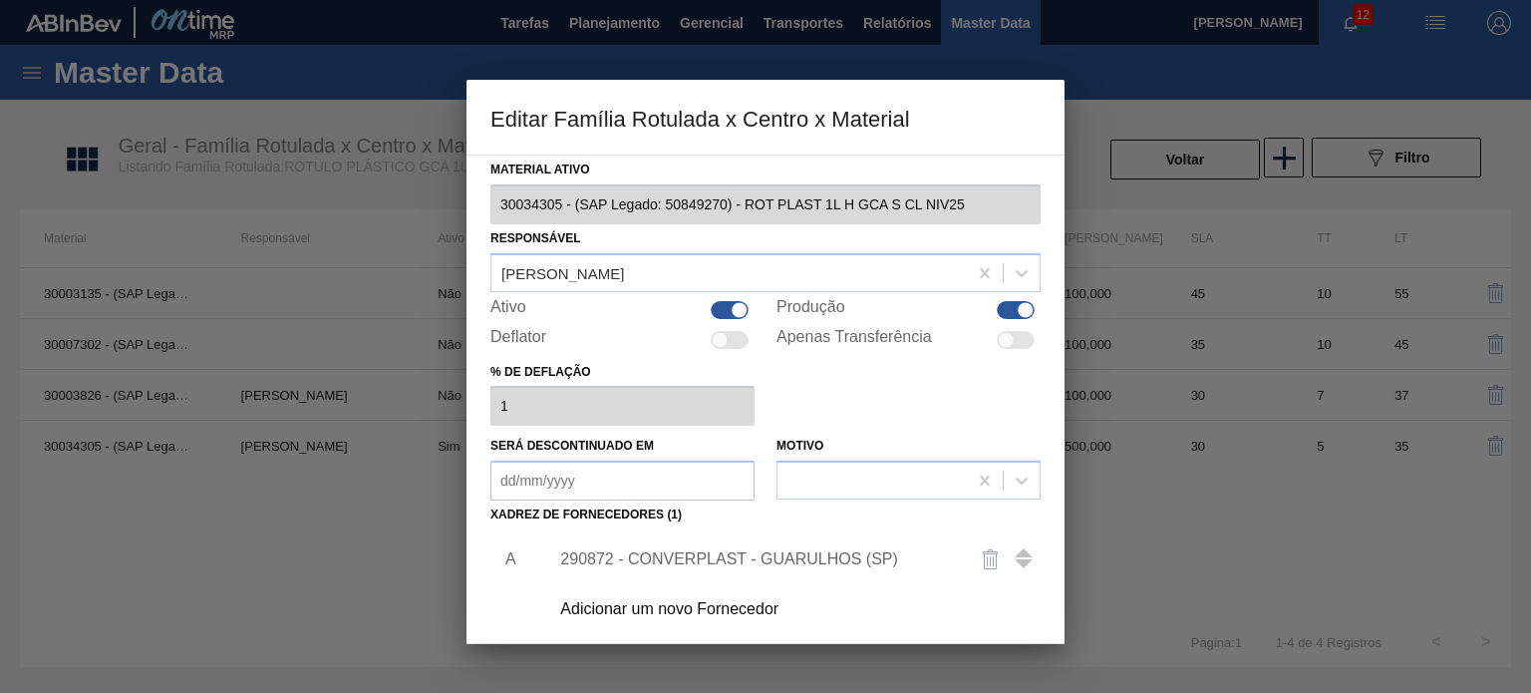
scroll to position [203, 0]
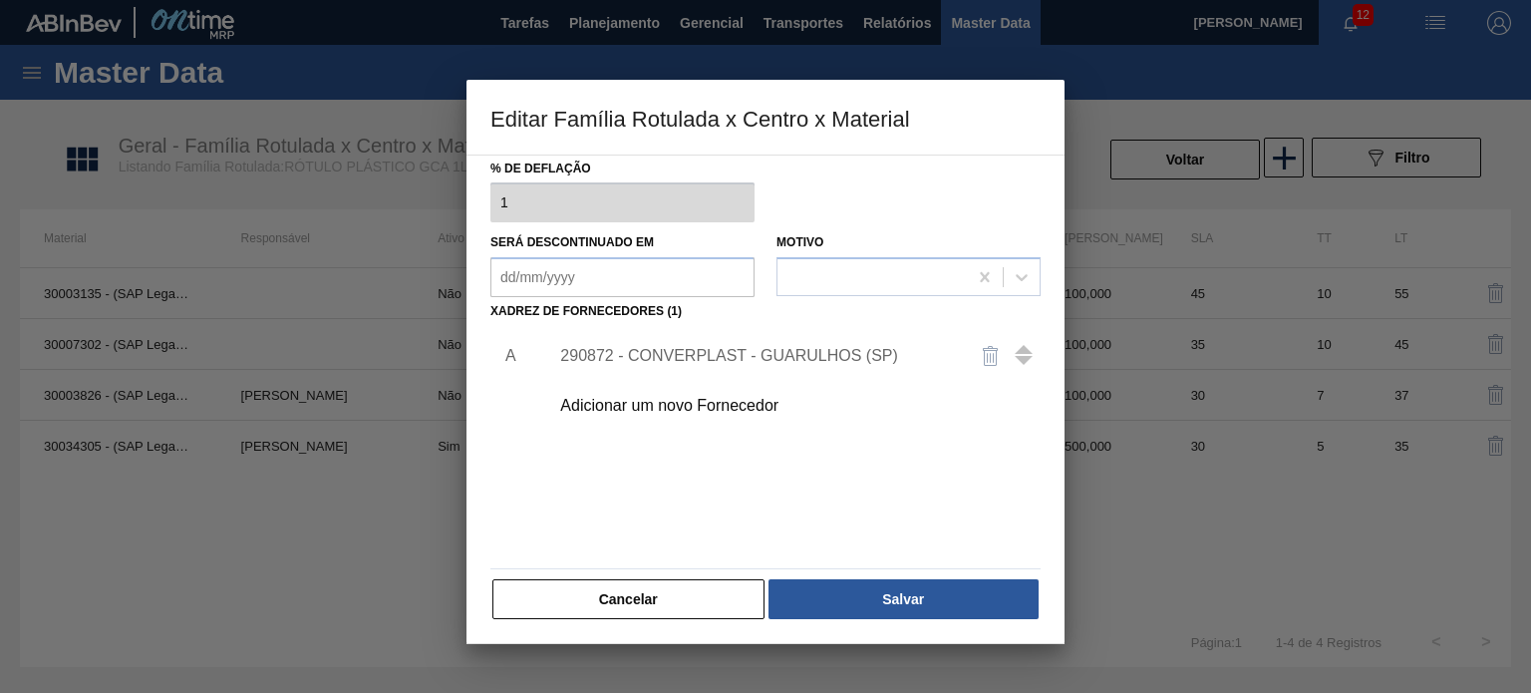
click at [884, 597] on button "Salvar" at bounding box center [903, 599] width 270 height 40
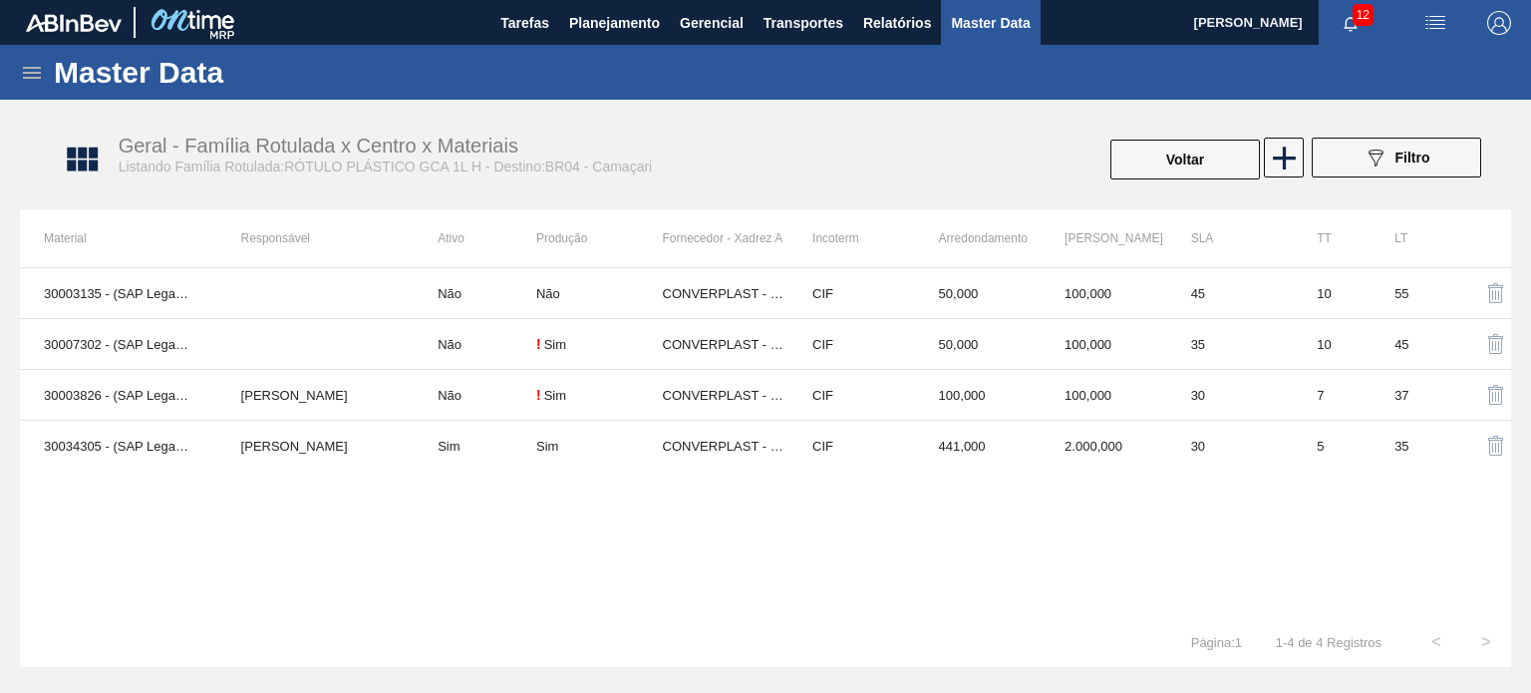
click at [1134, 180] on div "Voltar" at bounding box center [1184, 160] width 153 height 44
click at [1139, 164] on button "Voltar" at bounding box center [1184, 160] width 149 height 40
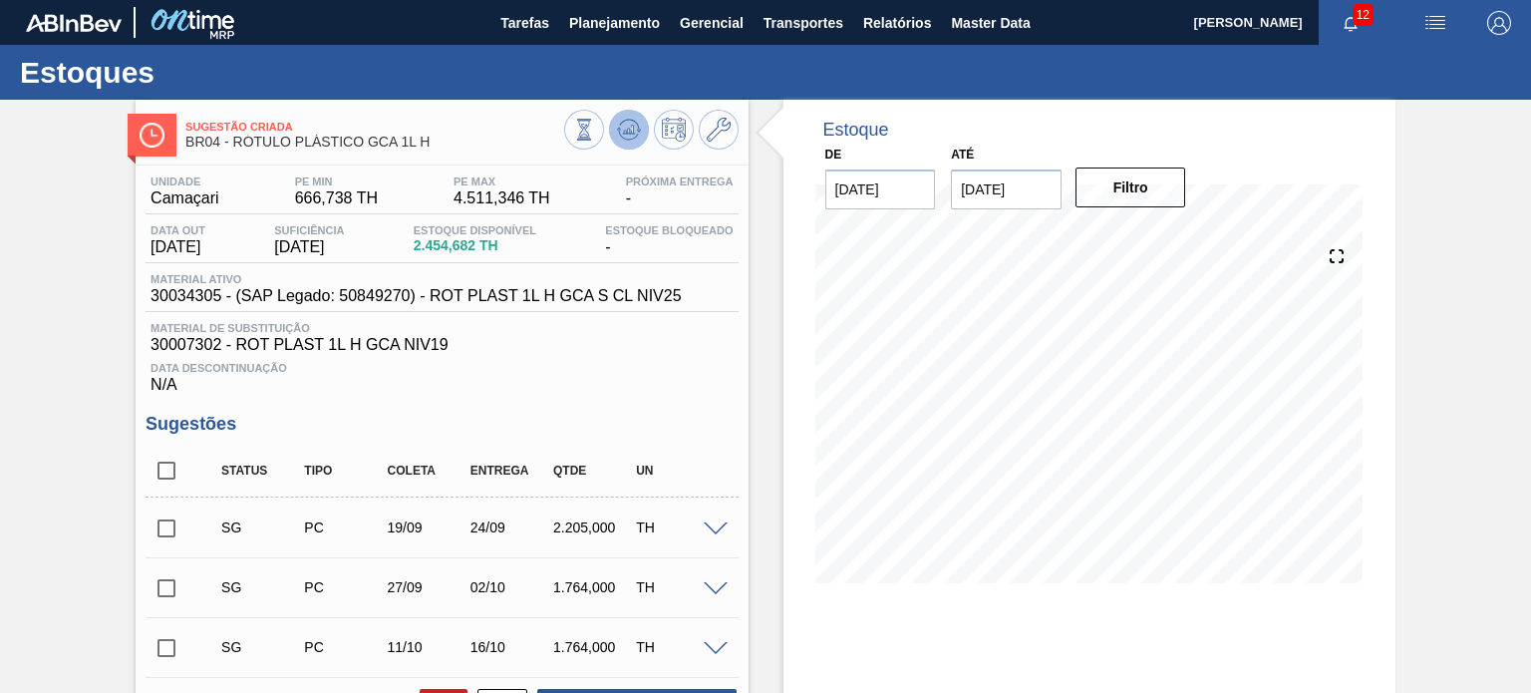
click at [595, 133] on icon at bounding box center [584, 130] width 22 height 22
click at [722, 129] on icon at bounding box center [719, 130] width 24 height 24
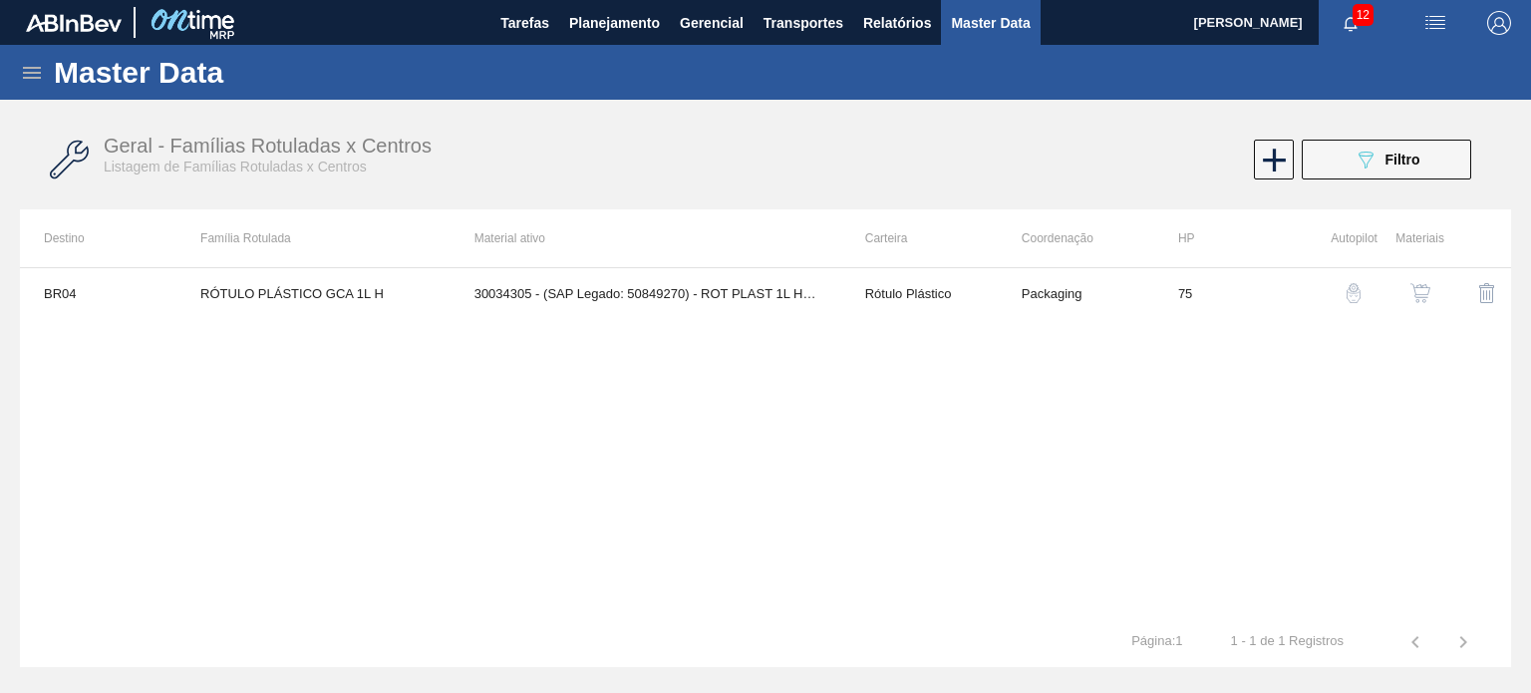
click at [1413, 290] on img "button" at bounding box center [1420, 293] width 20 height 20
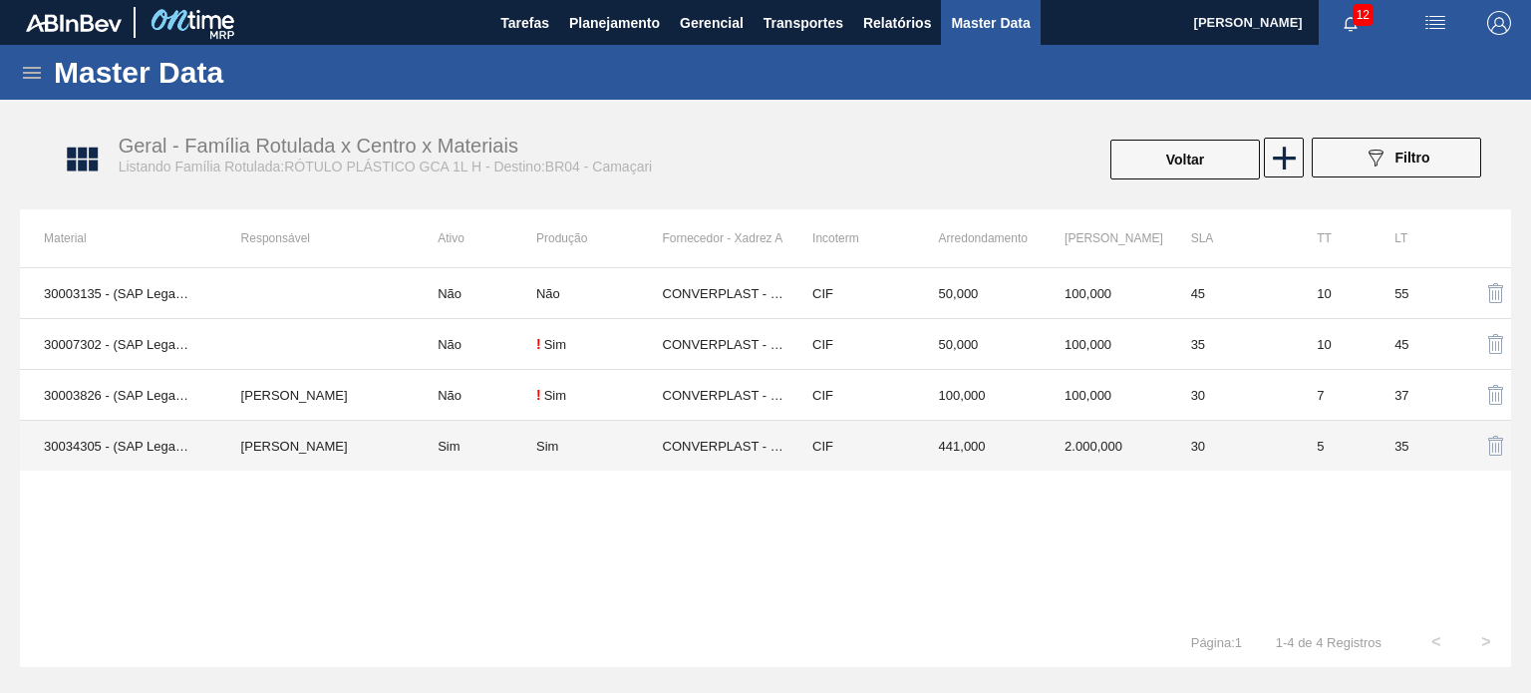
click at [1088, 427] on td "2.000,000" at bounding box center [1103, 446] width 127 height 51
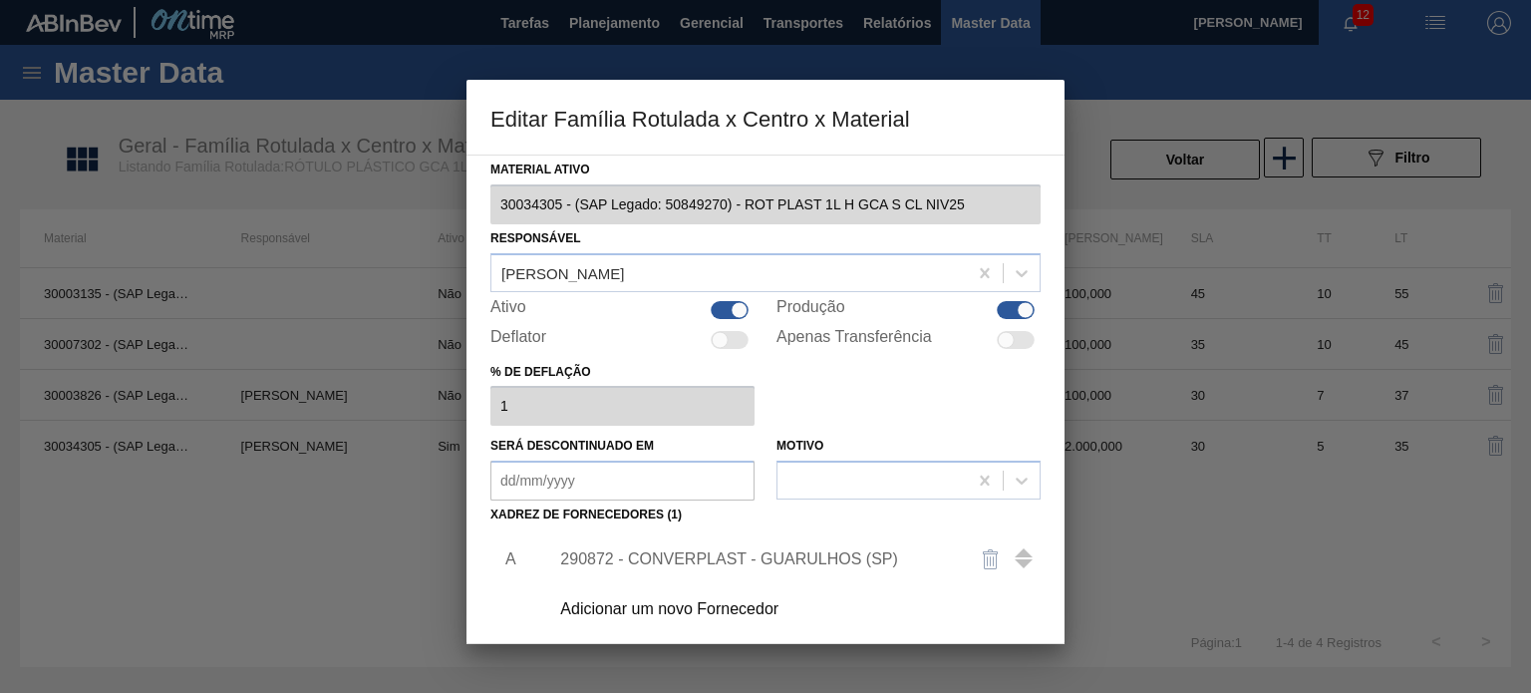
click at [799, 546] on div "290872 - CONVERPLAST - GUARULHOS (SP)" at bounding box center [788, 559] width 503 height 50
click at [769, 557] on div "290872 - CONVERPLAST - GUARULHOS (SP)" at bounding box center [755, 559] width 391 height 18
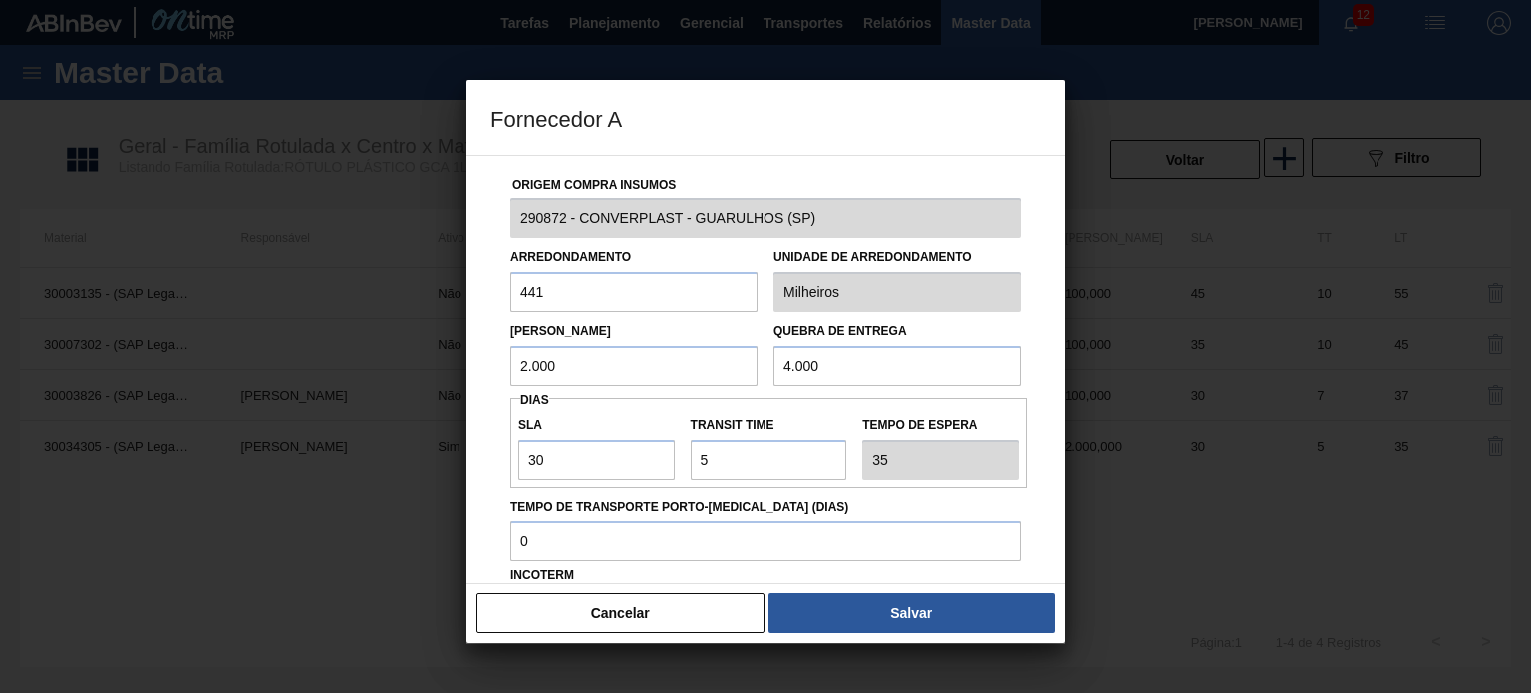
drag, startPoint x: 538, startPoint y: 364, endPoint x: 494, endPoint y: 363, distance: 43.9
click at [494, 363] on div "Origem Compra Insumos 290872 - CONVERPLAST - GUARULHOS (SP) Arredondamento 441 …" at bounding box center [765, 485] width 550 height 660
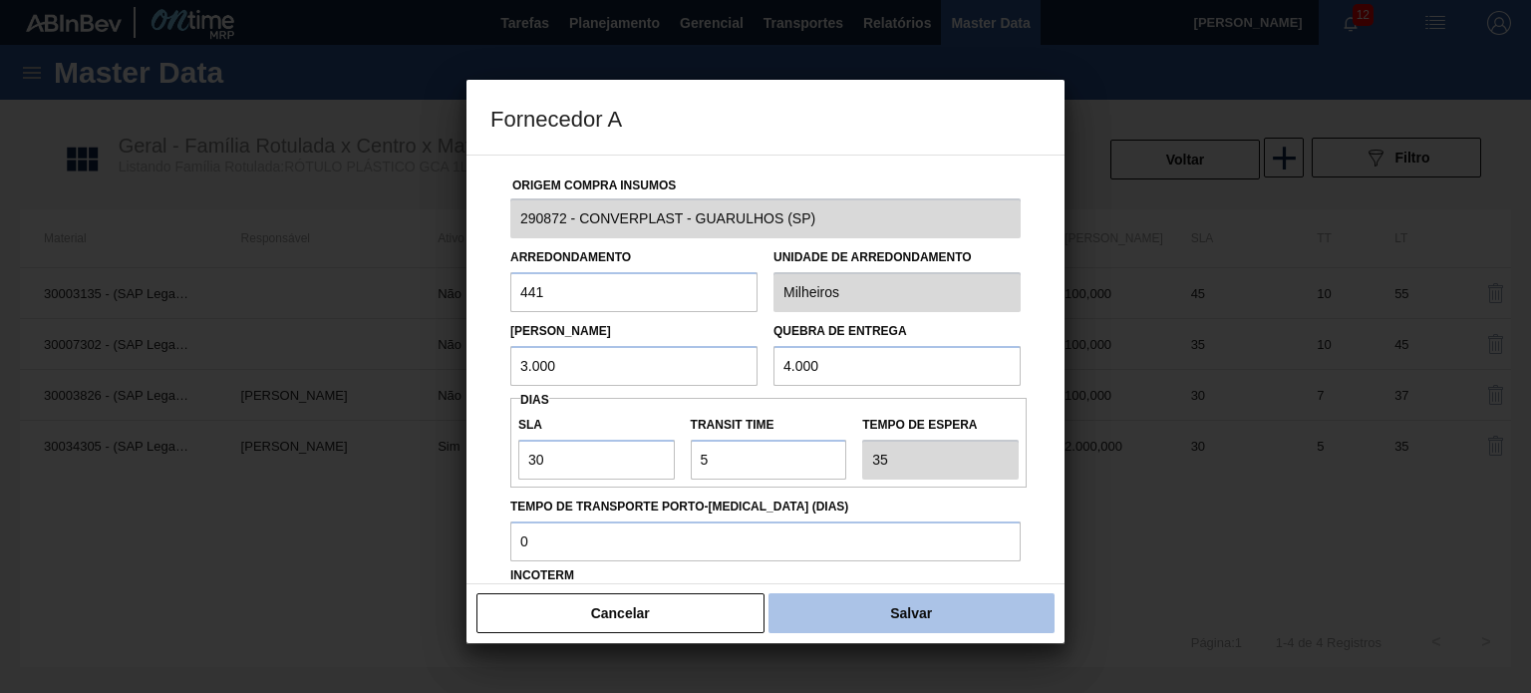
type input "3.000"
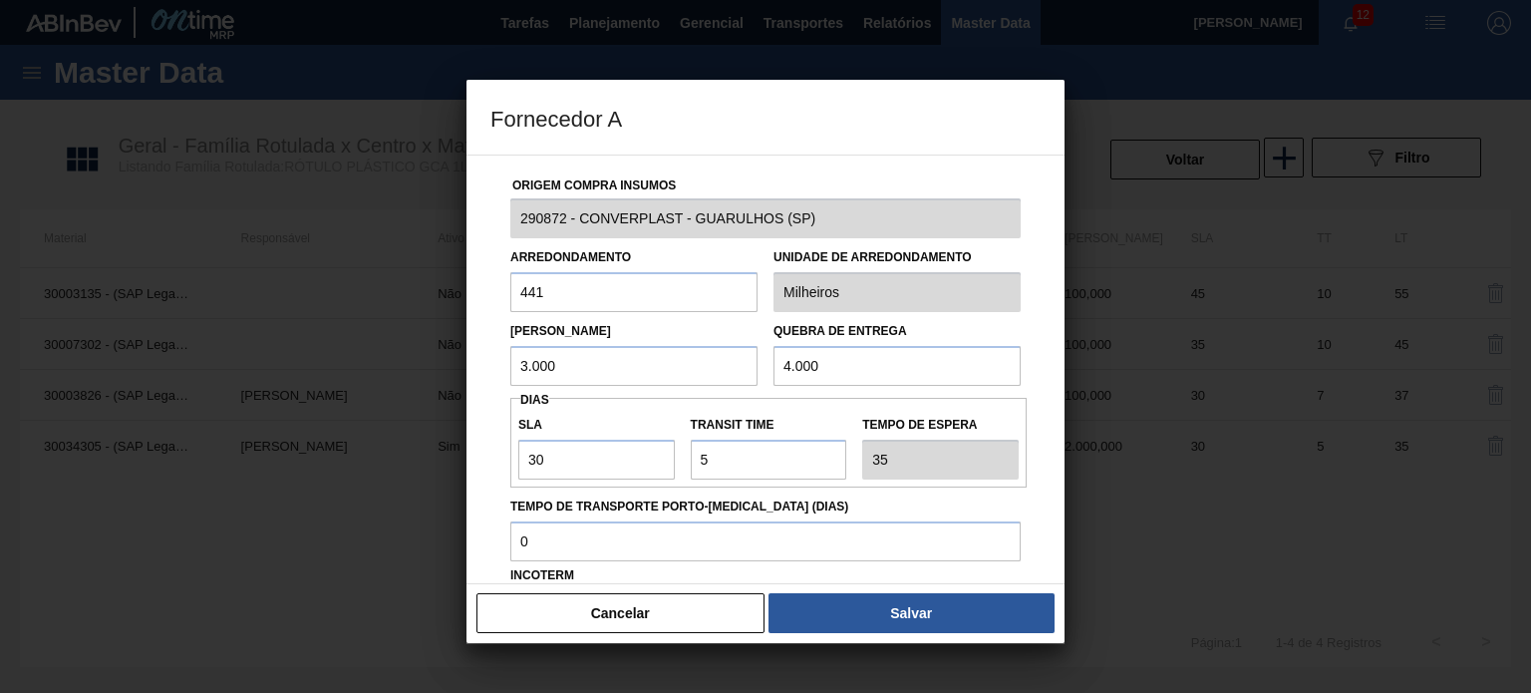
click at [830, 607] on button "Salvar" at bounding box center [911, 613] width 286 height 40
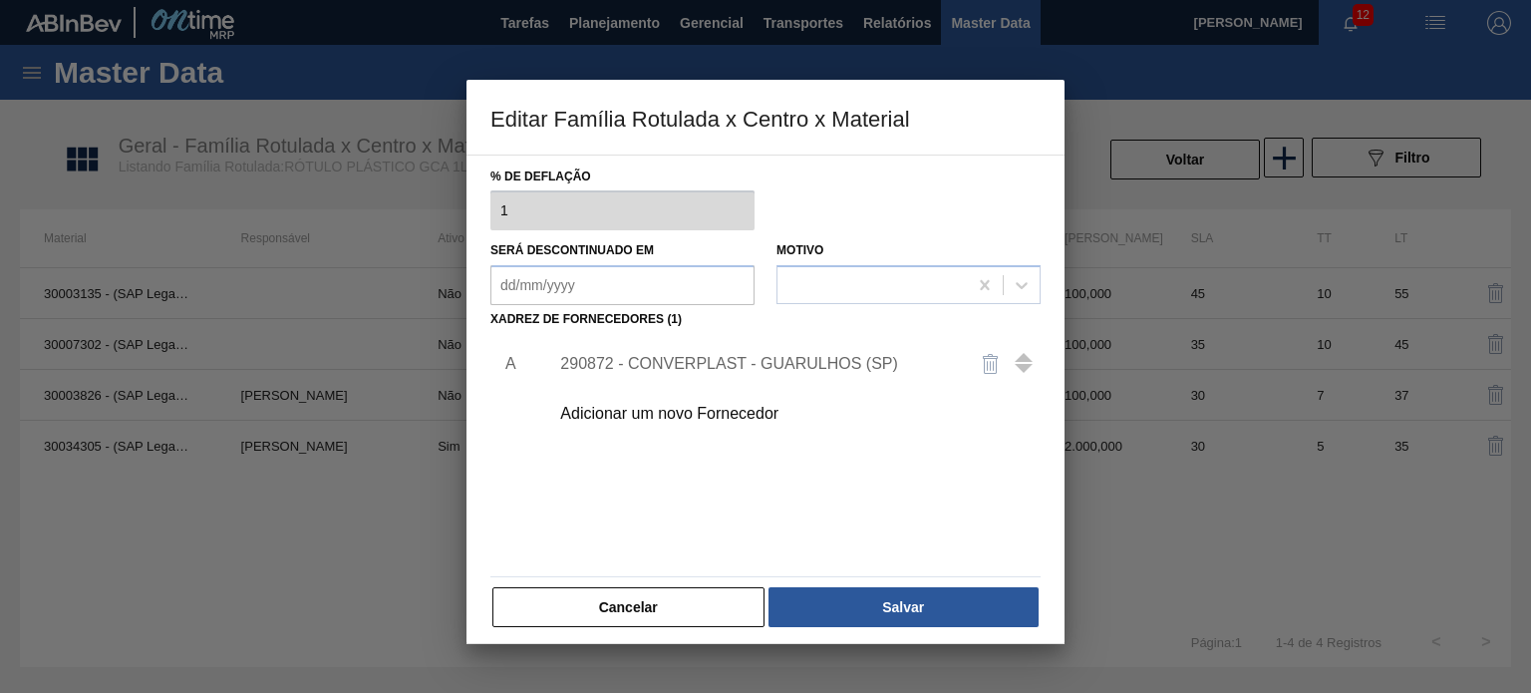
scroll to position [199, 0]
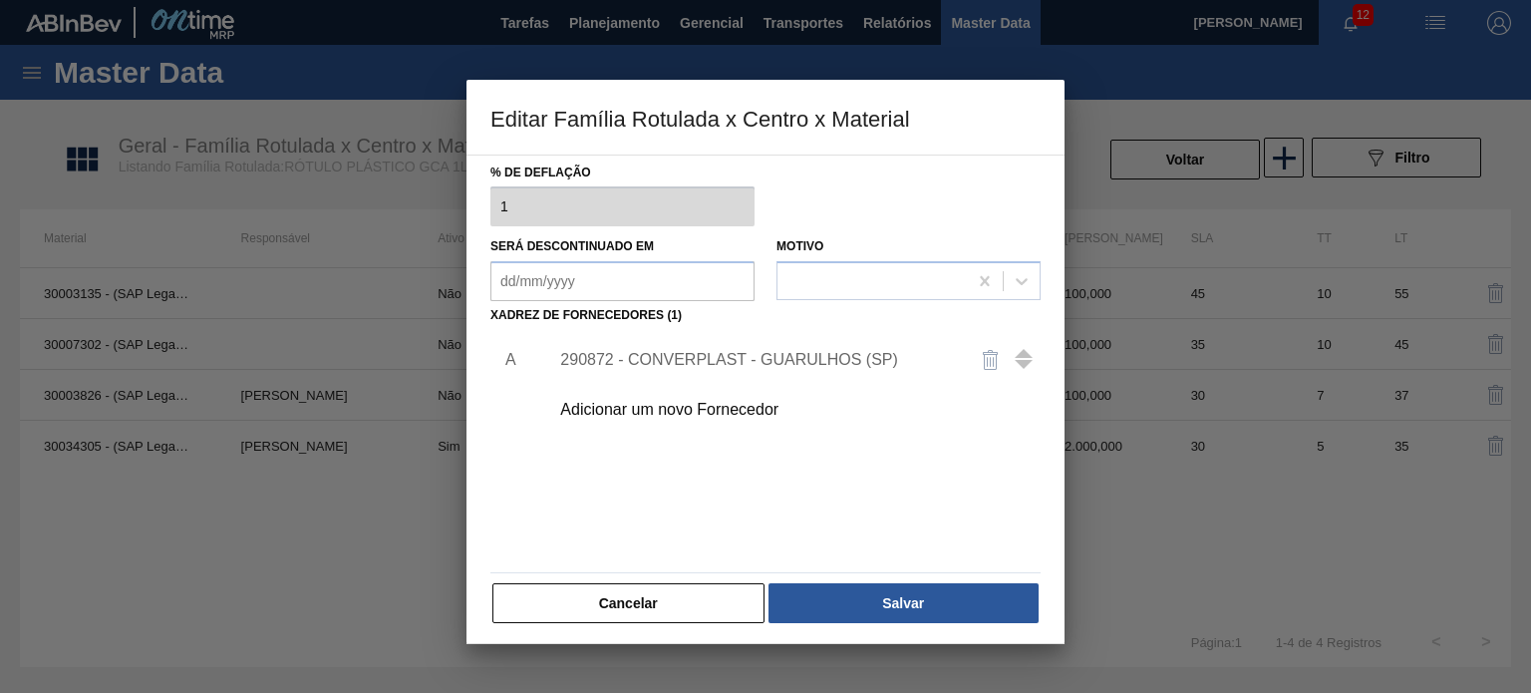
click at [832, 606] on button "Salvar" at bounding box center [903, 603] width 270 height 40
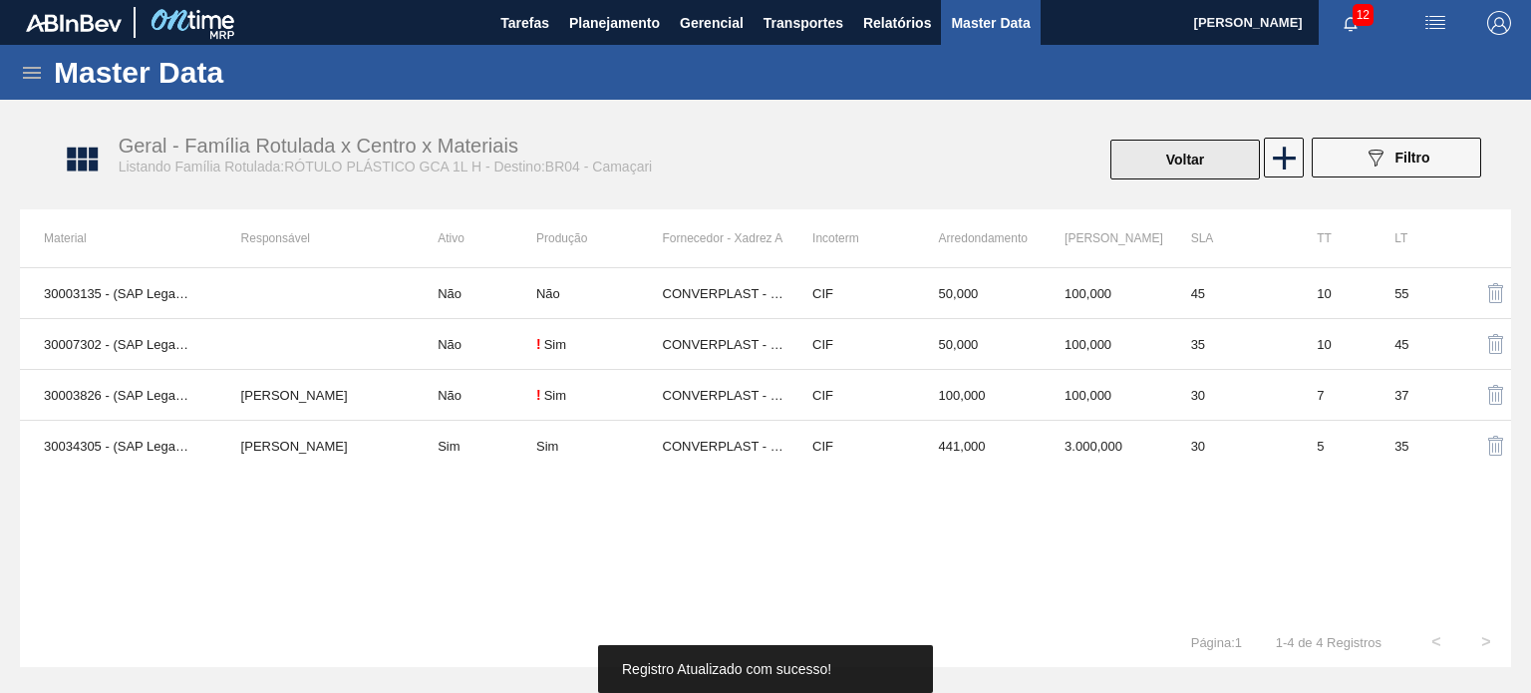
click at [1143, 168] on button "Voltar" at bounding box center [1184, 160] width 149 height 40
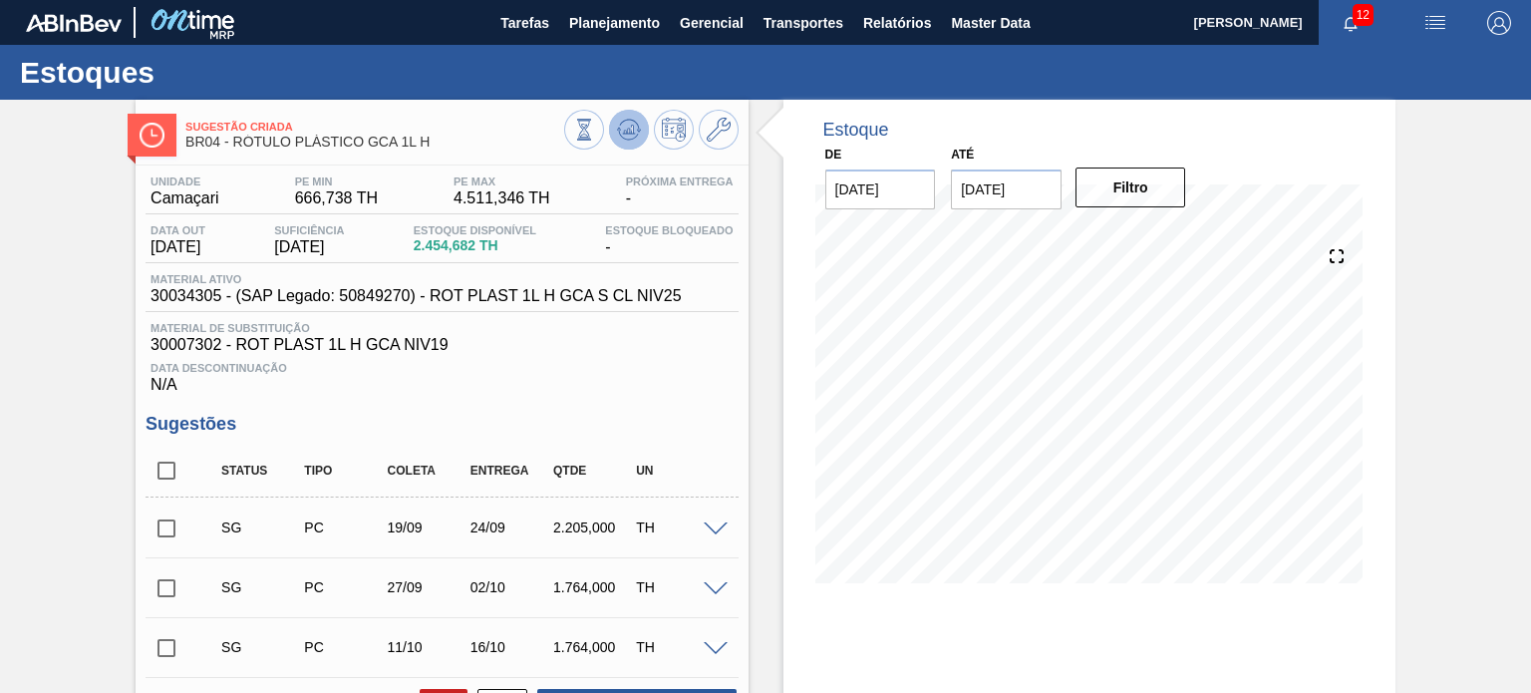
click at [637, 132] on icon at bounding box center [638, 131] width 4 height 3
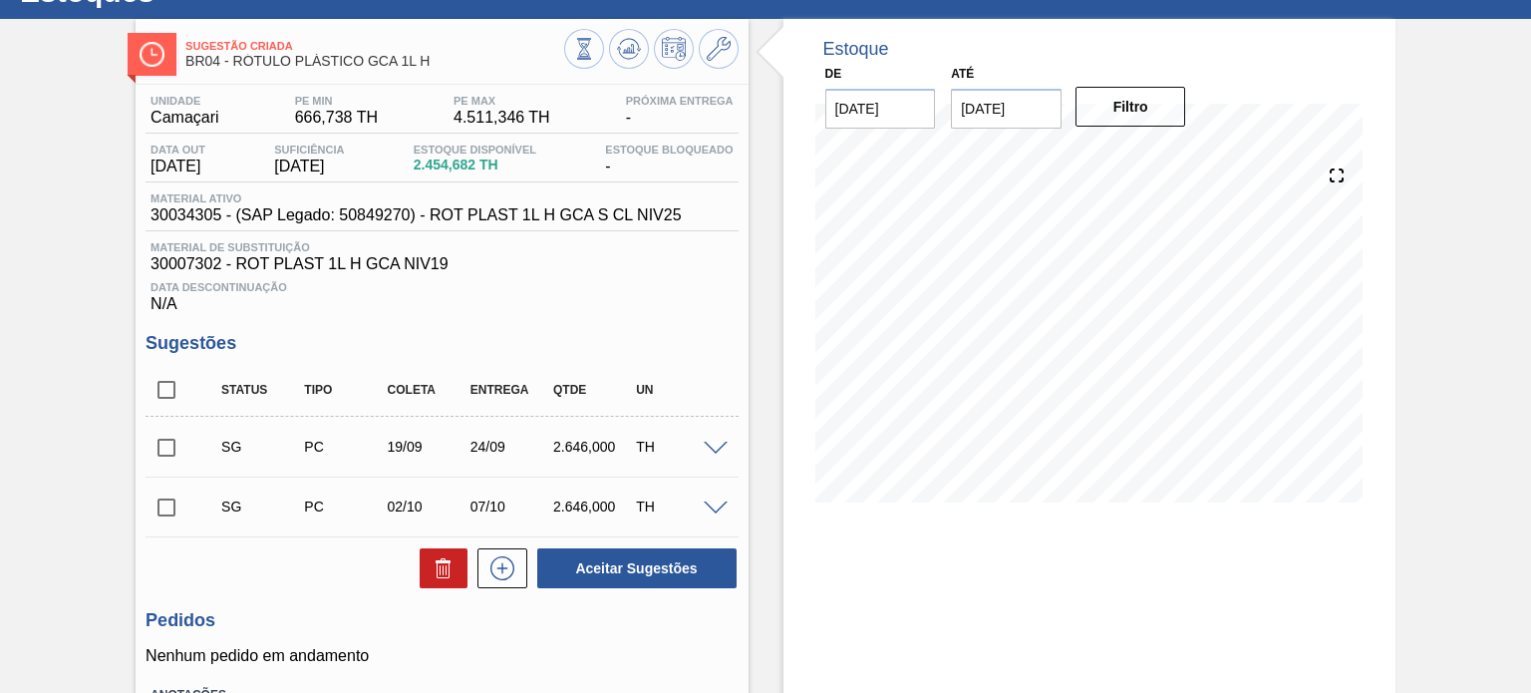
scroll to position [199, 0]
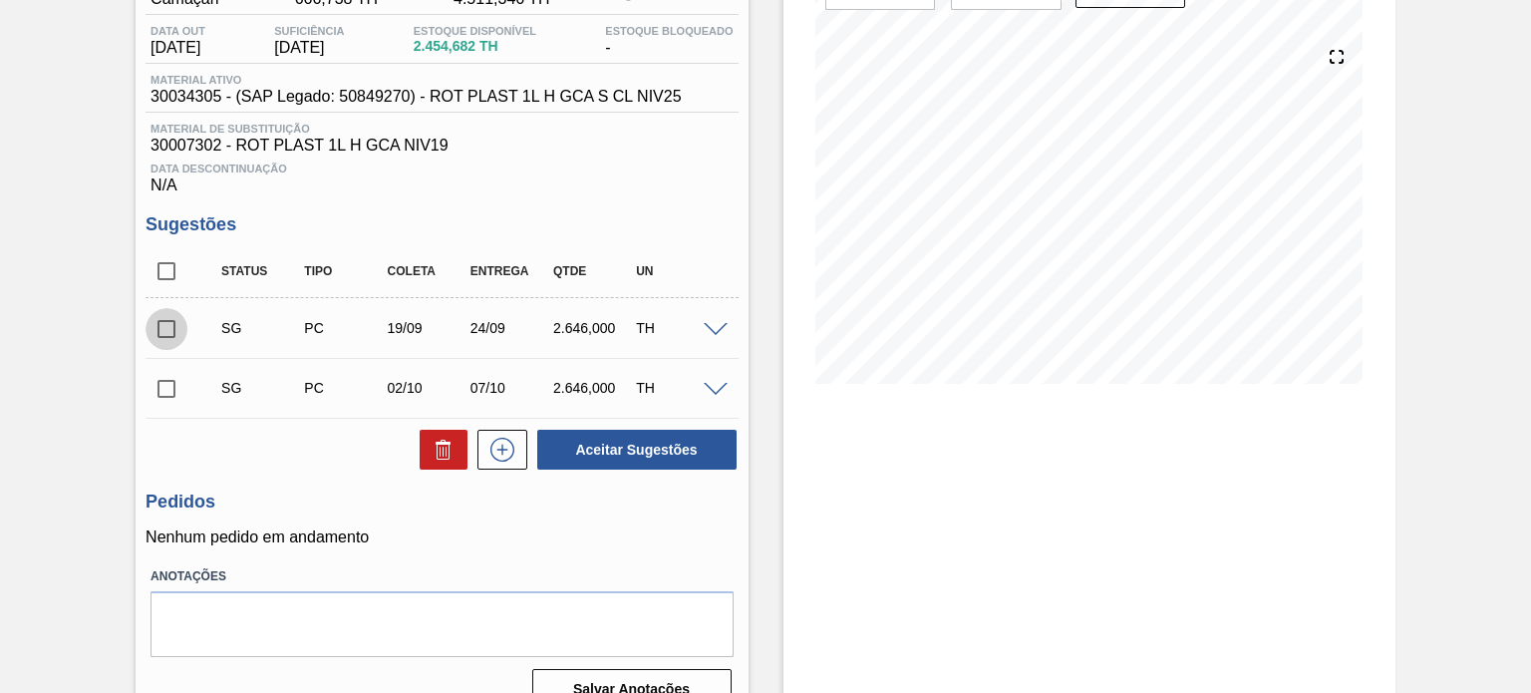
click at [161, 316] on input "checkbox" at bounding box center [167, 329] width 42 height 42
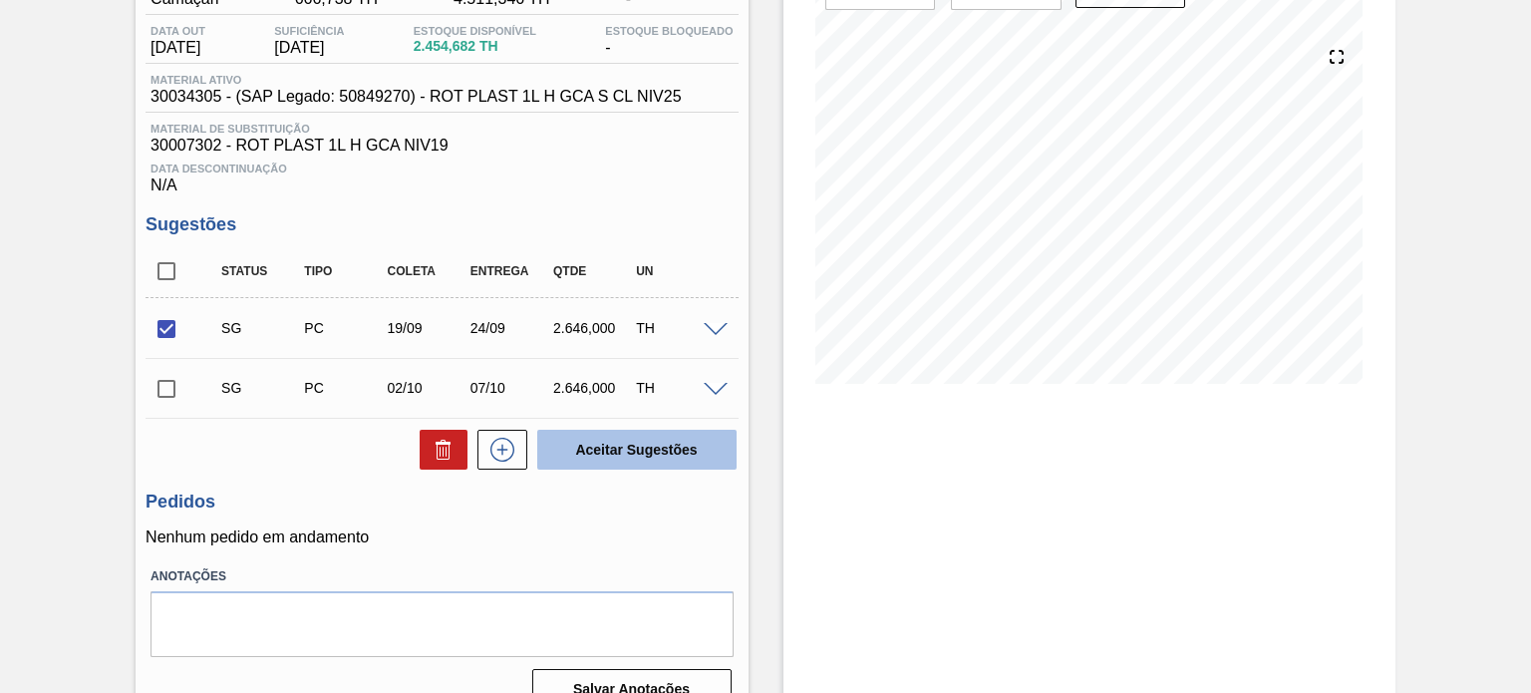
click at [611, 441] on button "Aceitar Sugestões" at bounding box center [636, 450] width 199 height 40
checkbox input "false"
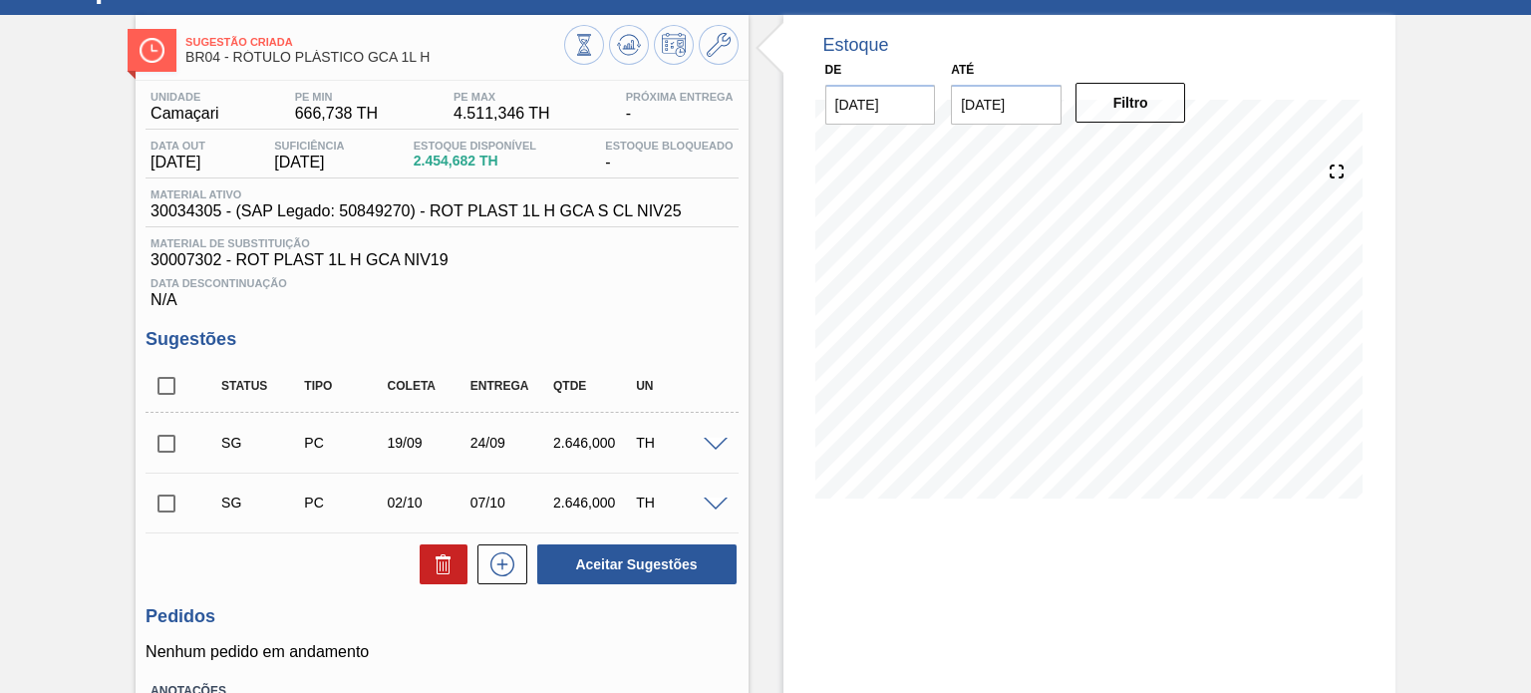
scroll to position [0, 0]
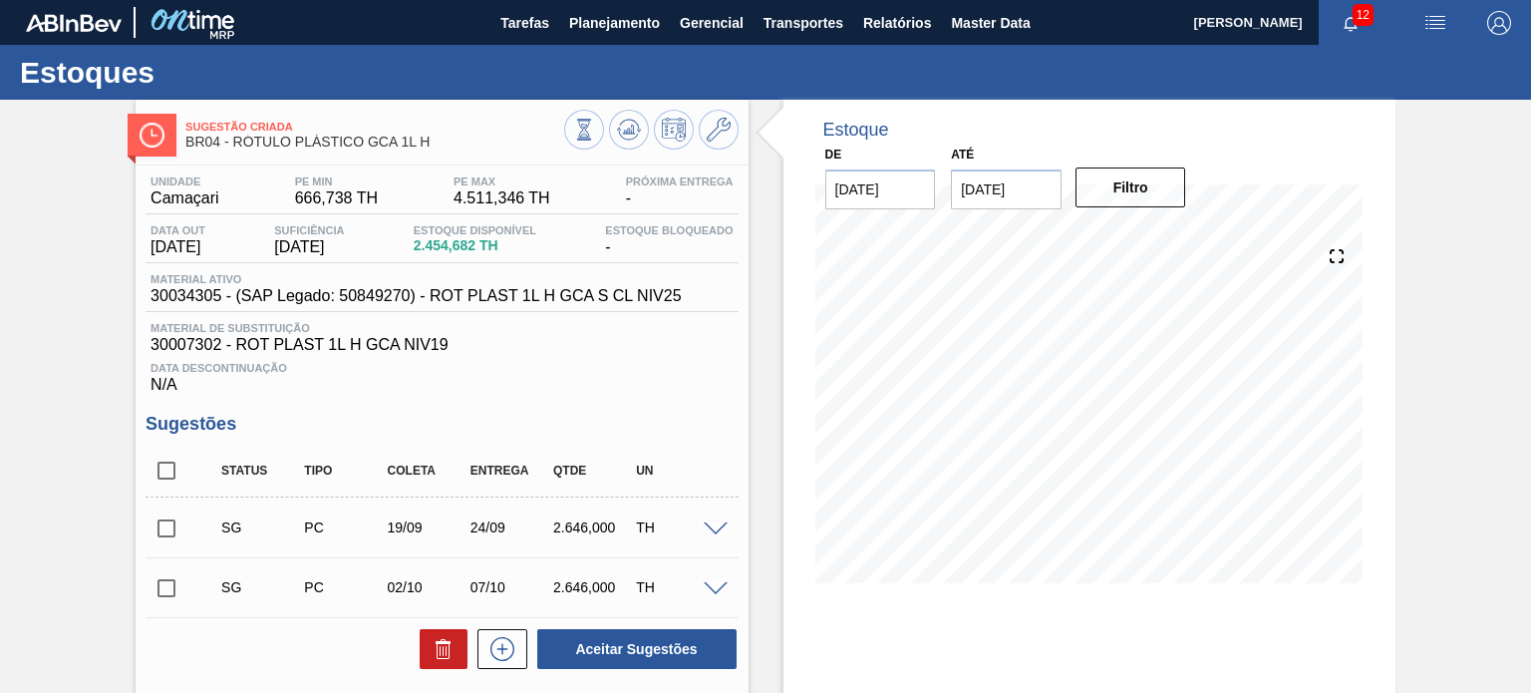
click at [646, 147] on div at bounding box center [651, 132] width 174 height 45
click at [640, 144] on button at bounding box center [629, 130] width 40 height 40
click at [176, 515] on input "checkbox" at bounding box center [167, 528] width 42 height 42
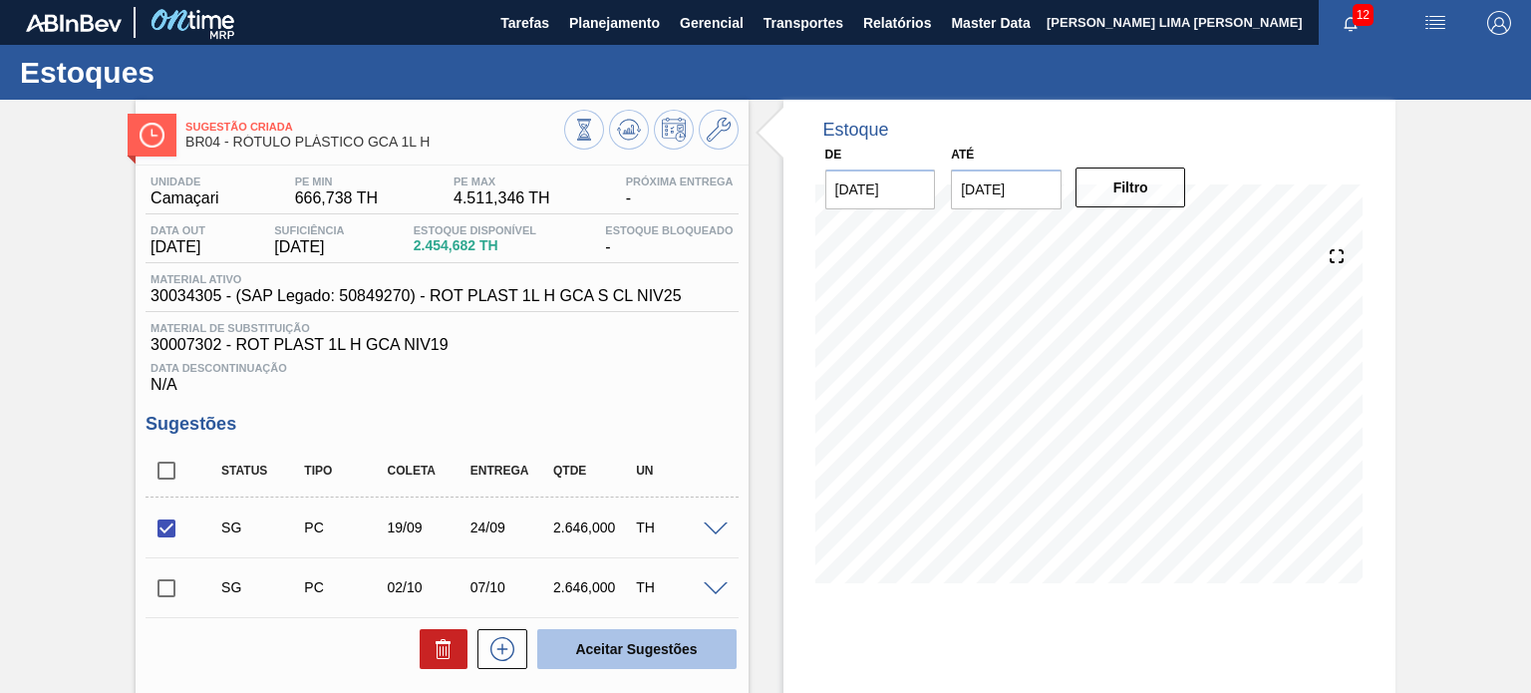
click at [654, 652] on button "Aceitar Sugestões" at bounding box center [636, 649] width 199 height 40
checkbox input "false"
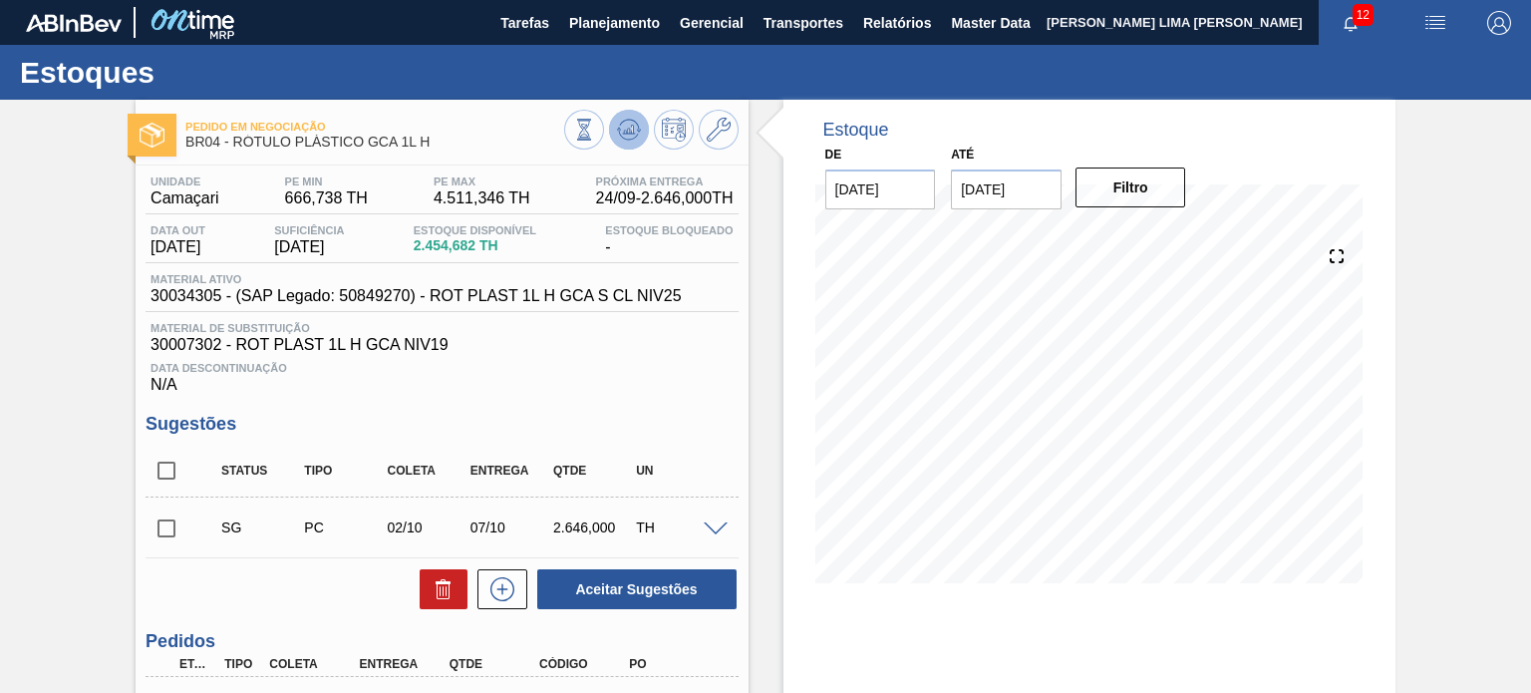
click at [595, 119] on icon at bounding box center [584, 130] width 22 height 22
click at [726, 128] on icon at bounding box center [719, 130] width 24 height 24
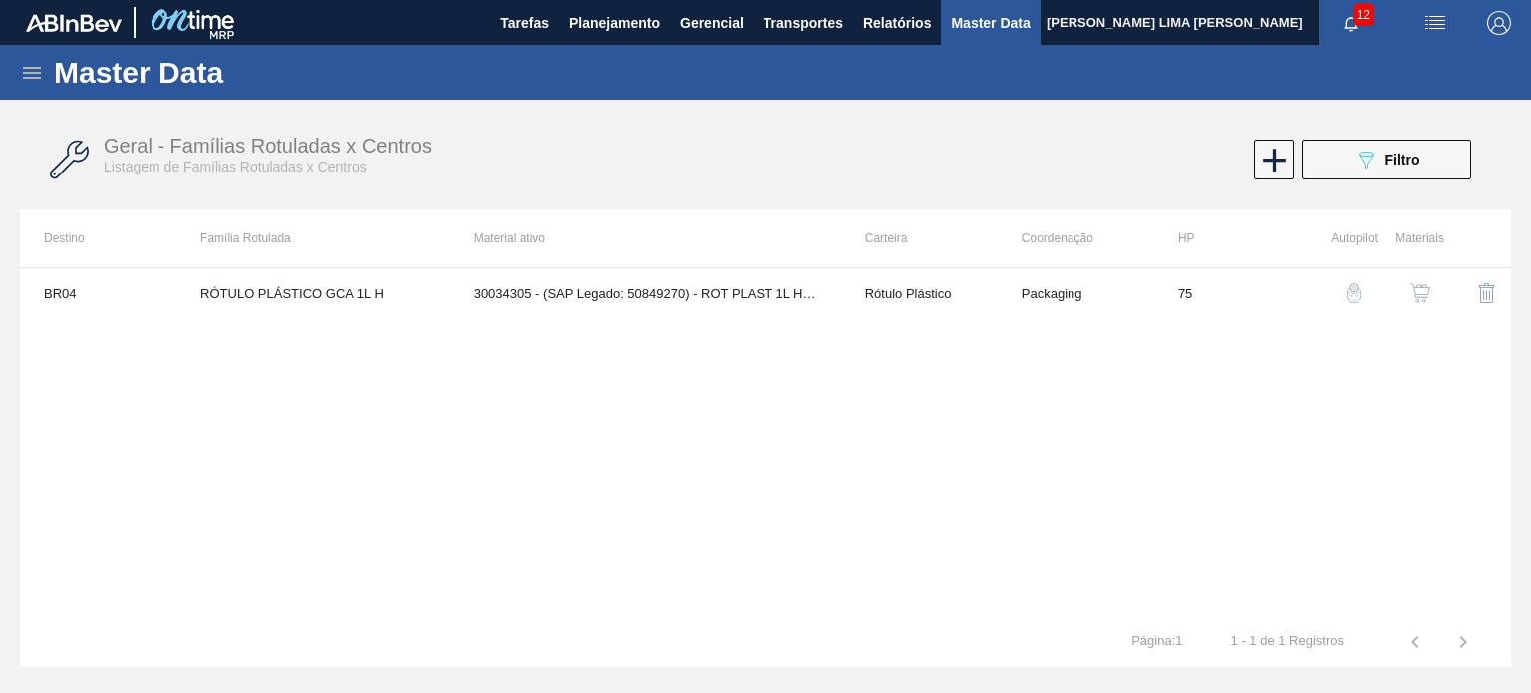
click at [1411, 294] on img "button" at bounding box center [1420, 293] width 20 height 20
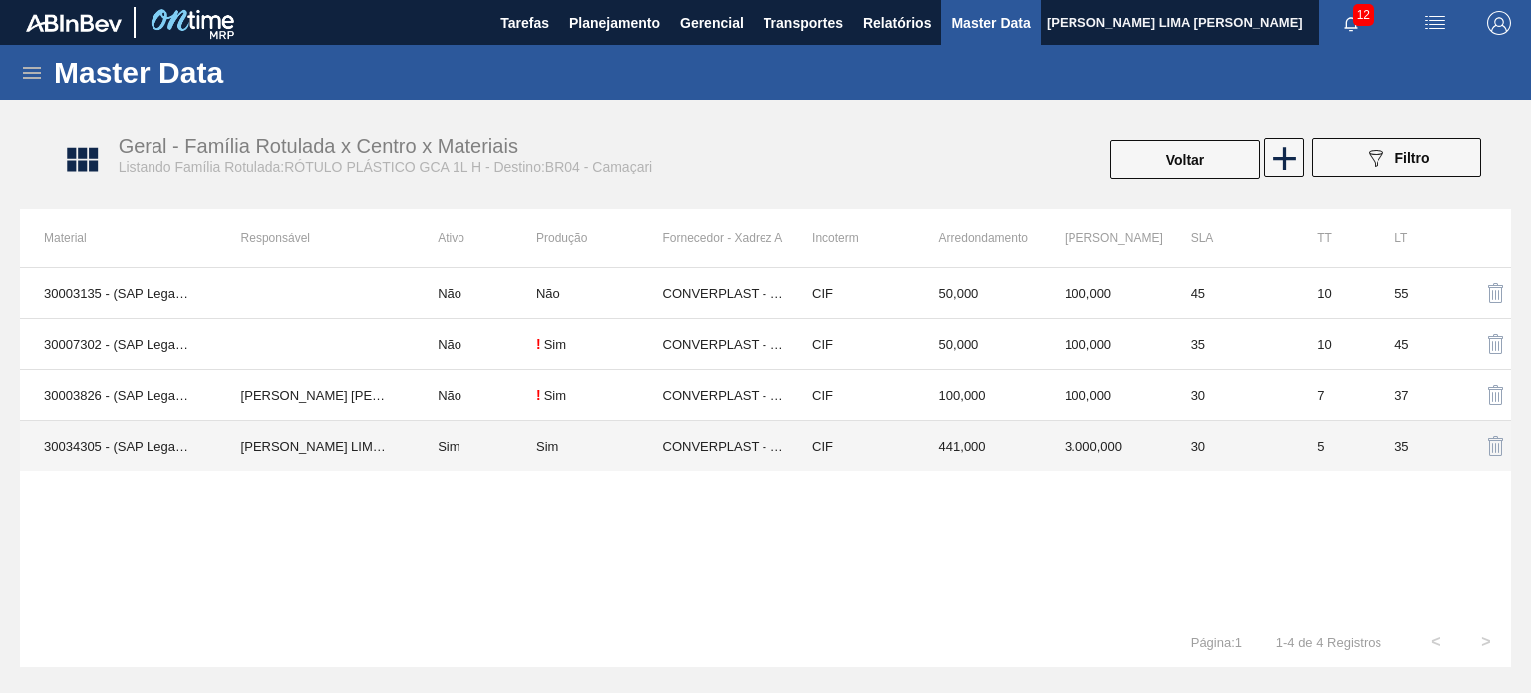
click at [1017, 432] on td "441,000" at bounding box center [978, 446] width 127 height 51
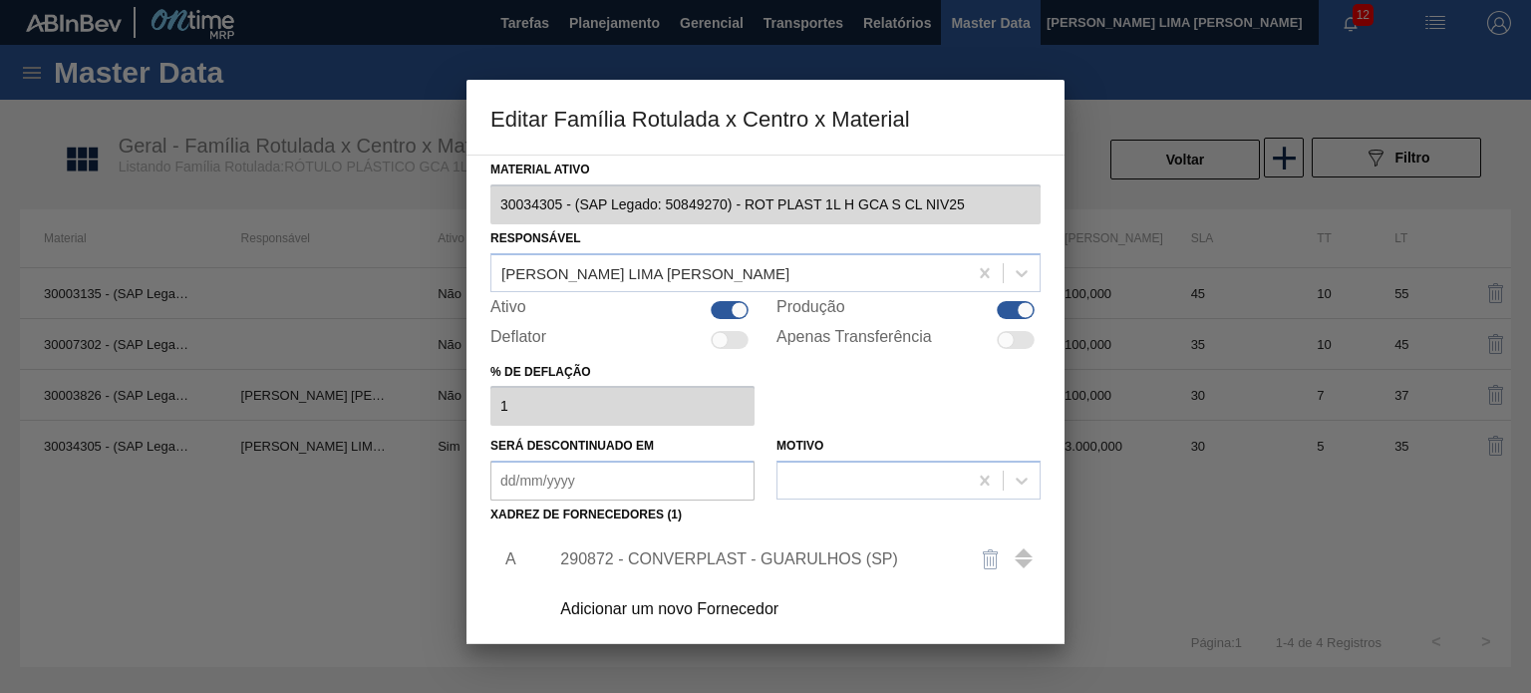
click at [769, 553] on div "290872 - CONVERPLAST - GUARULHOS (SP)" at bounding box center [755, 559] width 391 height 18
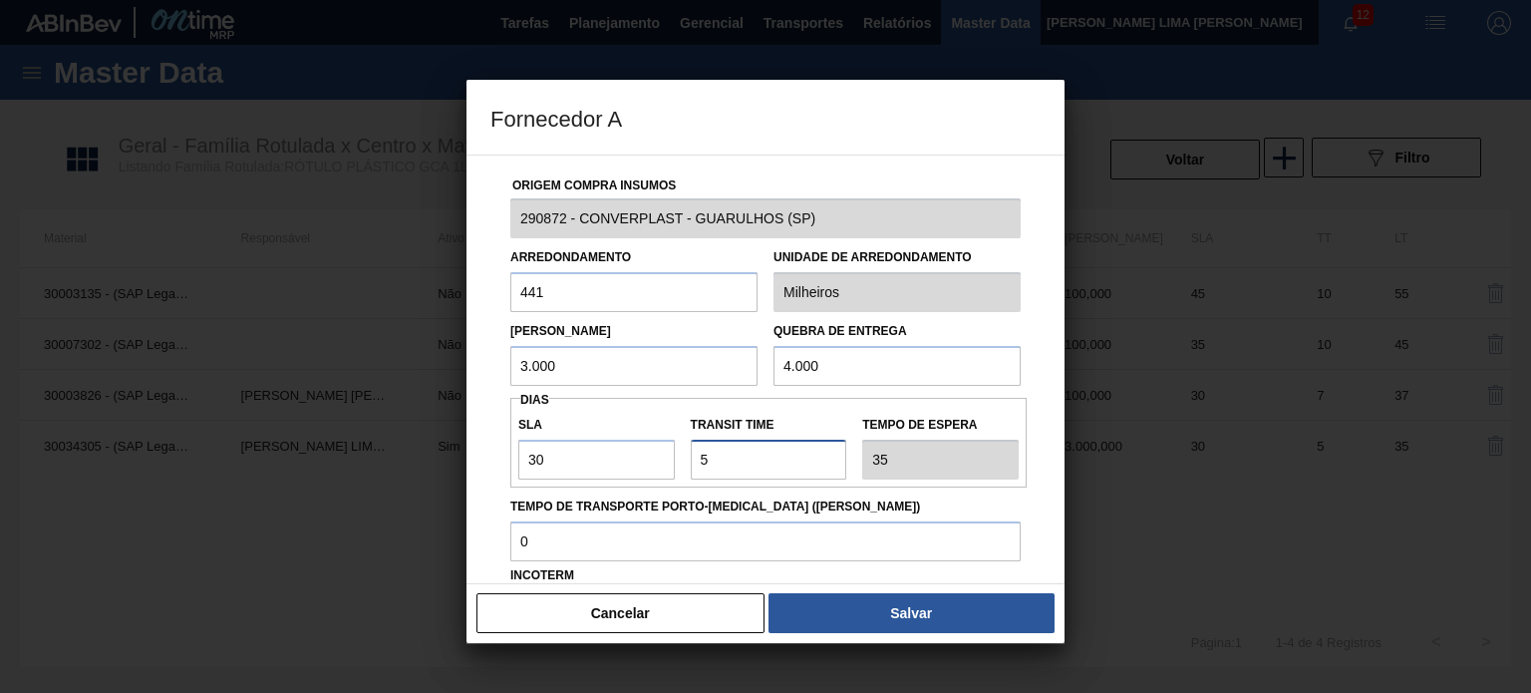
drag, startPoint x: 748, startPoint y: 460, endPoint x: 678, endPoint y: 461, distance: 70.8
click at [678, 461] on div "SLA 30 Transit Time Tempo de espera 35" at bounding box center [768, 443] width 516 height 74
type input "1"
type input "31"
type input "10"
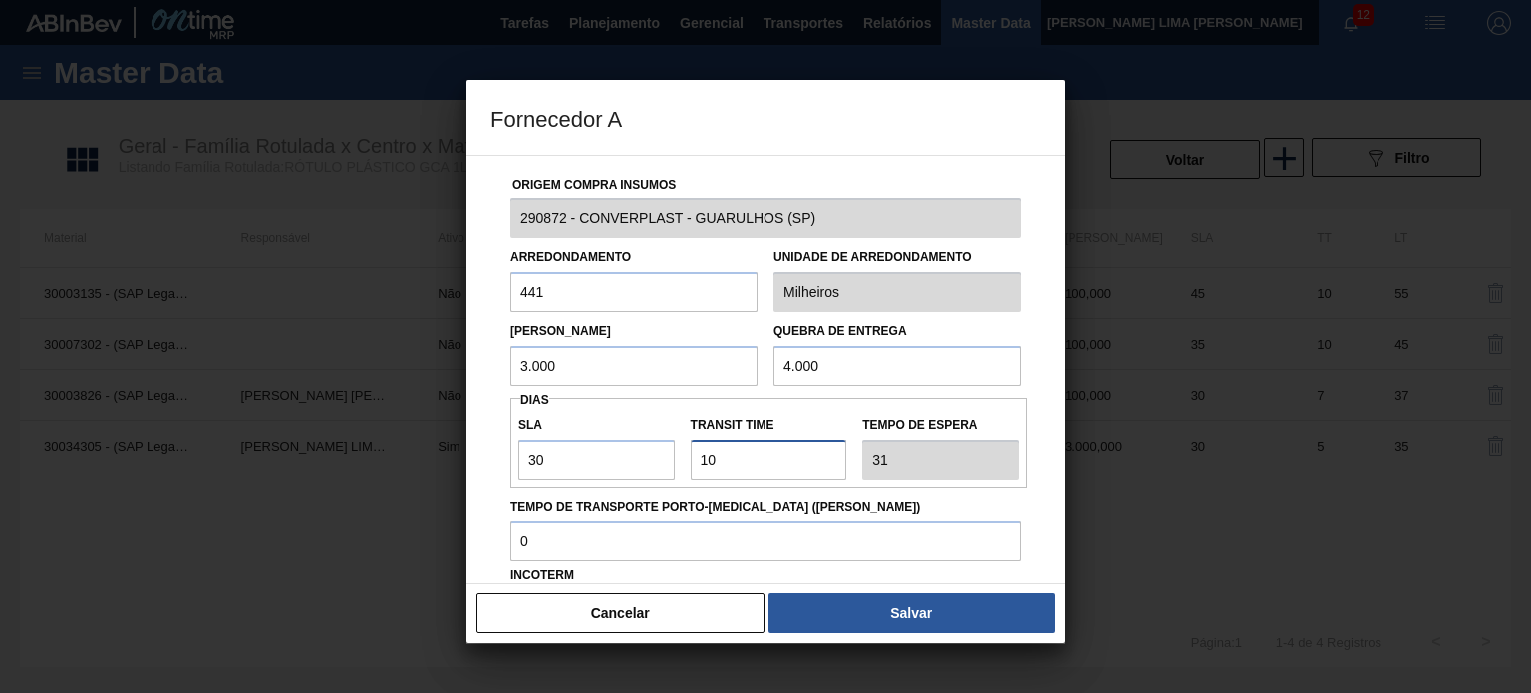
type input "40"
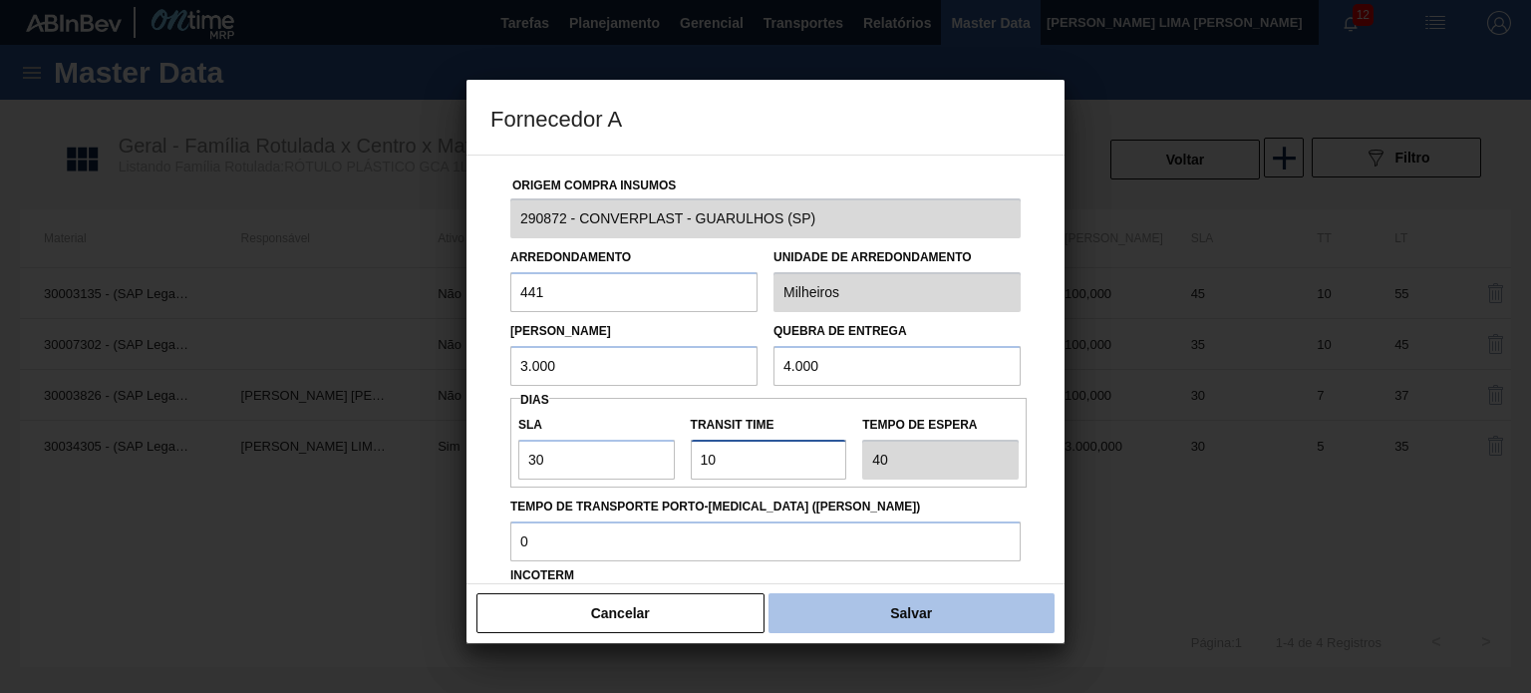
type input "10"
click at [916, 609] on button "Salvar" at bounding box center [911, 613] width 286 height 40
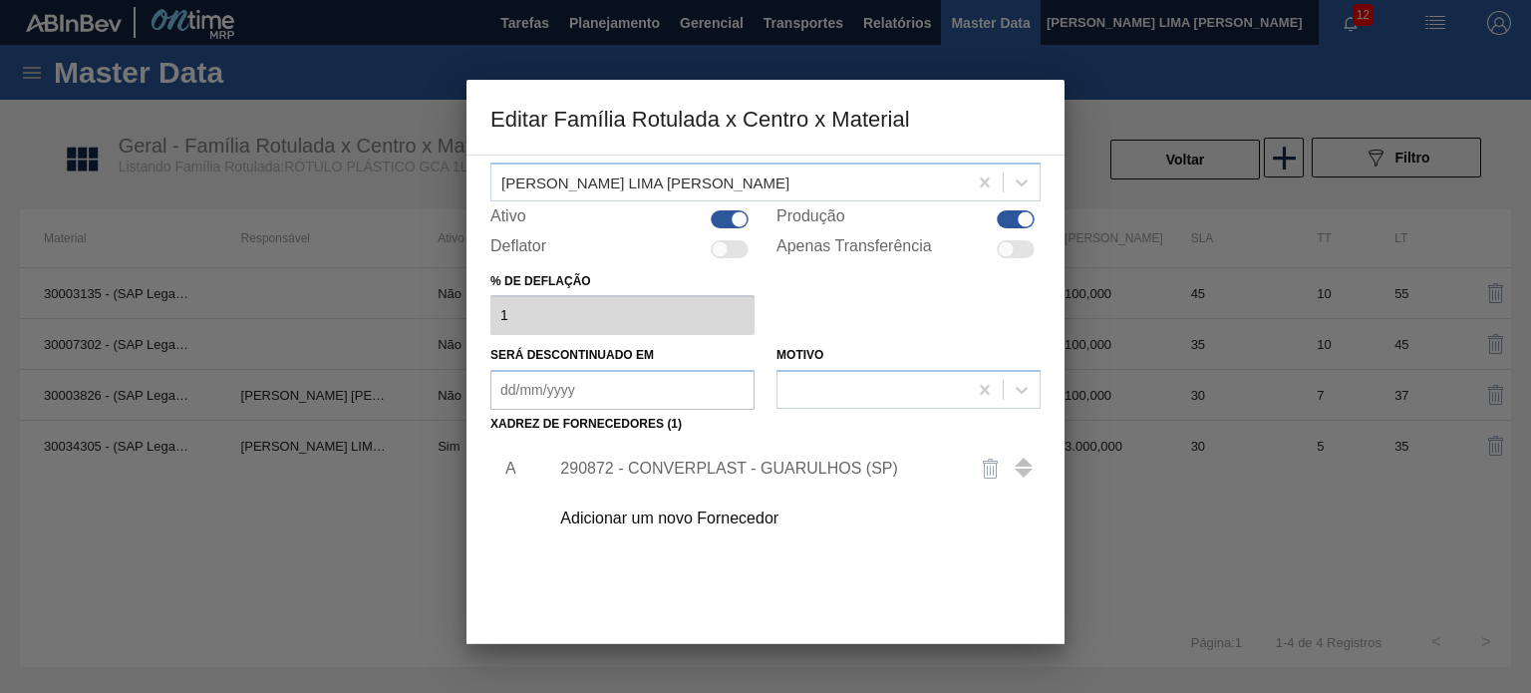
scroll to position [203, 0]
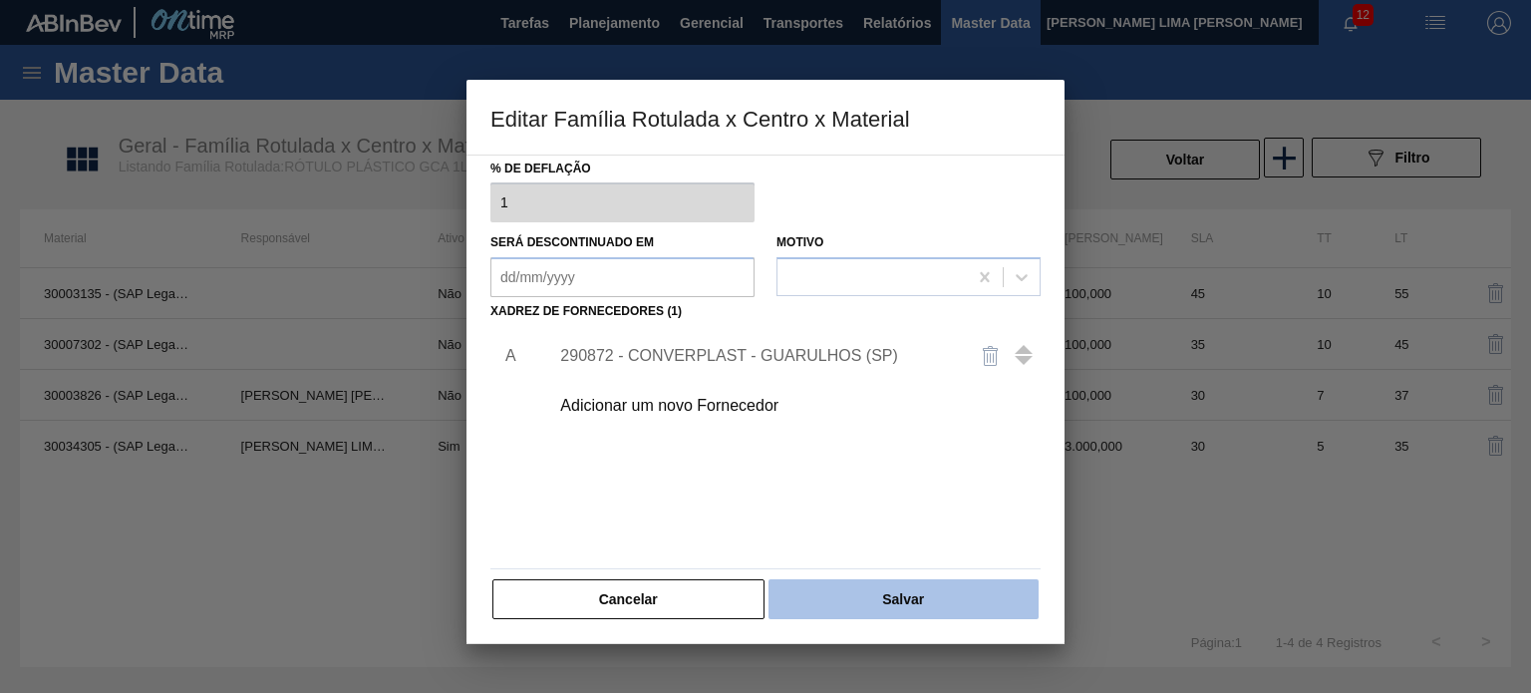
click at [905, 601] on button "Salvar" at bounding box center [903, 599] width 270 height 40
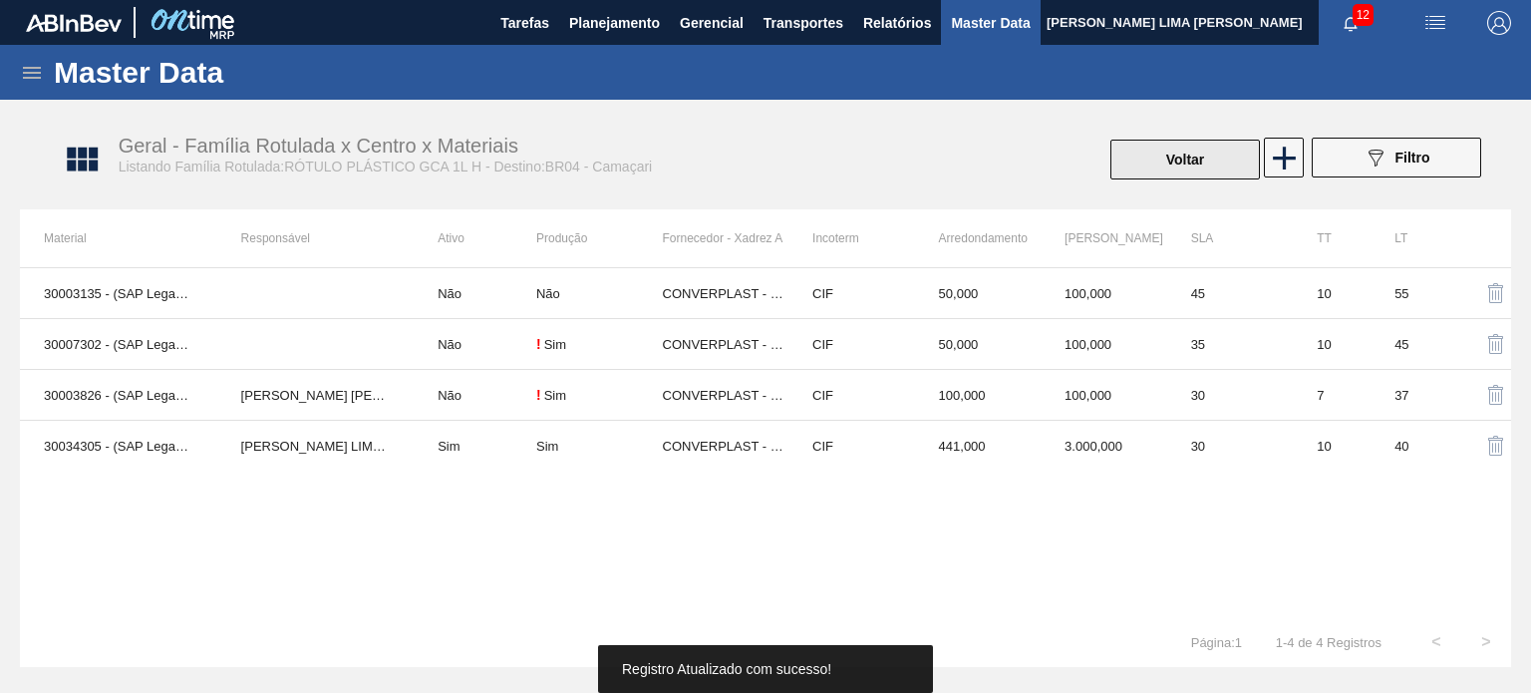
click at [1136, 162] on button "Voltar" at bounding box center [1184, 160] width 149 height 40
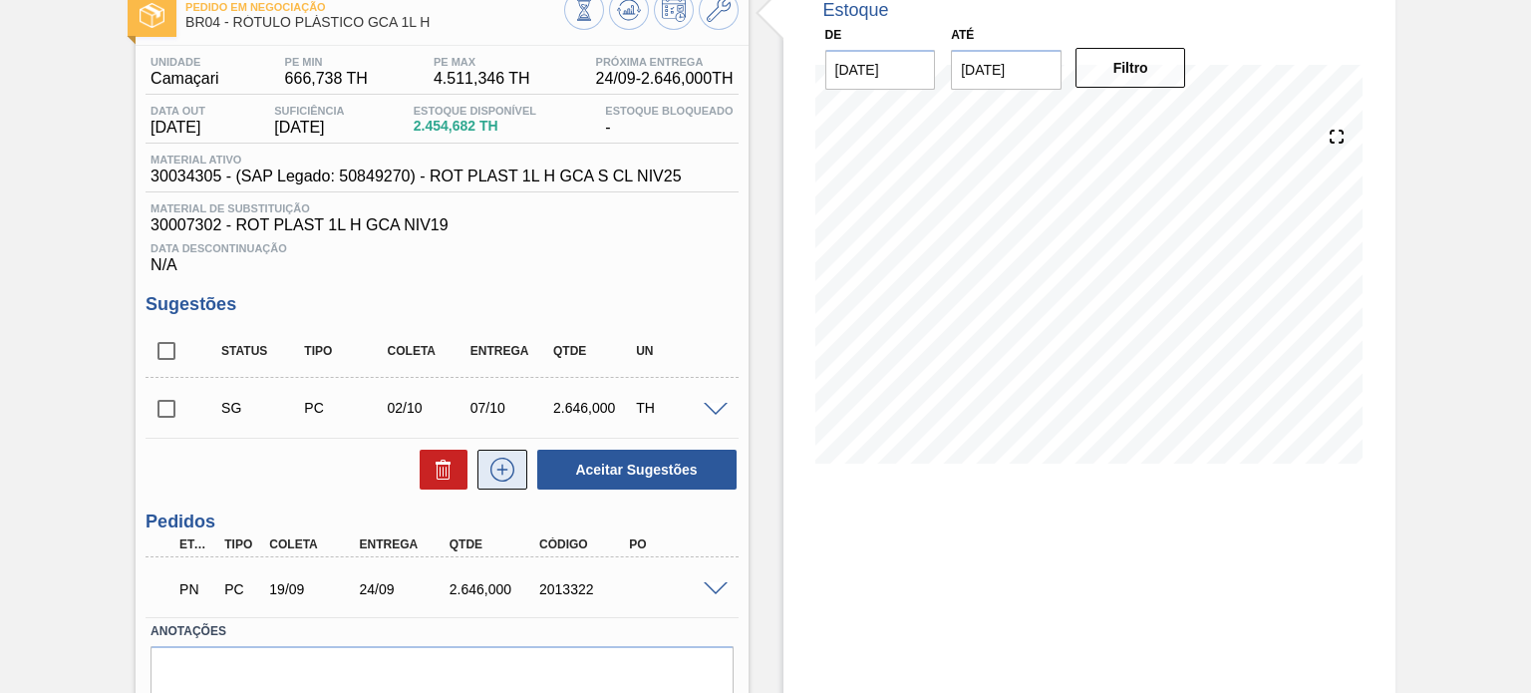
scroll to position [207, 0]
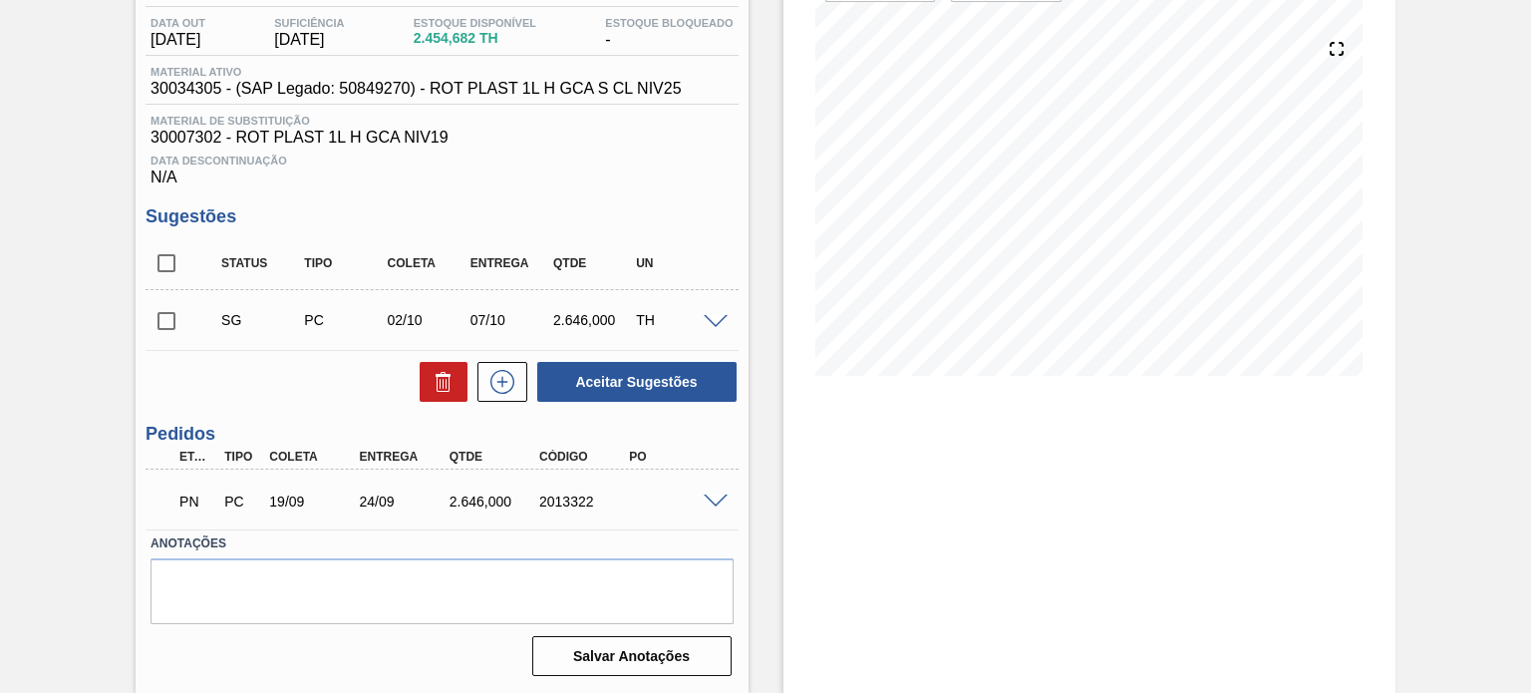
click at [559, 503] on div "2013322" at bounding box center [583, 501] width 99 height 16
copy div "2013322"
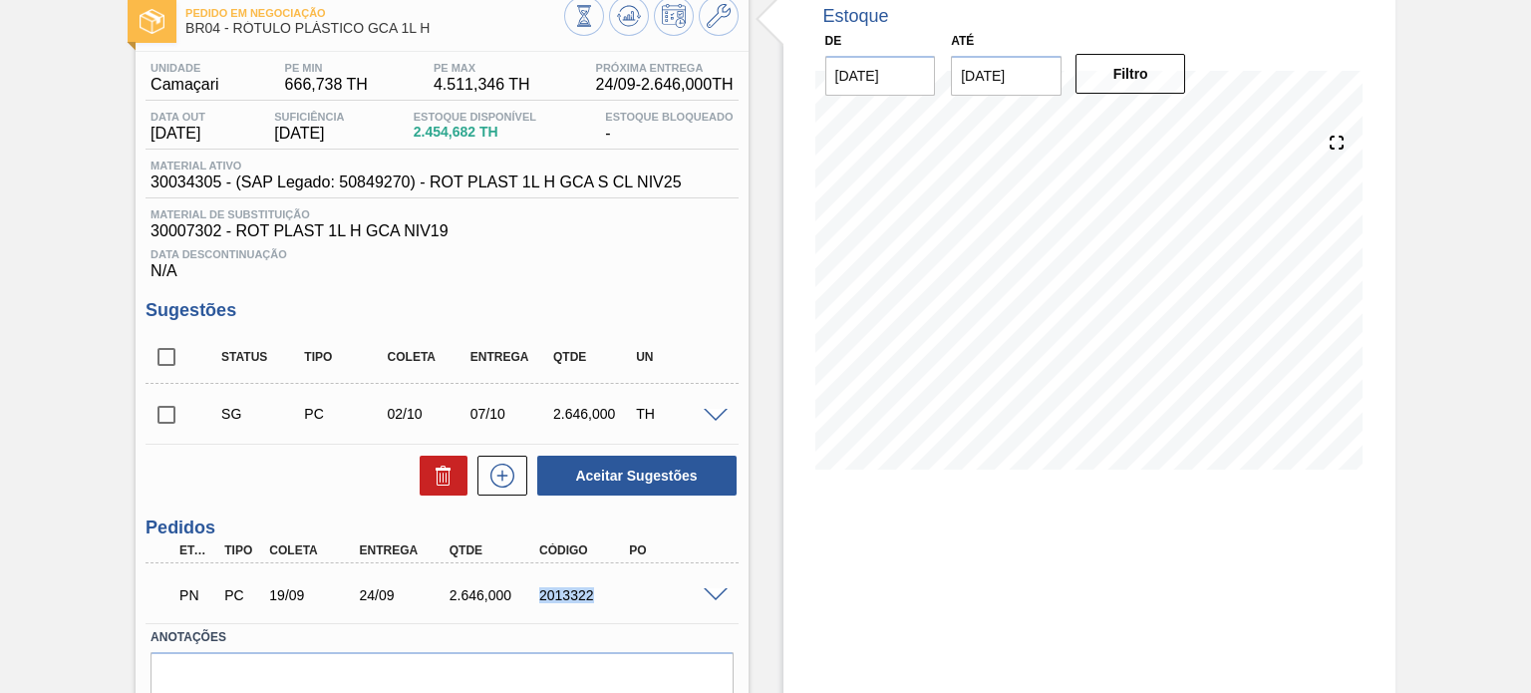
scroll to position [0, 0]
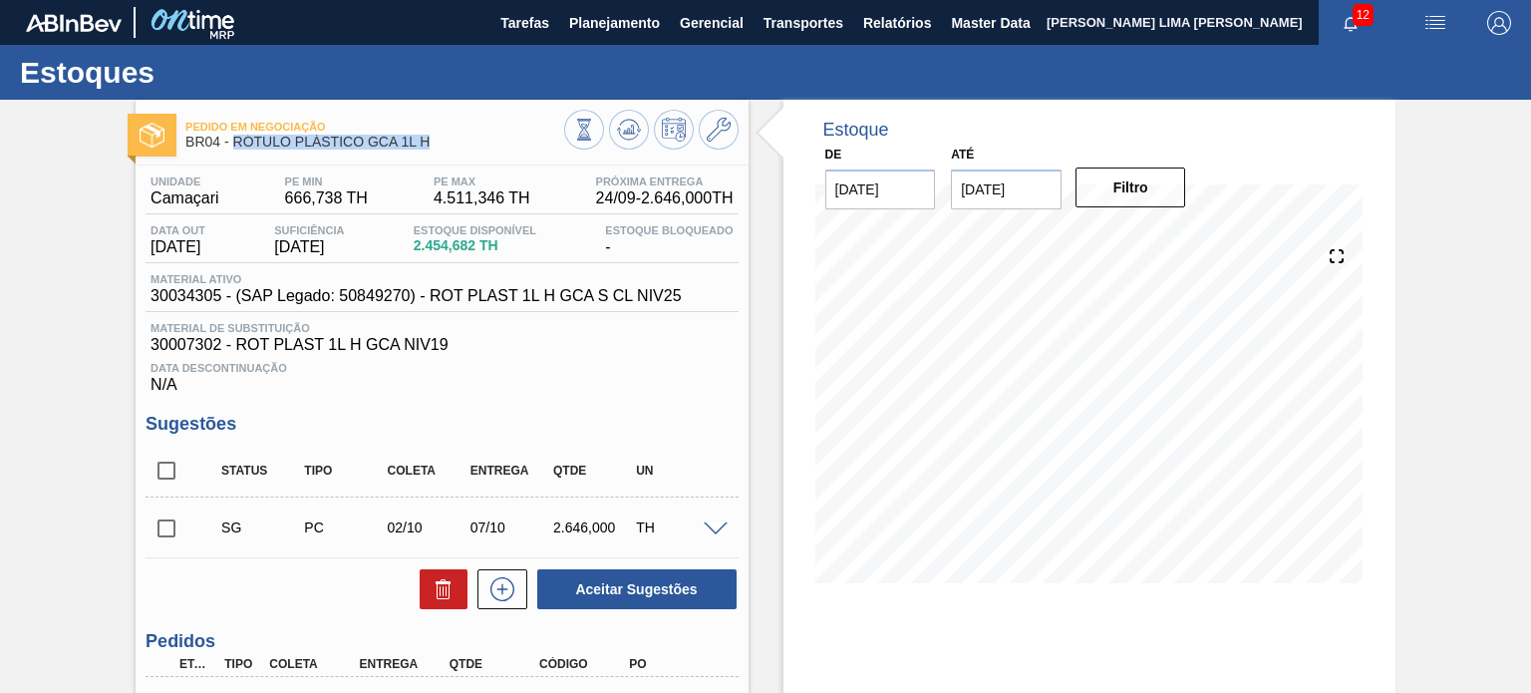
drag, startPoint x: 409, startPoint y: 141, endPoint x: 231, endPoint y: 145, distance: 177.4
click at [231, 145] on span "BR04 - RÓTULO PLÁSTICO GCA 1L H" at bounding box center [374, 142] width 378 height 15
copy span "RÓTULO PLÁSTICO GCA 1L H"
